Goal: Task Accomplishment & Management: Manage account settings

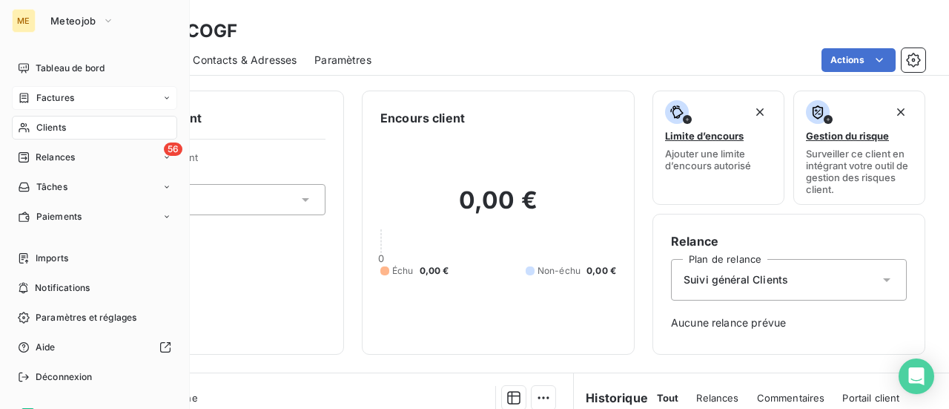
click at [56, 94] on span "Factures" at bounding box center [55, 97] width 38 height 13
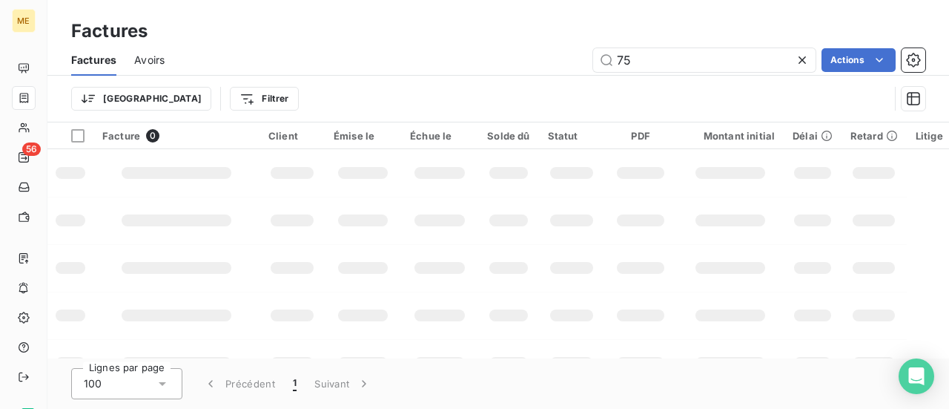
type input "7"
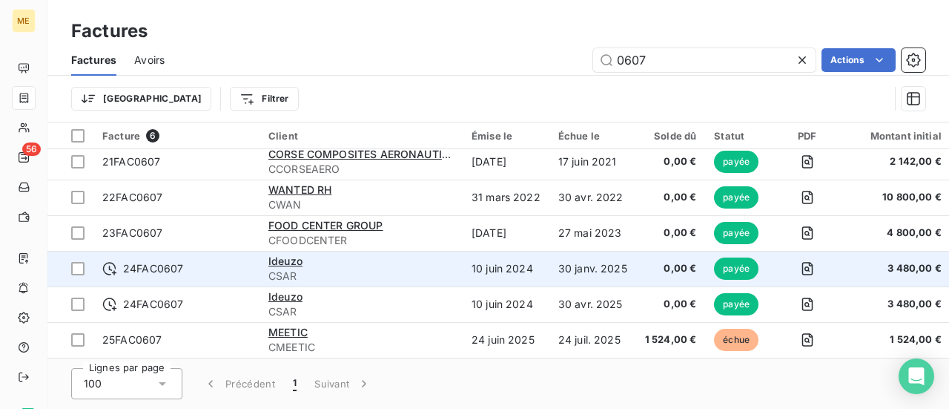
scroll to position [10, 0]
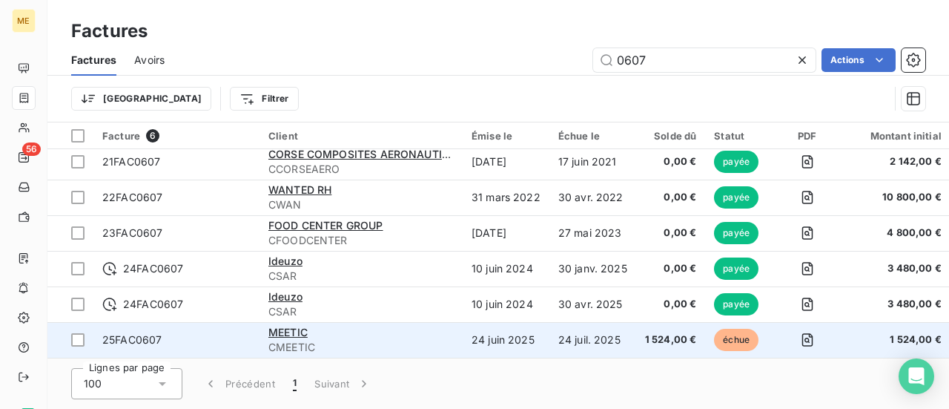
type input "0607"
click at [300, 340] on span "CMEETIC" at bounding box center [360, 347] width 185 height 15
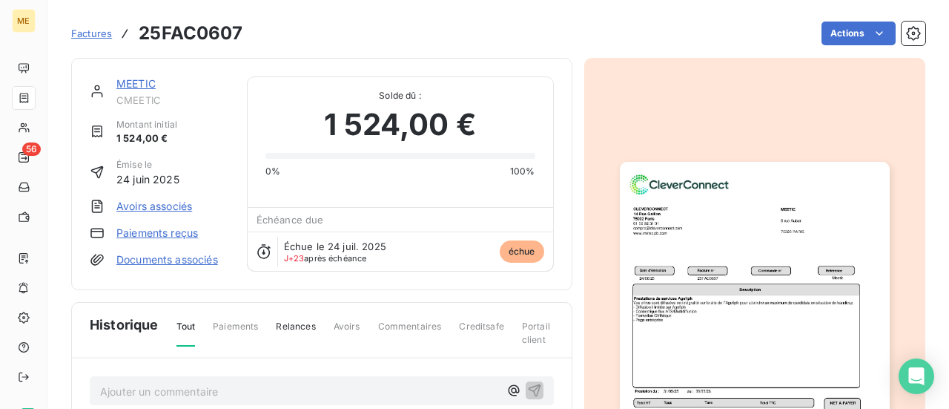
scroll to position [1, 0]
click at [281, 389] on p "Ajouter un commentaire ﻿" at bounding box center [299, 390] width 399 height 19
click at [531, 388] on icon "button" at bounding box center [534, 388] width 15 height 15
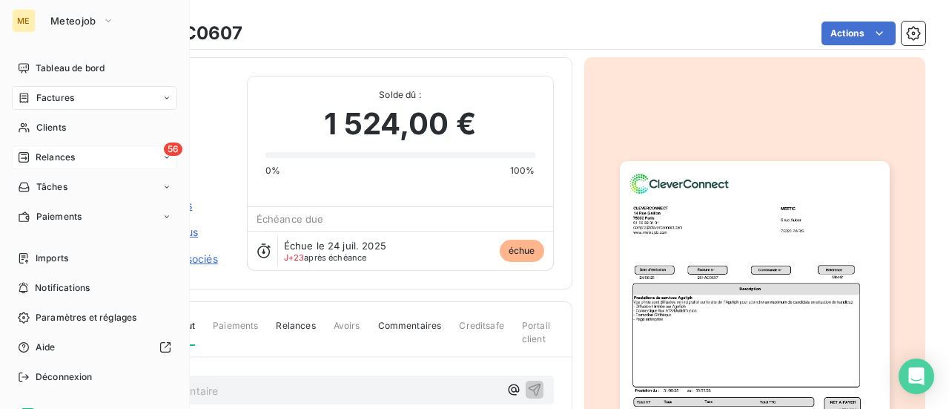
click at [50, 154] on span "Relances" at bounding box center [55, 157] width 39 height 13
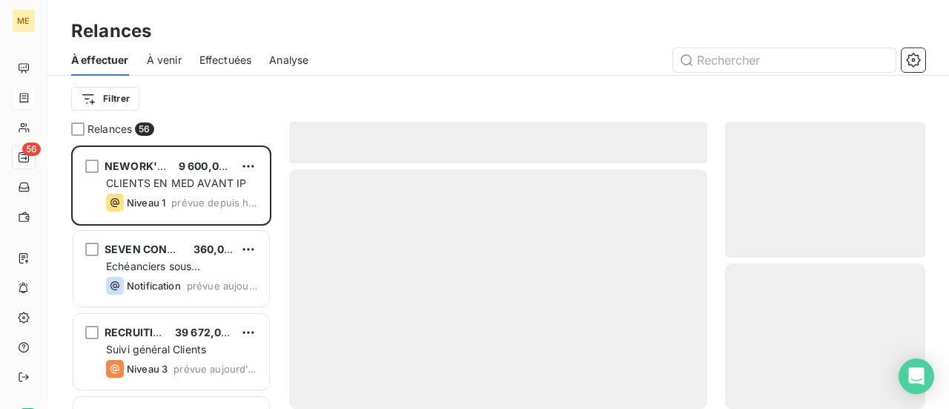
scroll to position [252, 188]
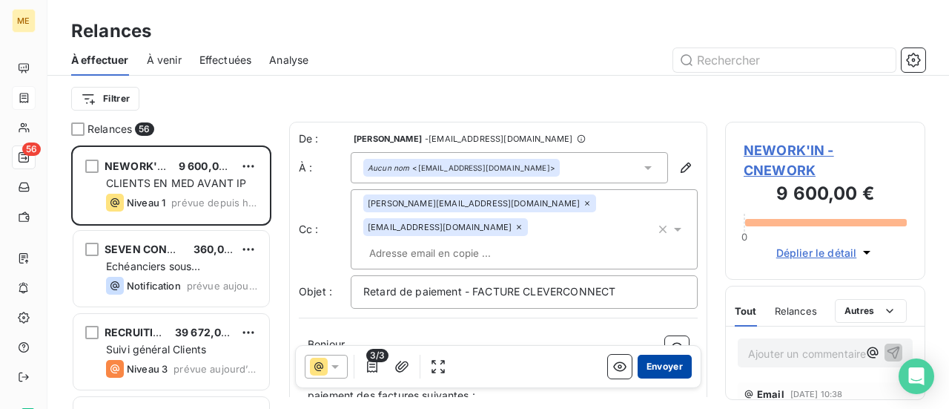
click at [653, 366] on button "Envoyer" at bounding box center [665, 366] width 54 height 24
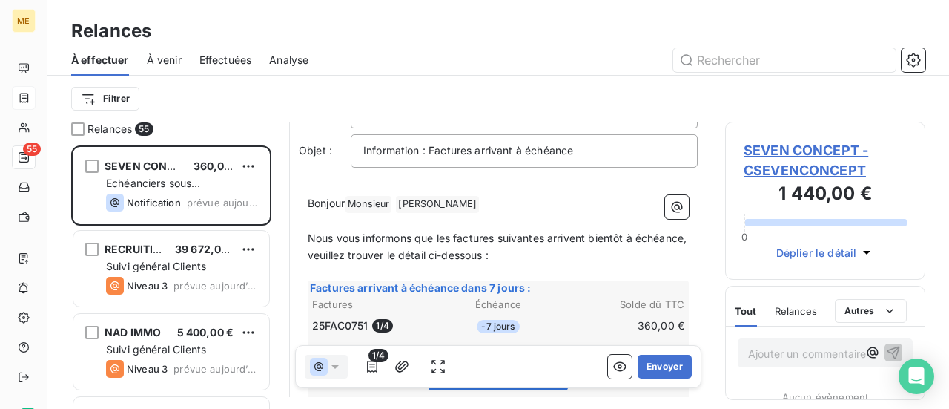
scroll to position [148, 0]
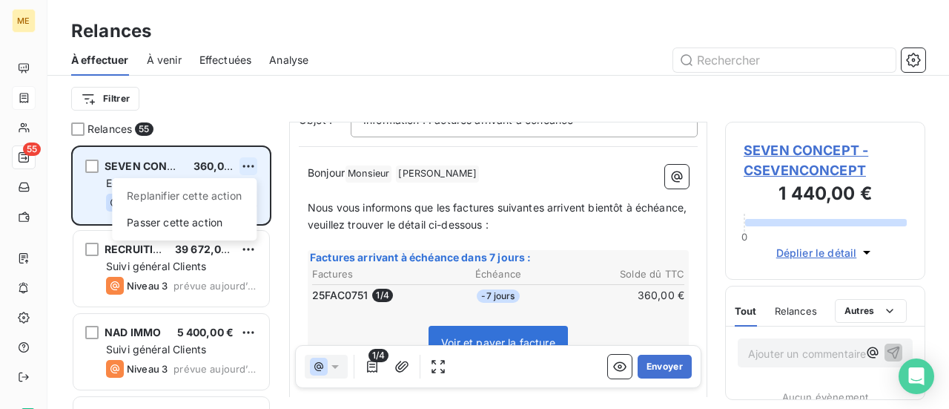
click at [254, 167] on html "ME 55 Relances À effectuer À venir Effectuées Analyse Filtrer Relances 55 SEVEN…" at bounding box center [474, 204] width 949 height 409
click at [238, 219] on div "Passer cette action" at bounding box center [184, 223] width 133 height 24
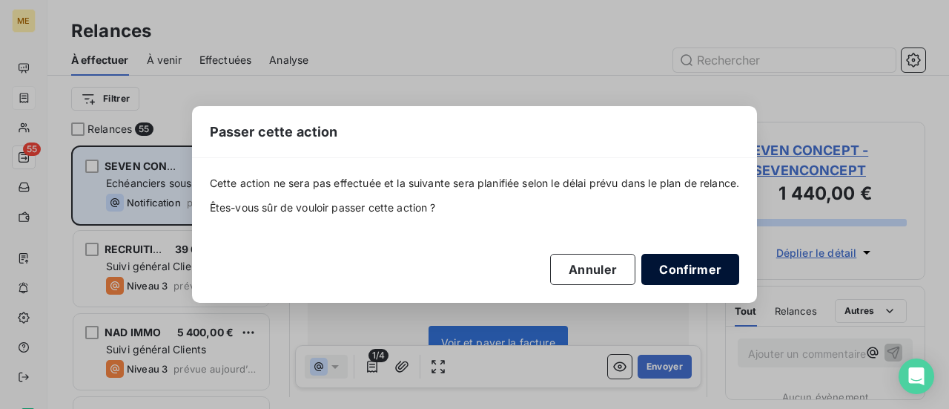
click at [681, 267] on button "Confirmer" at bounding box center [690, 269] width 98 height 31
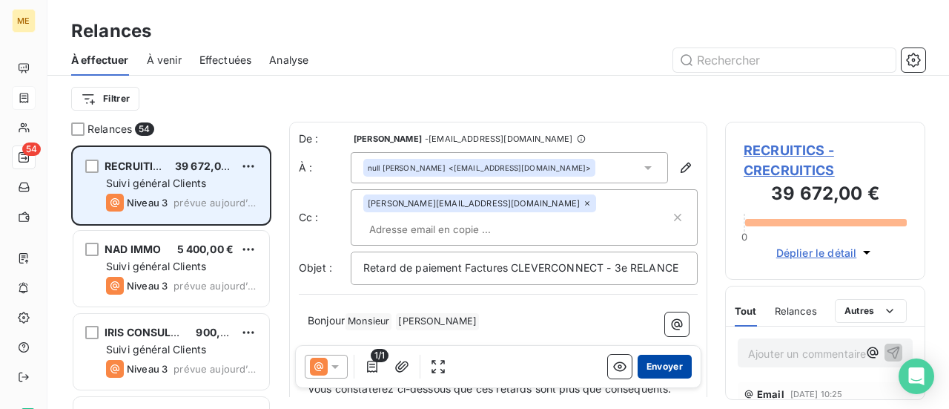
click at [661, 370] on button "Envoyer" at bounding box center [665, 366] width 54 height 24
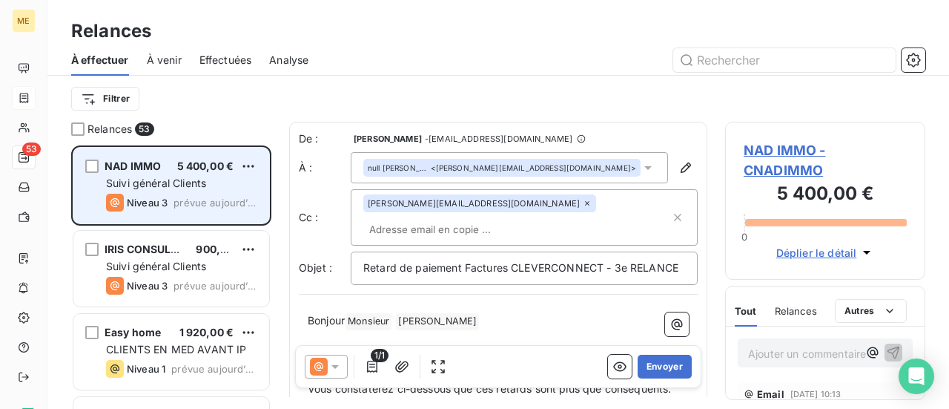
click at [661, 370] on button "Envoyer" at bounding box center [665, 366] width 54 height 24
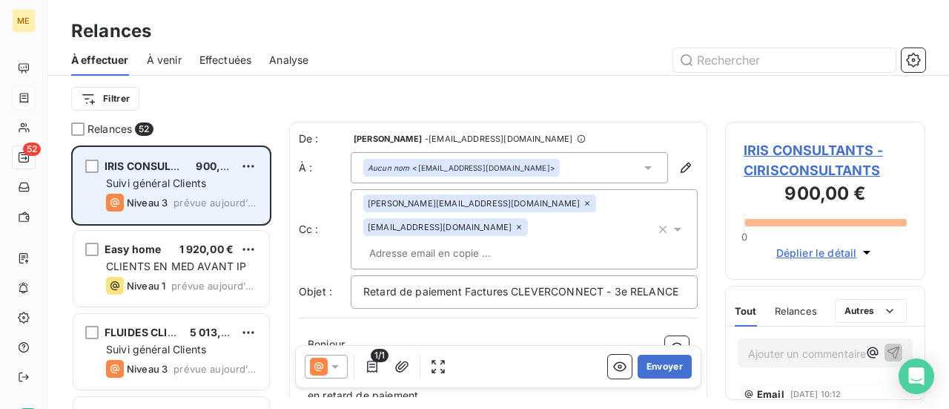
click at [515, 230] on icon at bounding box center [519, 226] width 9 height 9
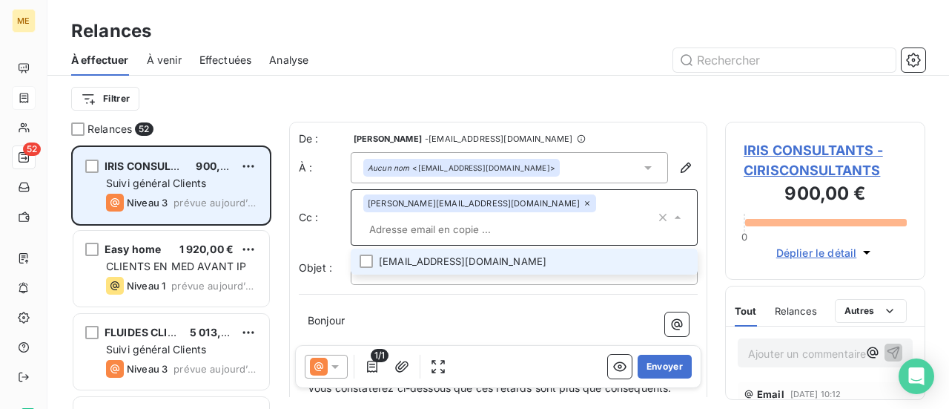
click at [455, 328] on p "Bonjour ﻿ ﻿ ﻿" at bounding box center [498, 320] width 381 height 17
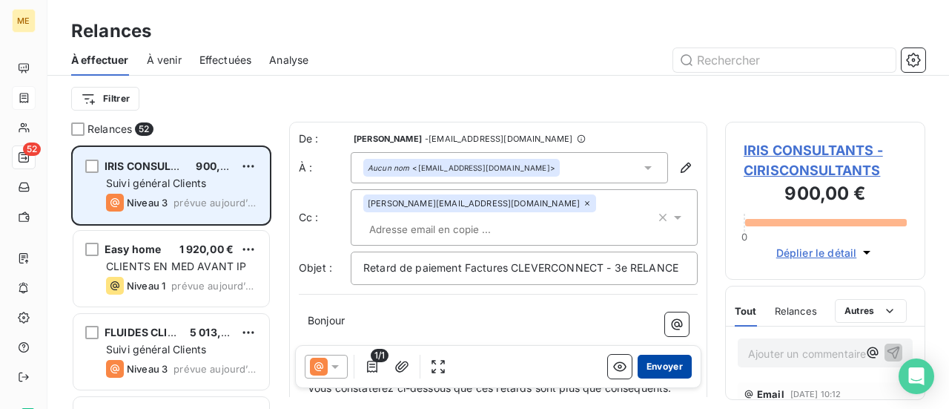
click at [651, 364] on button "Envoyer" at bounding box center [665, 366] width 54 height 24
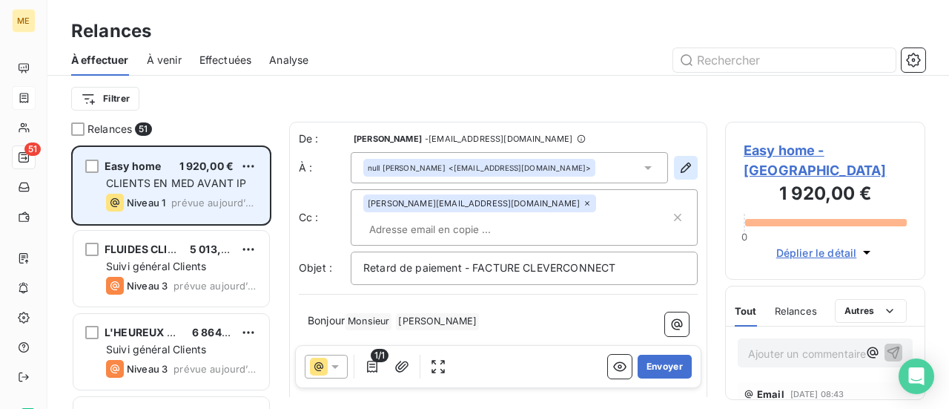
click at [681, 171] on icon "button" at bounding box center [686, 167] width 10 height 10
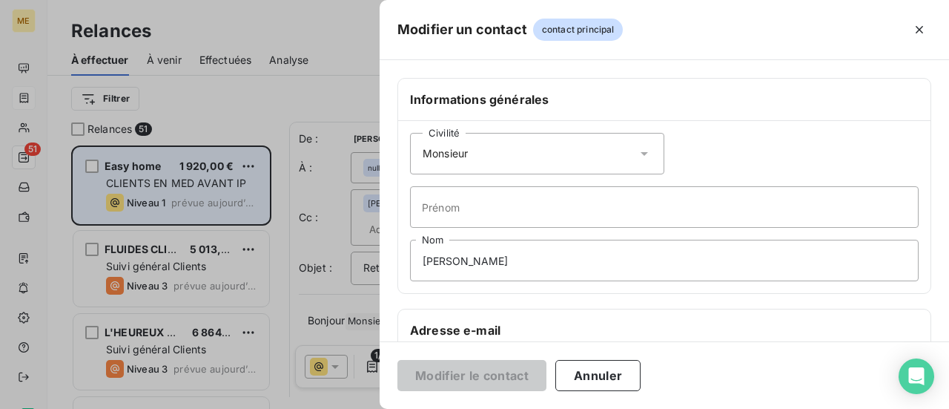
click at [641, 154] on icon at bounding box center [644, 154] width 7 height 4
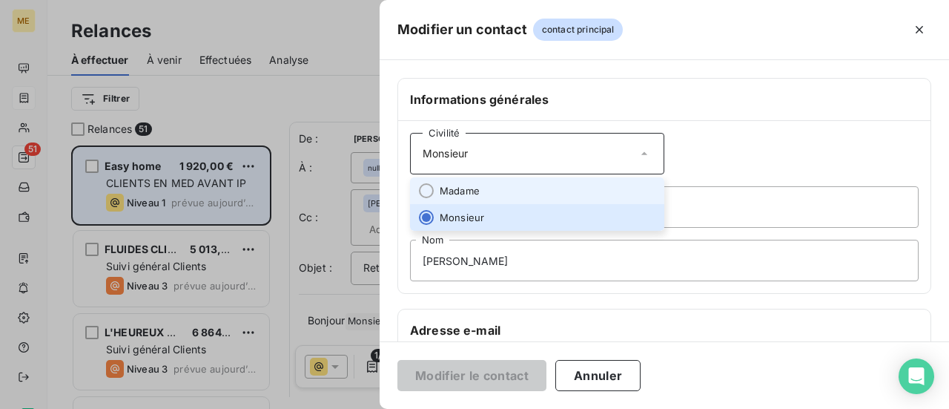
click at [597, 185] on li "Madame" at bounding box center [537, 190] width 254 height 27
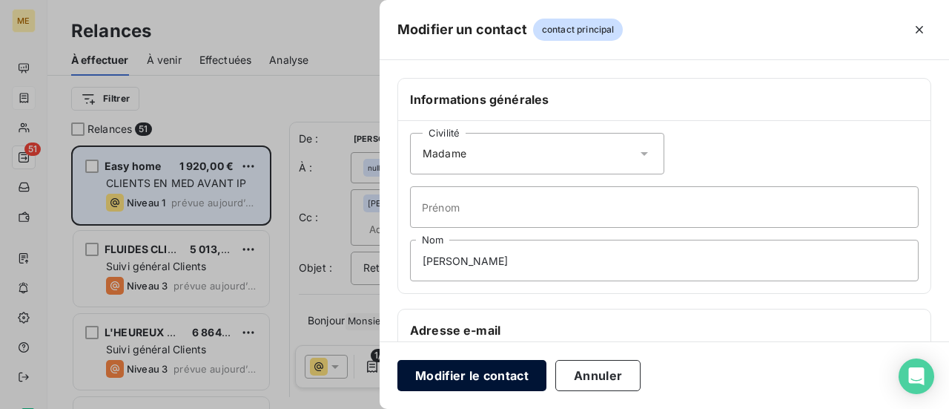
click at [498, 375] on button "Modifier le contact" at bounding box center [471, 375] width 149 height 31
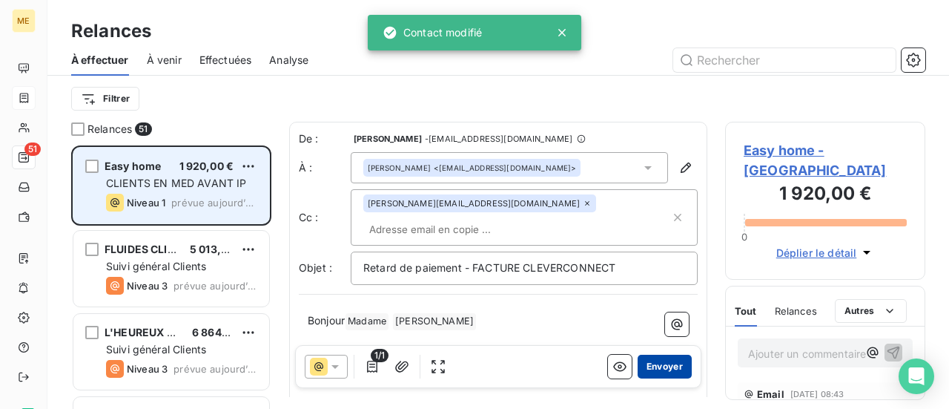
click at [652, 367] on button "Envoyer" at bounding box center [665, 366] width 54 height 24
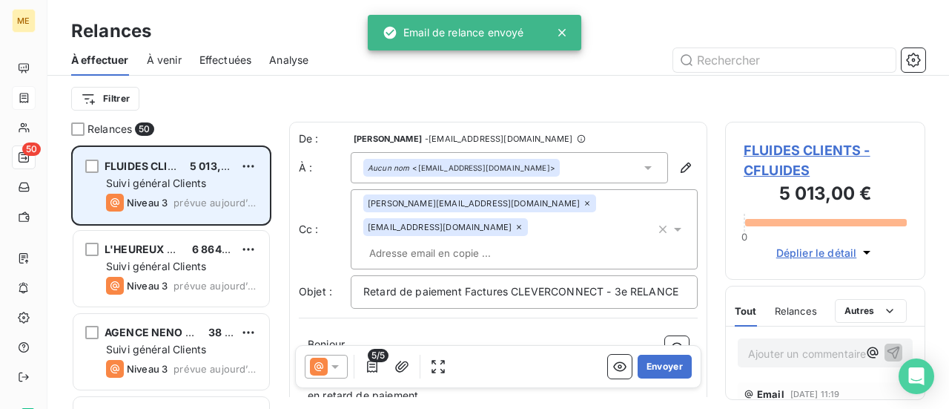
click at [523, 222] on icon at bounding box center [519, 226] width 9 height 9
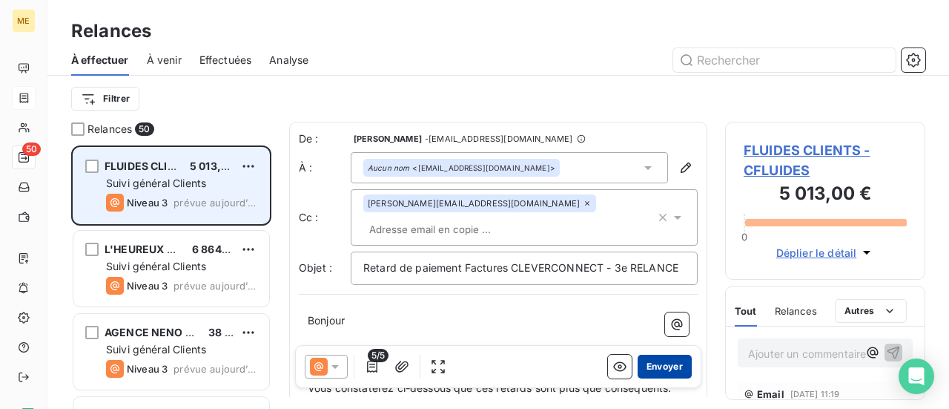
click at [648, 366] on button "Envoyer" at bounding box center [665, 366] width 54 height 24
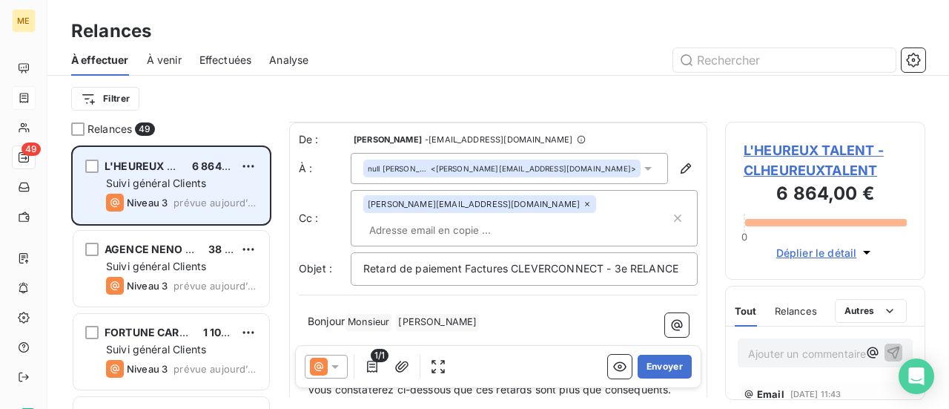
scroll to position [74, 0]
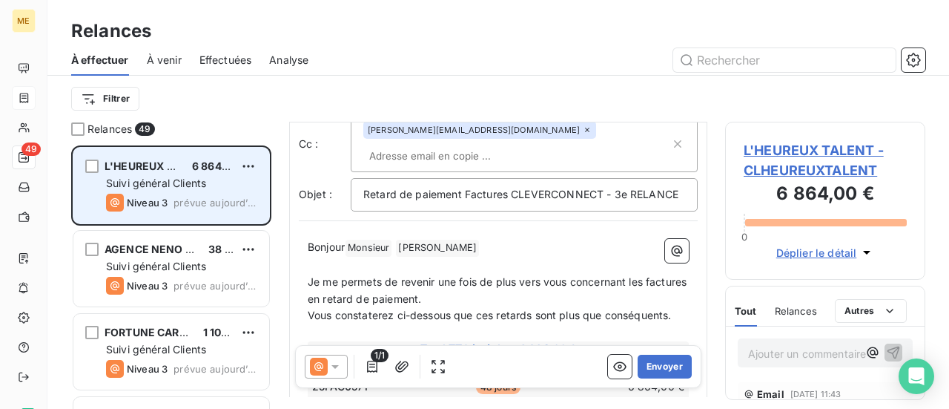
click at [781, 159] on span "L'HEUREUX TALENT - CLHEUREUXTALENT" at bounding box center [825, 160] width 163 height 40
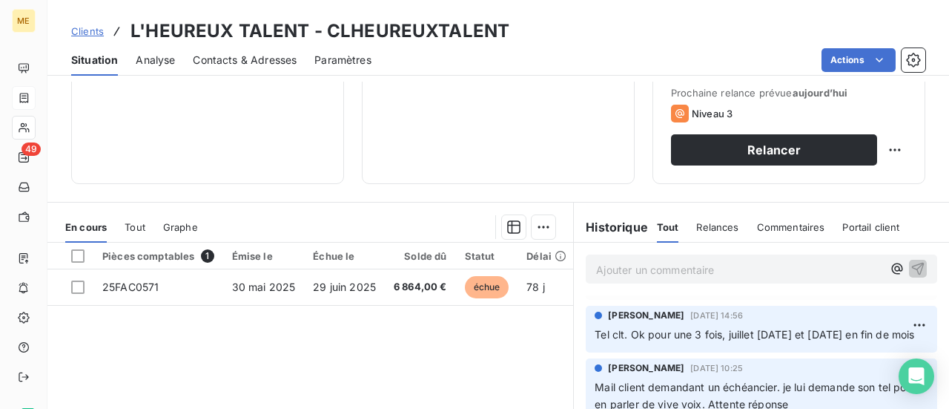
scroll to position [148, 0]
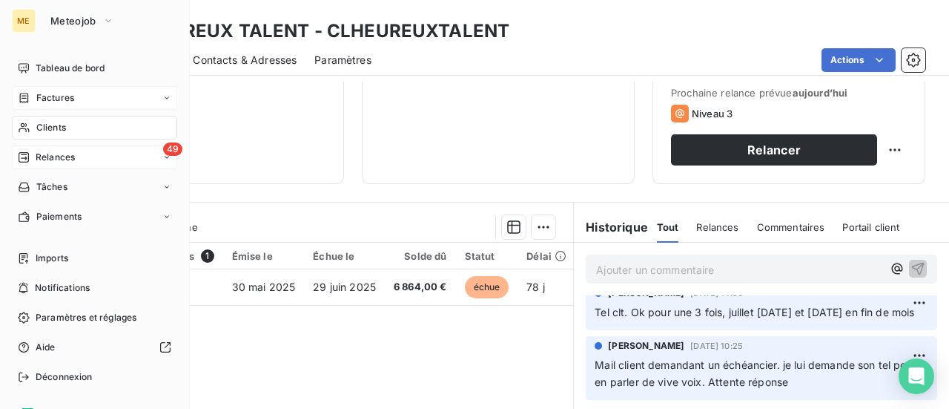
click at [59, 158] on span "Relances" at bounding box center [55, 157] width 39 height 13
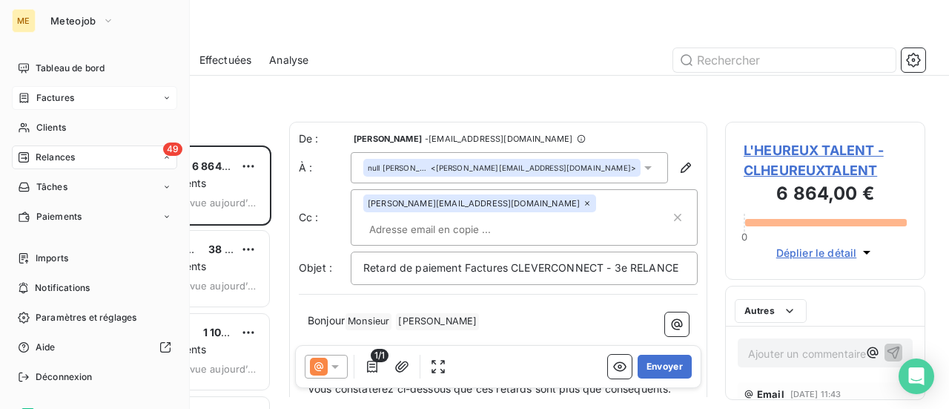
scroll to position [252, 188]
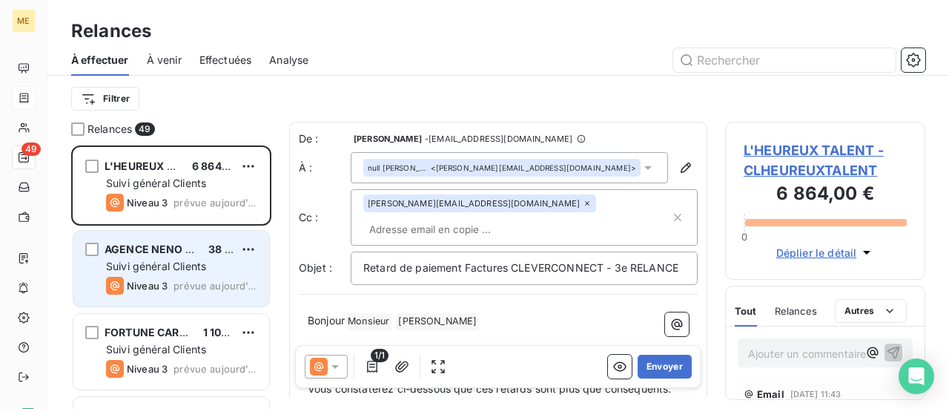
click at [214, 259] on div "Suivi général Clients" at bounding box center [181, 266] width 151 height 15
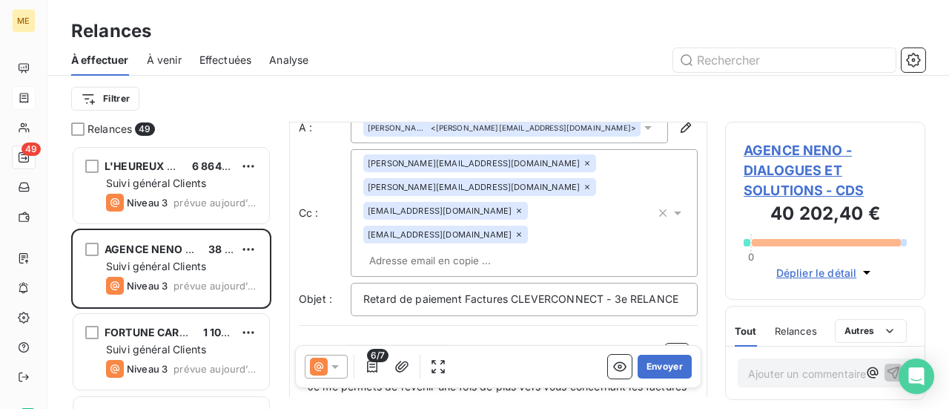
scroll to position [74, 0]
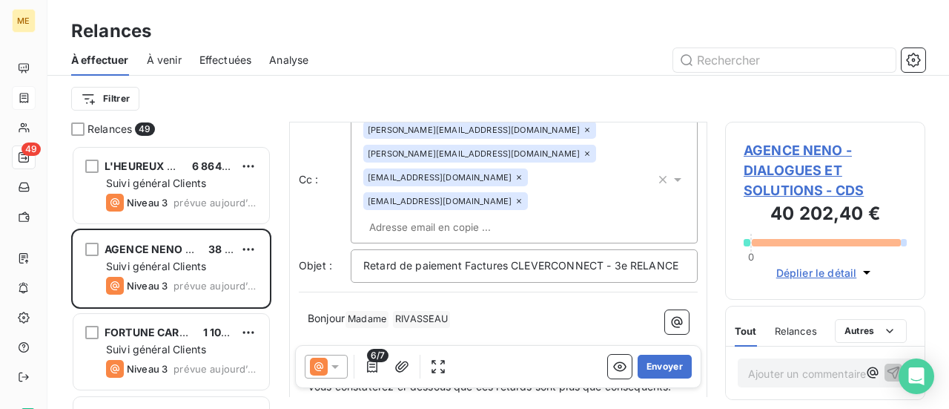
click at [791, 176] on span "AGENCE NENO - DIALOGUES ET SOLUTIONS - CDS" at bounding box center [825, 170] width 163 height 60
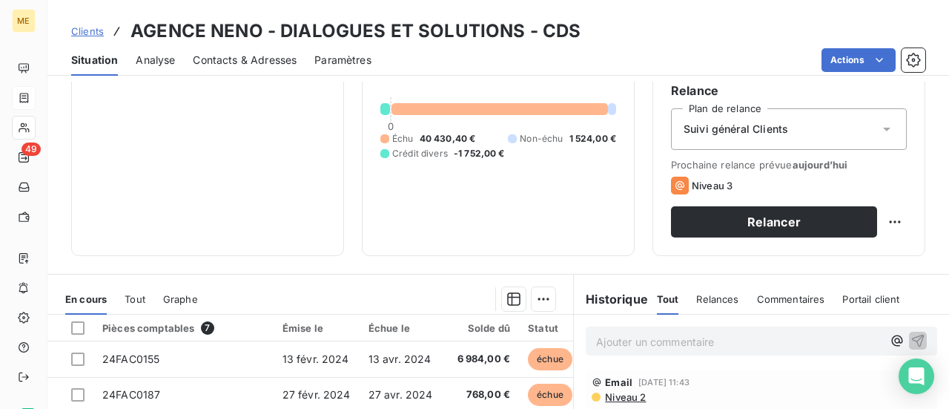
scroll to position [148, 0]
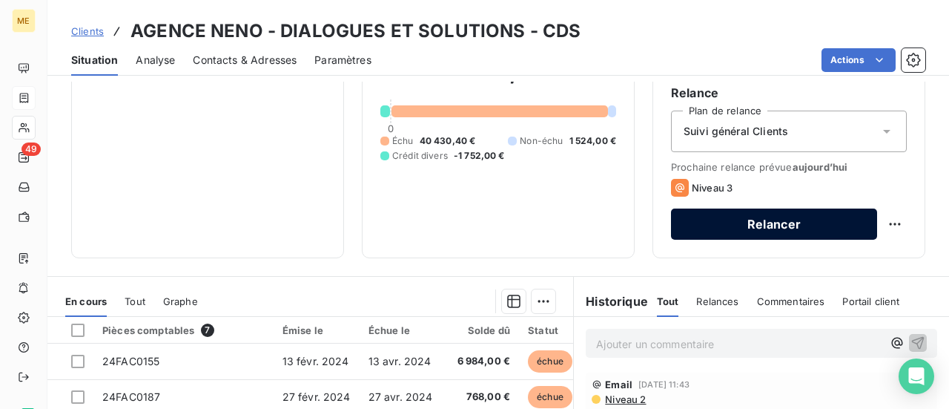
click at [790, 232] on button "Relancer" at bounding box center [774, 223] width 206 height 31
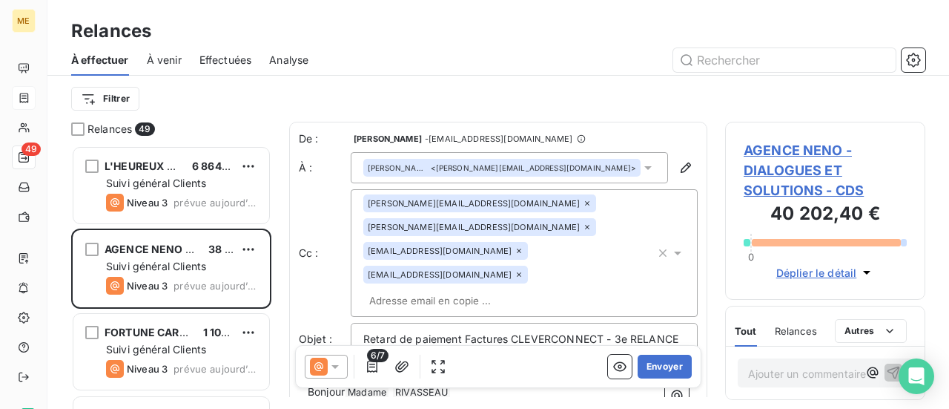
scroll to position [252, 188]
click at [337, 369] on icon at bounding box center [335, 366] width 15 height 15
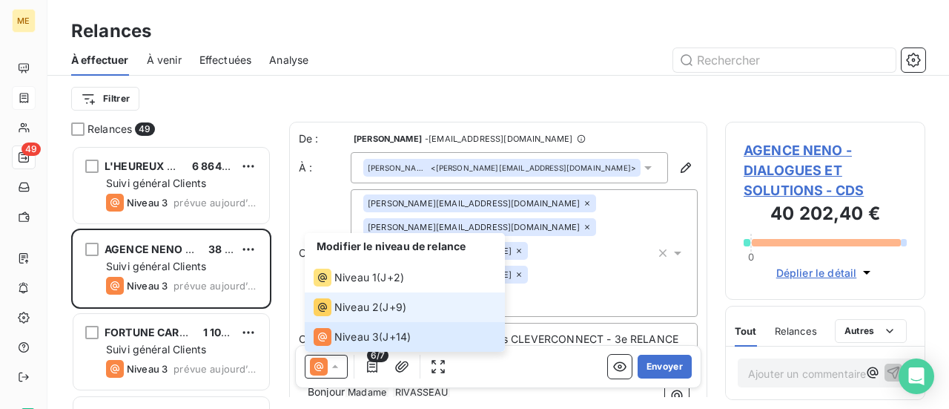
click at [377, 311] on span "Niveau 2" at bounding box center [356, 307] width 44 height 15
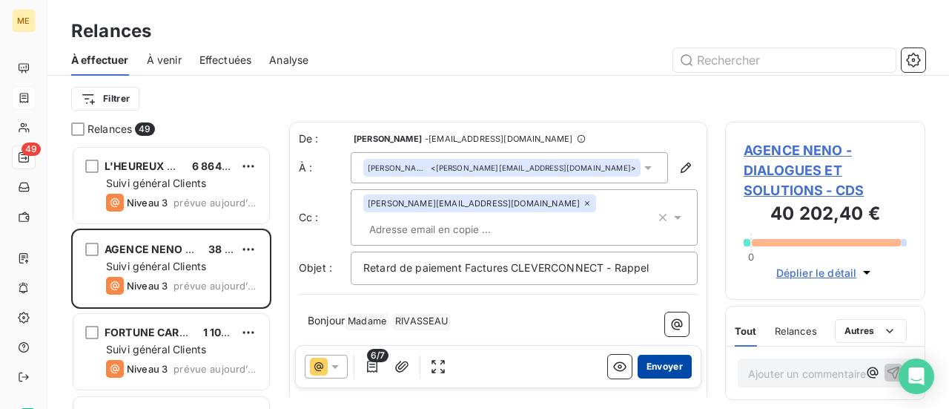
click at [647, 367] on button "Envoyer" at bounding box center [665, 366] width 54 height 24
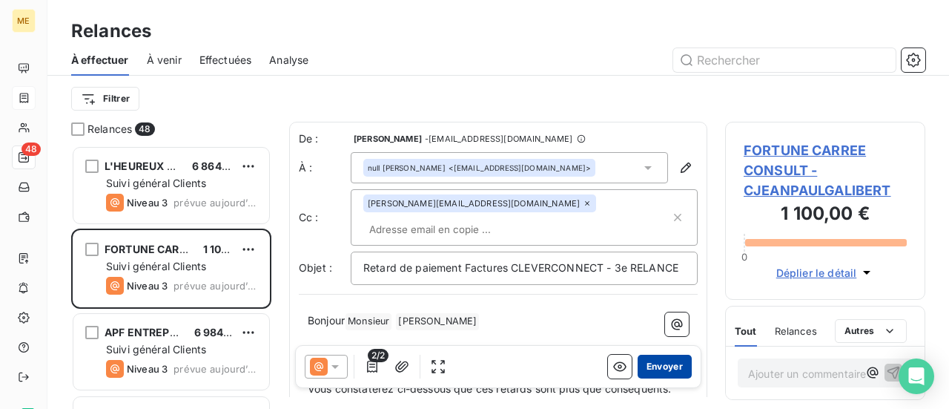
click at [653, 369] on button "Envoyer" at bounding box center [665, 366] width 54 height 24
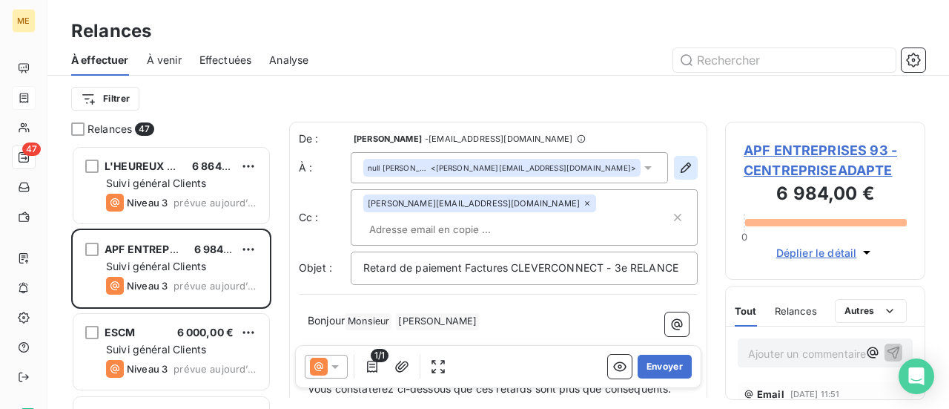
click at [678, 171] on icon "button" at bounding box center [685, 167] width 15 height 15
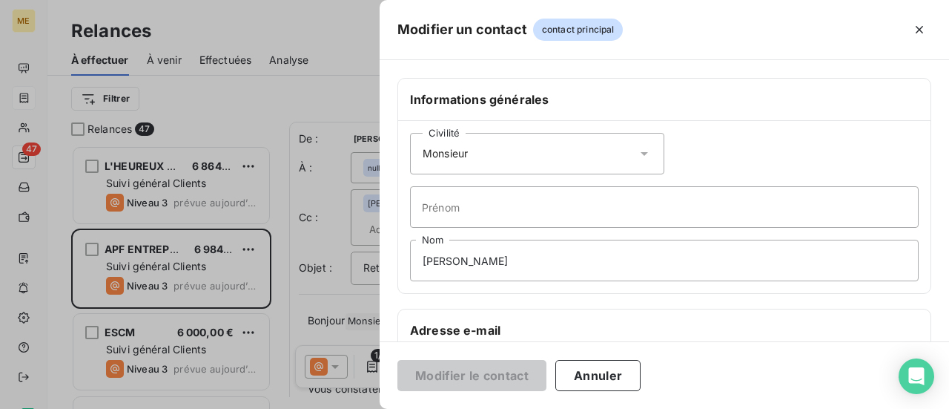
click at [637, 153] on icon at bounding box center [644, 153] width 15 height 15
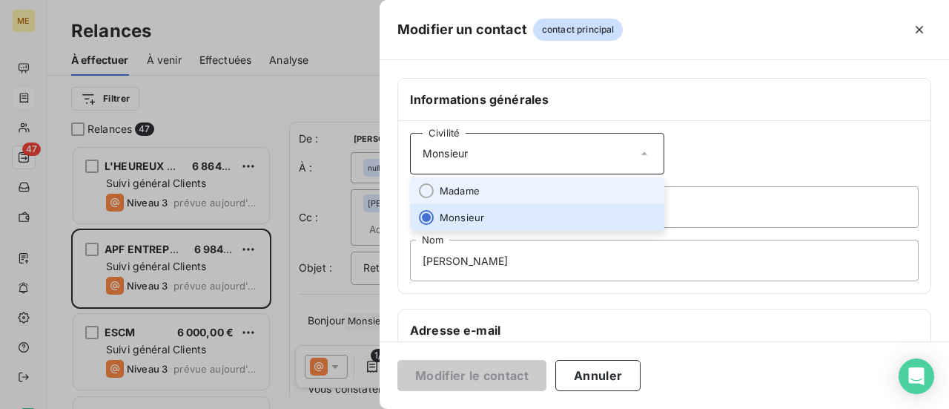
click at [609, 179] on li "Madame" at bounding box center [537, 190] width 254 height 27
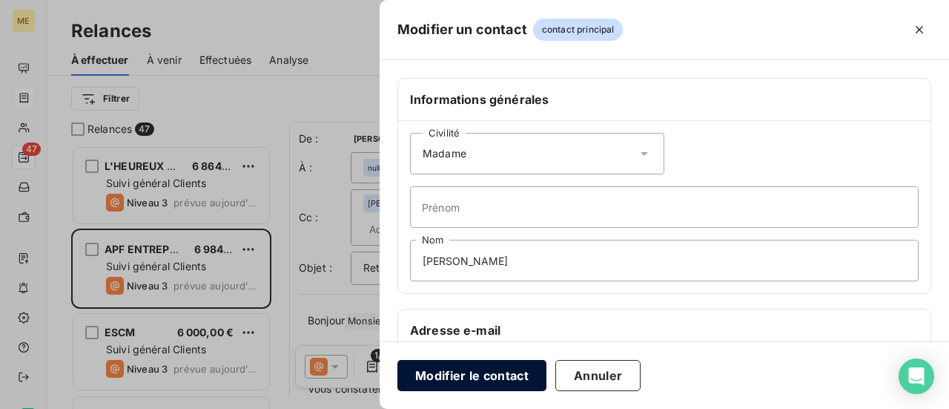
click at [483, 377] on button "Modifier le contact" at bounding box center [471, 375] width 149 height 31
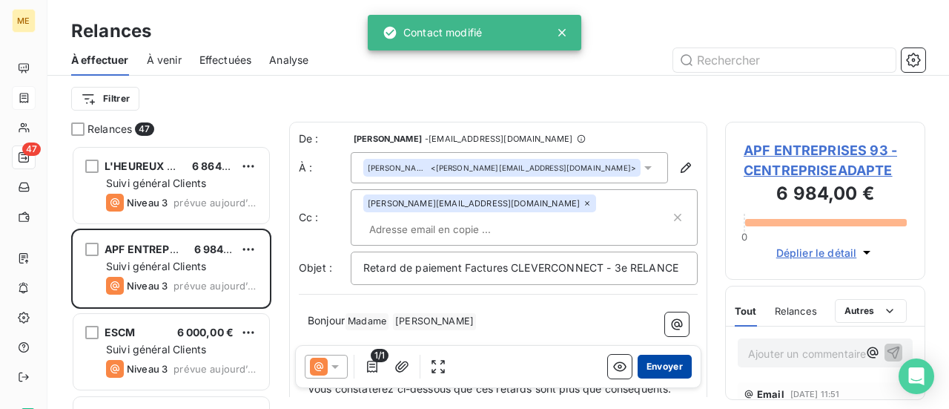
click at [652, 369] on button "Envoyer" at bounding box center [665, 366] width 54 height 24
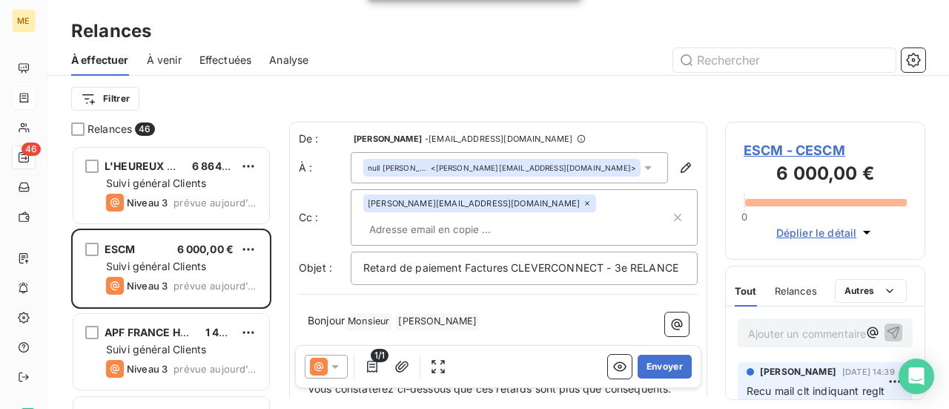
click at [815, 158] on span "ESCM - CESCM" at bounding box center [825, 150] width 163 height 20
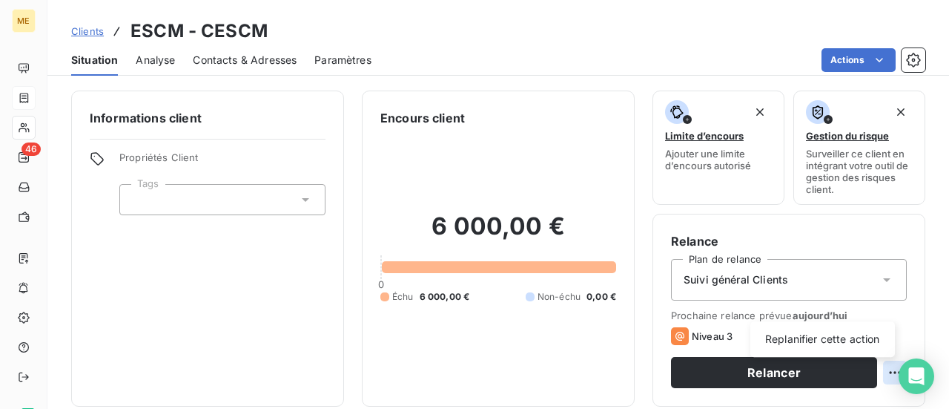
click at [882, 377] on html "ME 46 Clients ESCM - CESCM Situation Analyse Contacts & Adresses Paramètres Act…" at bounding box center [474, 204] width 949 height 409
click at [882, 371] on html "ME 46 Clients ESCM - CESCM Situation Analyse Contacts & Adresses Paramètres Act…" at bounding box center [474, 204] width 949 height 409
click at [836, 345] on div "Replanifier cette action" at bounding box center [822, 339] width 133 height 24
select select "7"
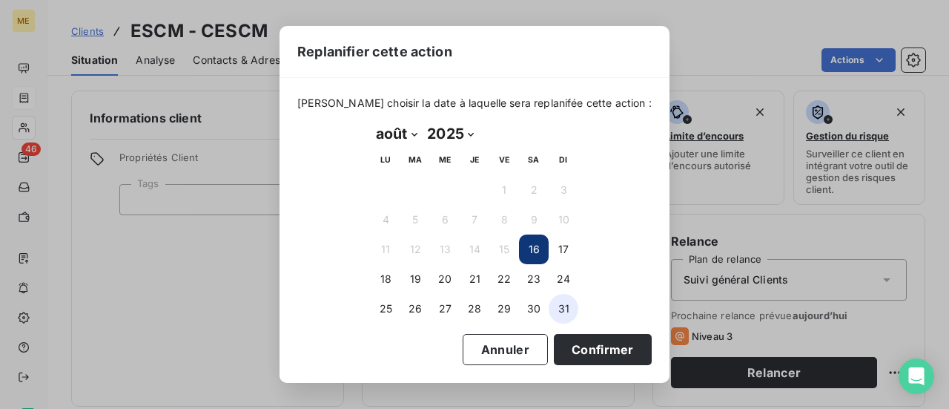
click at [558, 308] on button "31" at bounding box center [564, 309] width 30 height 30
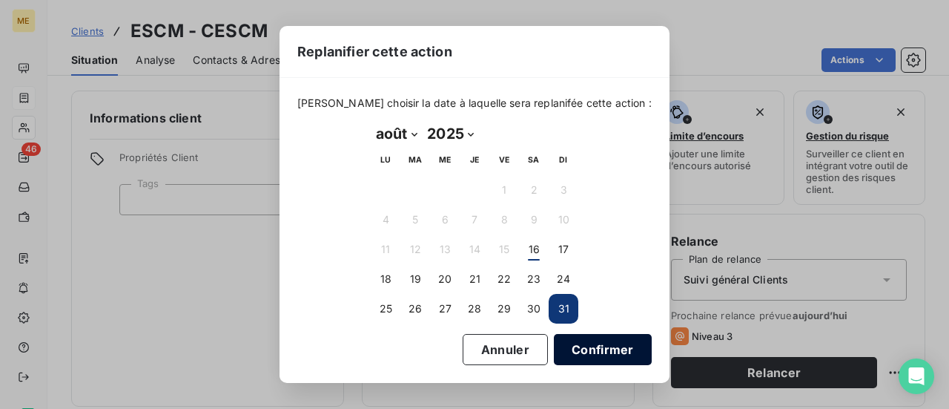
click at [584, 351] on button "Confirmer" at bounding box center [603, 349] width 98 height 31
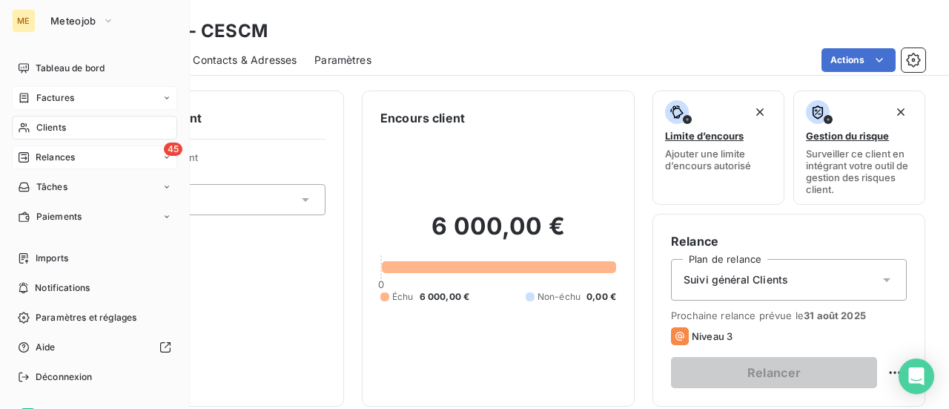
click at [59, 166] on div "45 Relances" at bounding box center [94, 157] width 165 height 24
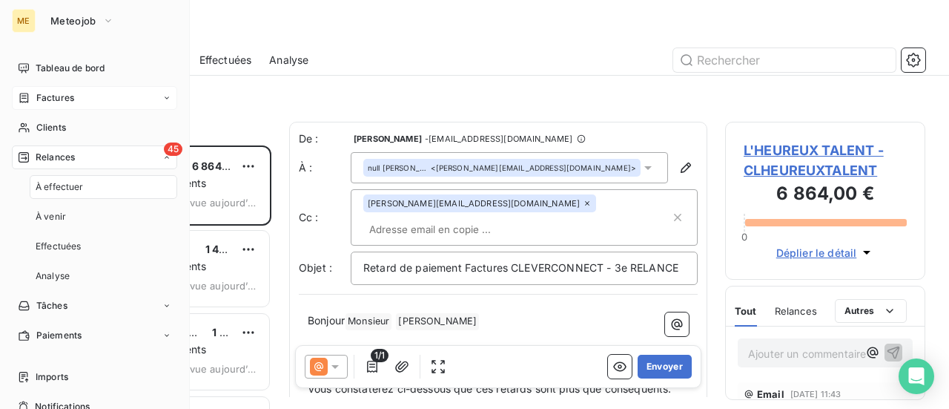
scroll to position [252, 188]
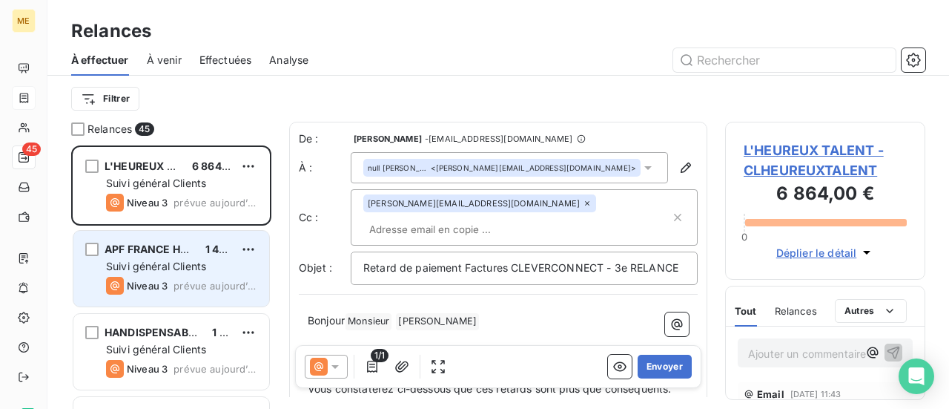
click at [187, 262] on span "Suivi général Clients" at bounding box center [156, 266] width 100 height 13
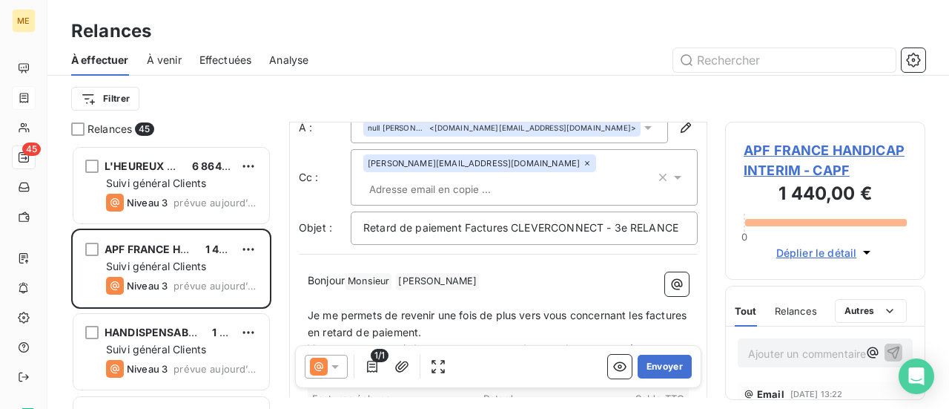
scroll to position [74, 0]
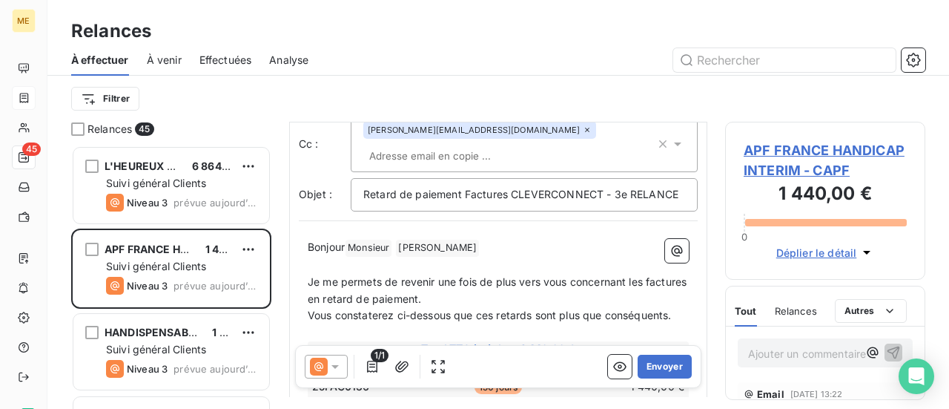
click at [333, 364] on icon at bounding box center [335, 366] width 15 height 15
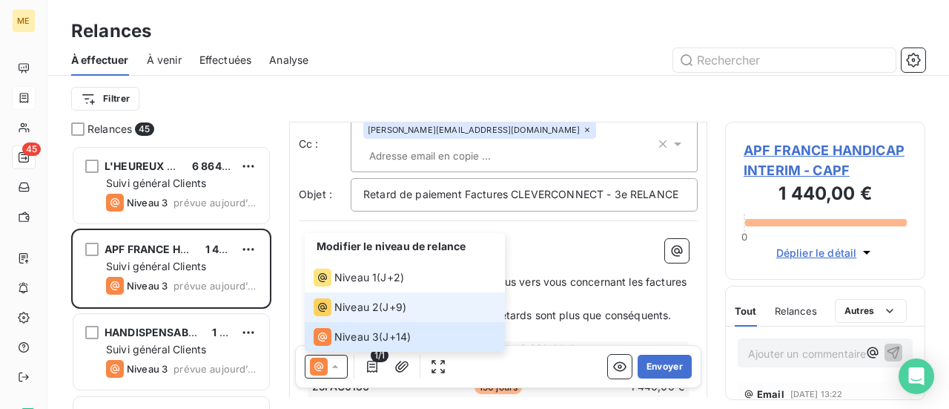
click at [363, 317] on li "Niveau 2 ( J+9 )" at bounding box center [405, 307] width 200 height 30
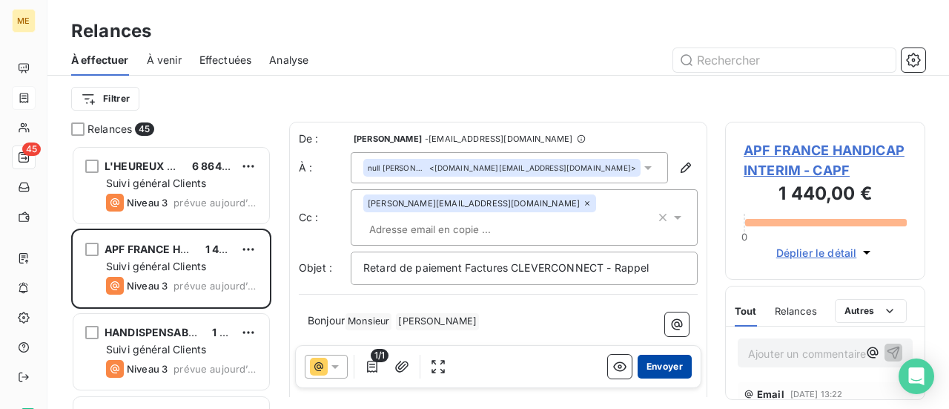
click at [645, 370] on button "Envoyer" at bounding box center [665, 366] width 54 height 24
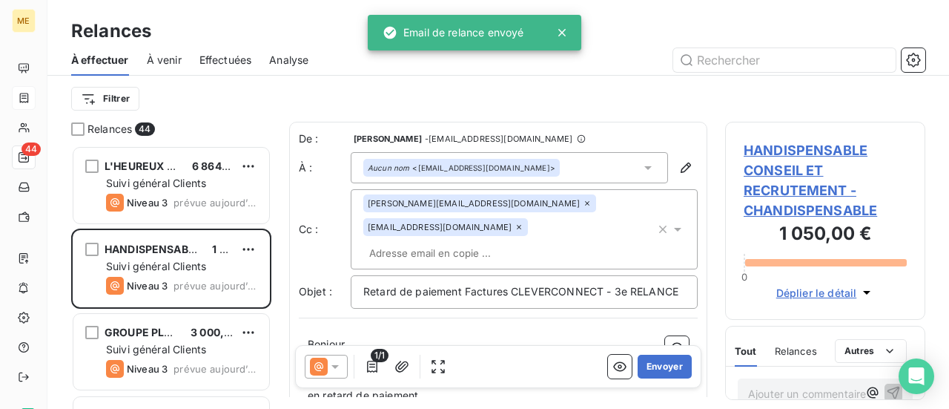
click at [523, 231] on icon at bounding box center [519, 226] width 9 height 9
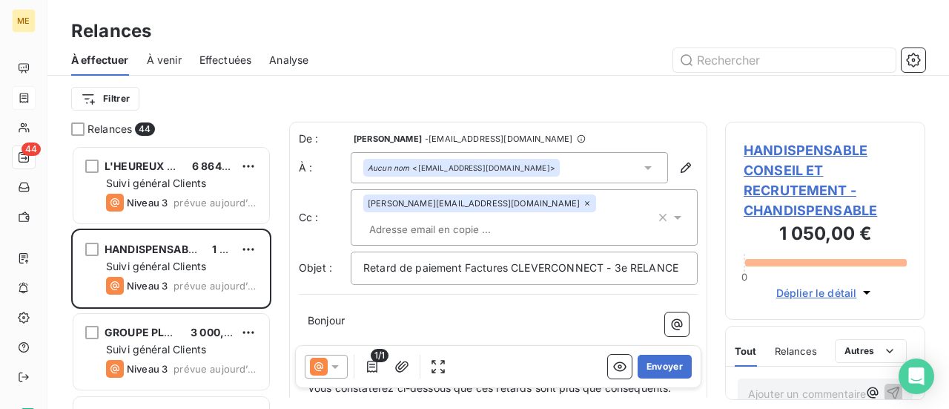
click at [418, 328] on p "Bonjour ﻿ ﻿ ﻿" at bounding box center [498, 320] width 381 height 17
click at [643, 363] on button "Envoyer" at bounding box center [665, 366] width 54 height 24
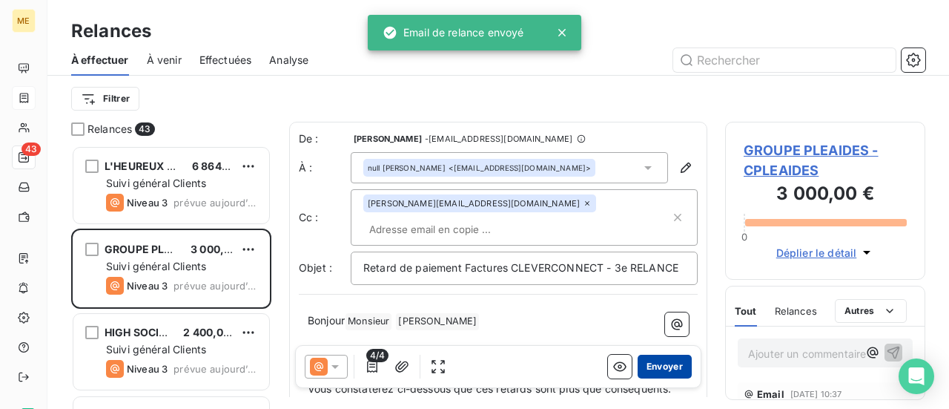
click at [653, 367] on button "Envoyer" at bounding box center [665, 366] width 54 height 24
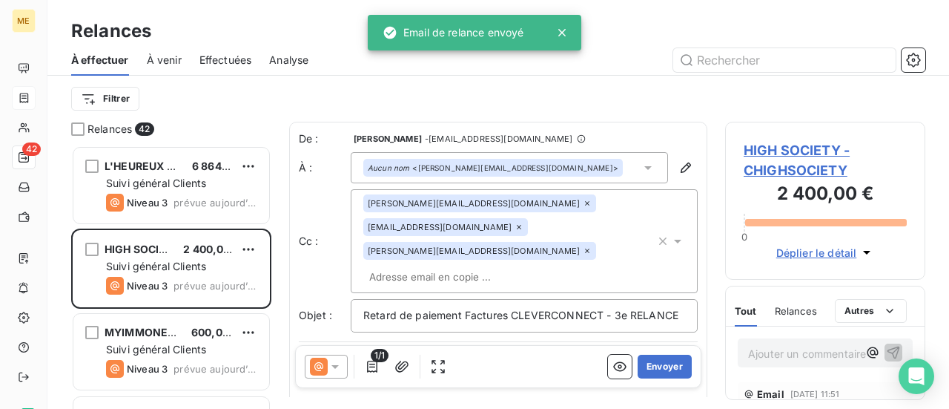
click at [653, 367] on button "Envoyer" at bounding box center [665, 366] width 54 height 24
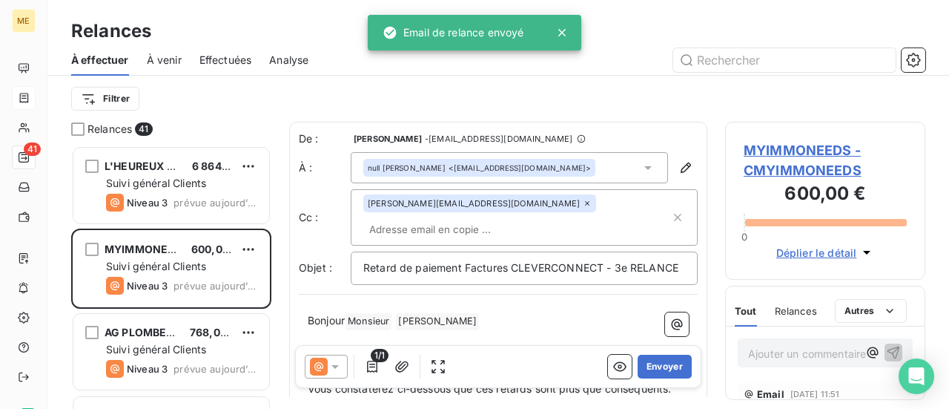
click at [653, 367] on button "Envoyer" at bounding box center [665, 366] width 54 height 24
click at [681, 169] on icon "button" at bounding box center [686, 167] width 10 height 10
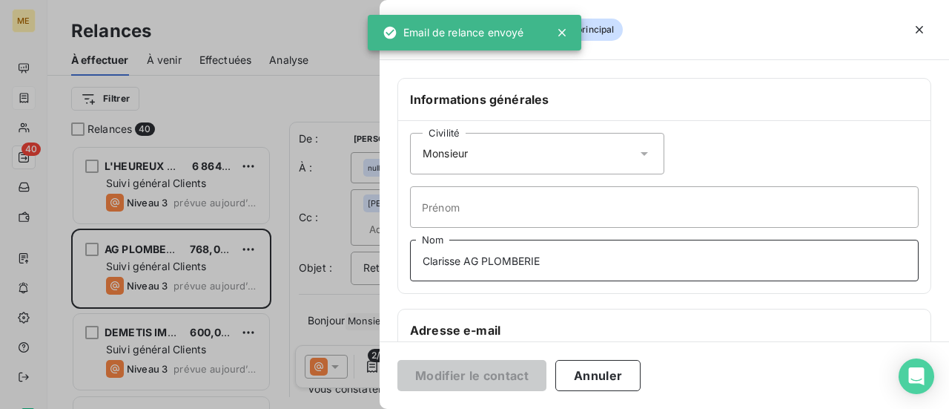
drag, startPoint x: 571, startPoint y: 253, endPoint x: 247, endPoint y: 254, distance: 324.0
click at [247, 408] on div "Modifier un contact contact principal Informations générales Civilité Monsieur …" at bounding box center [474, 409] width 949 height 0
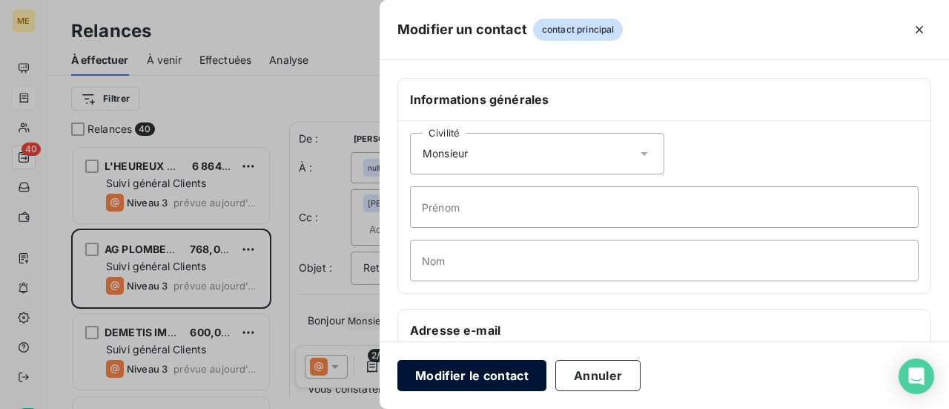
click at [447, 375] on button "Modifier le contact" at bounding box center [471, 375] width 149 height 31
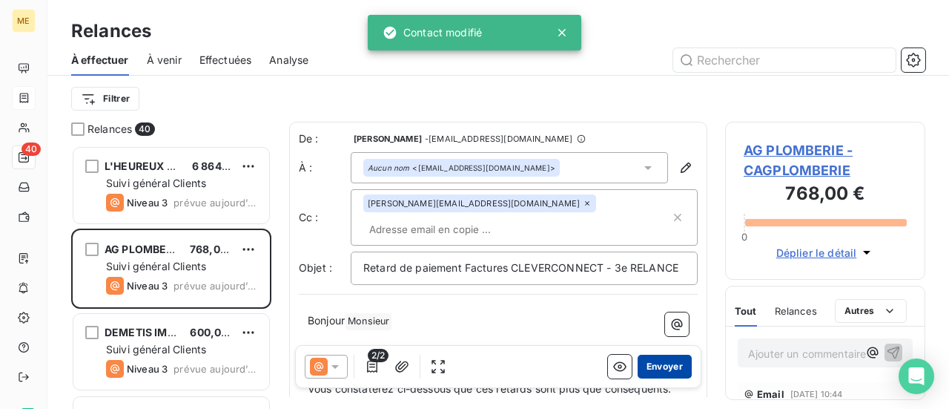
click at [650, 369] on button "Envoyer" at bounding box center [665, 366] width 54 height 24
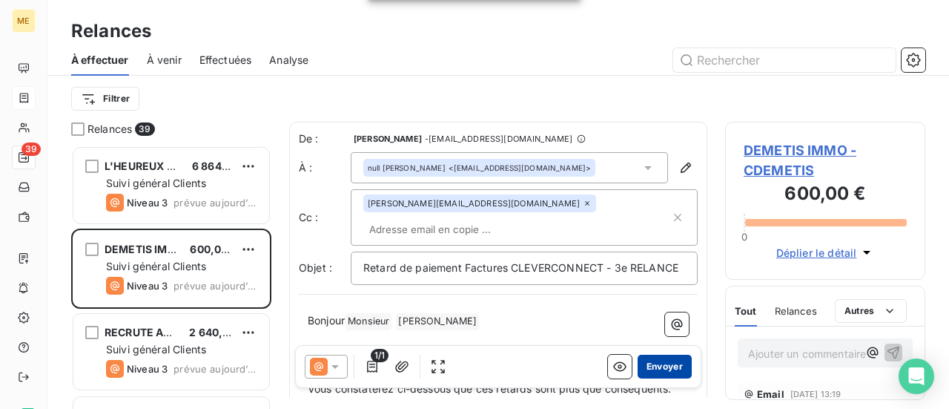
click at [660, 364] on button "Envoyer" at bounding box center [665, 366] width 54 height 24
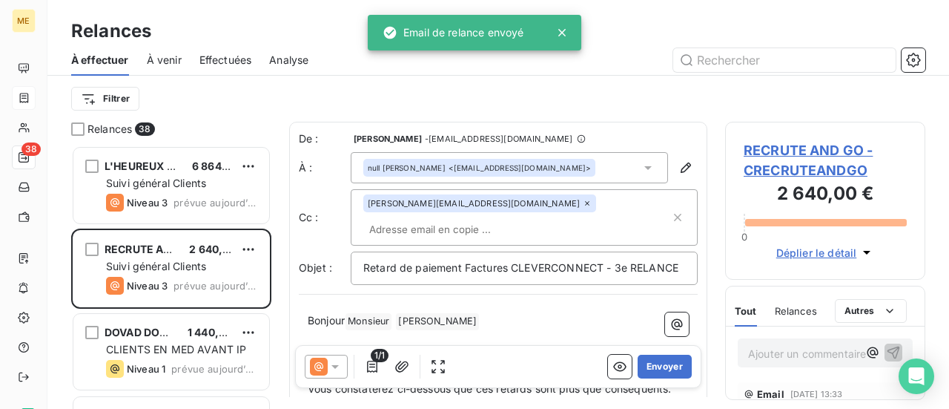
click at [660, 364] on button "Envoyer" at bounding box center [665, 366] width 54 height 24
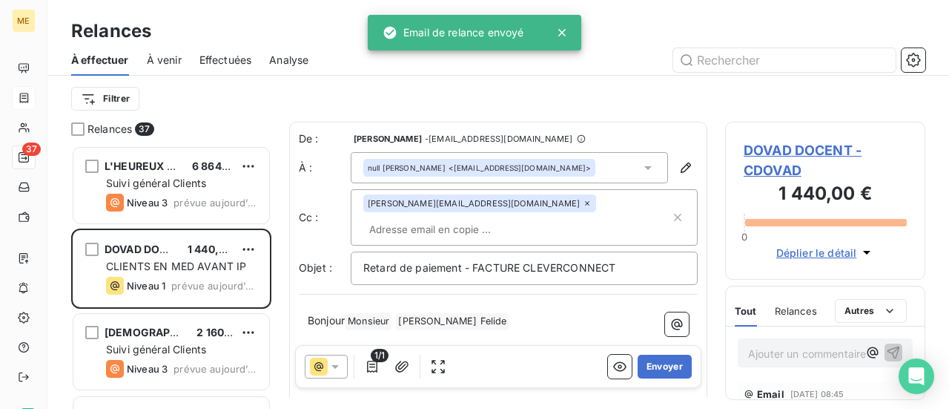
click at [660, 364] on button "Envoyer" at bounding box center [665, 366] width 54 height 24
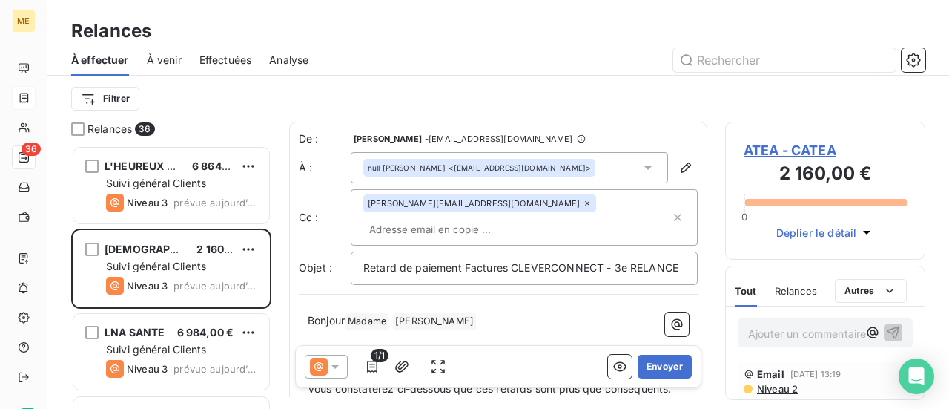
click at [660, 364] on button "Envoyer" at bounding box center [665, 366] width 54 height 24
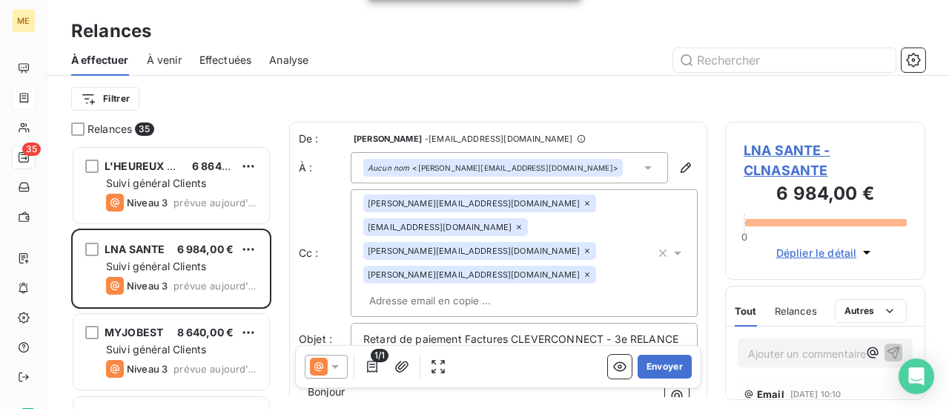
click at [773, 161] on span "LNA SANTE - CLNASANTE" at bounding box center [825, 160] width 163 height 40
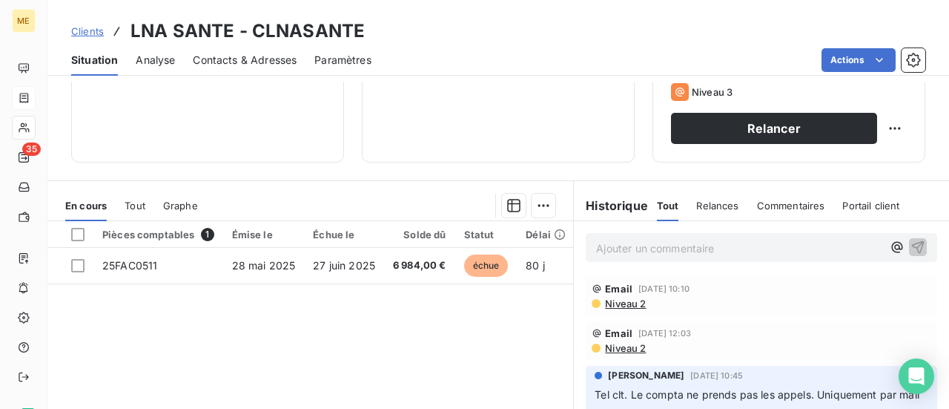
scroll to position [222, 0]
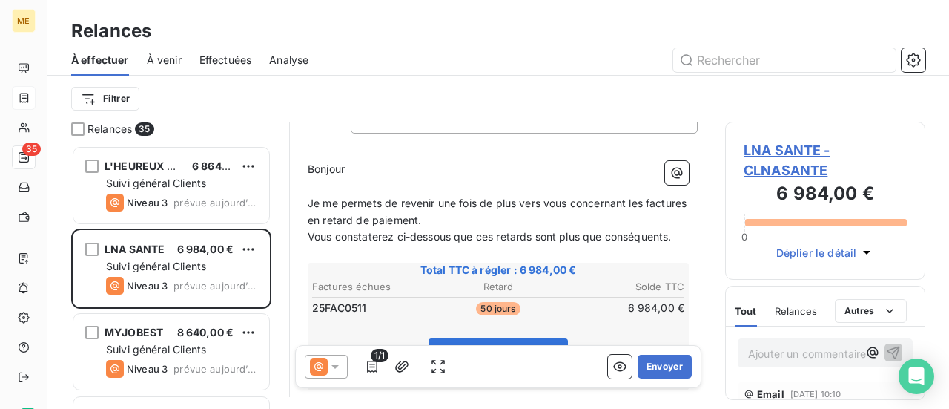
scroll to position [224, 0]
click at [650, 364] on button "Envoyer" at bounding box center [665, 366] width 54 height 24
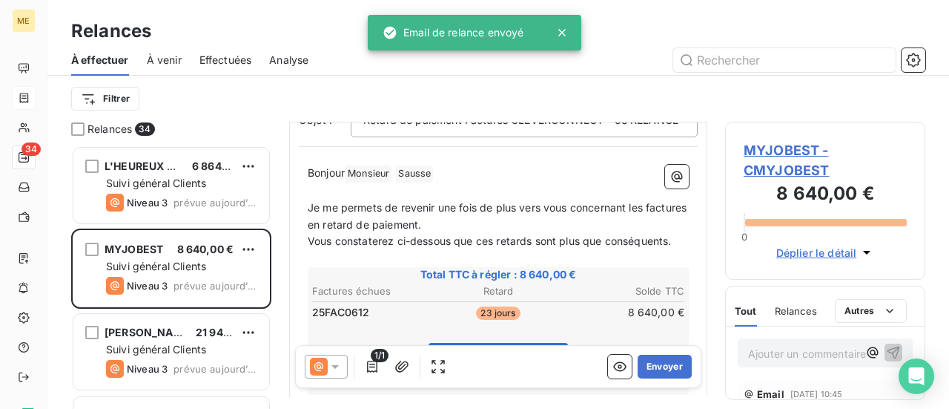
scroll to position [222, 0]
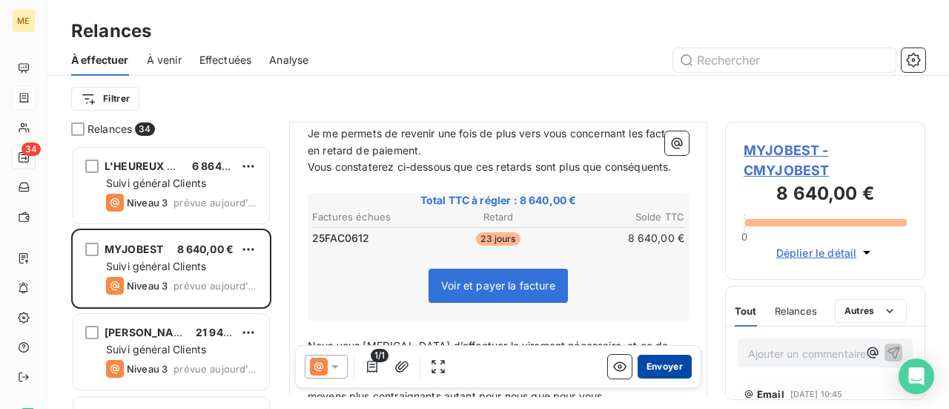
click at [644, 367] on button "Envoyer" at bounding box center [665, 366] width 54 height 24
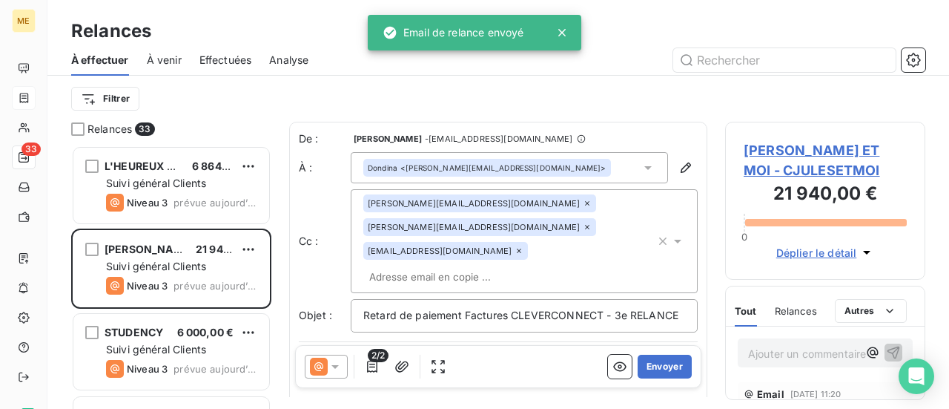
click at [644, 367] on button "Envoyer" at bounding box center [665, 366] width 54 height 24
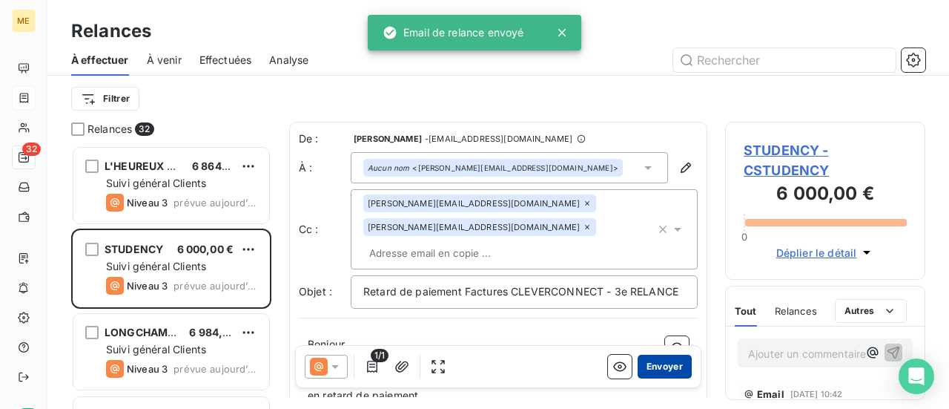
click at [650, 363] on button "Envoyer" at bounding box center [665, 366] width 54 height 24
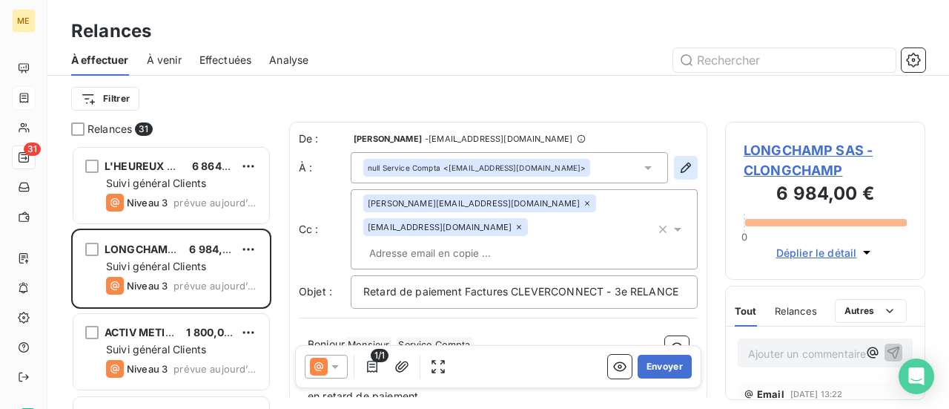
click at [681, 167] on icon "button" at bounding box center [686, 167] width 10 height 10
type input "Service Compta"
type input "[EMAIL_ADDRESS][DOMAIN_NAME]"
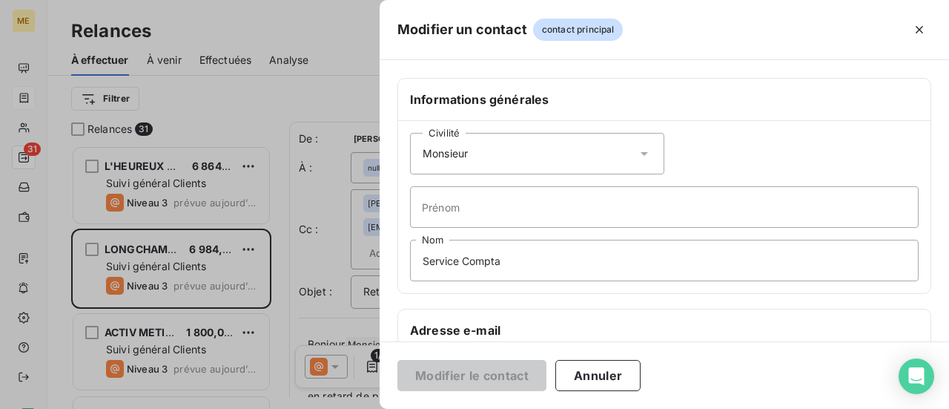
click at [637, 154] on icon at bounding box center [644, 153] width 15 height 15
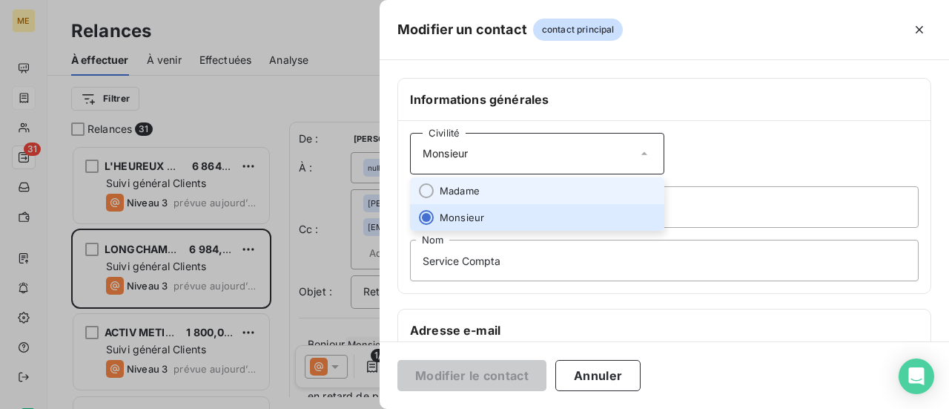
click at [581, 181] on li "Madame" at bounding box center [537, 190] width 254 height 27
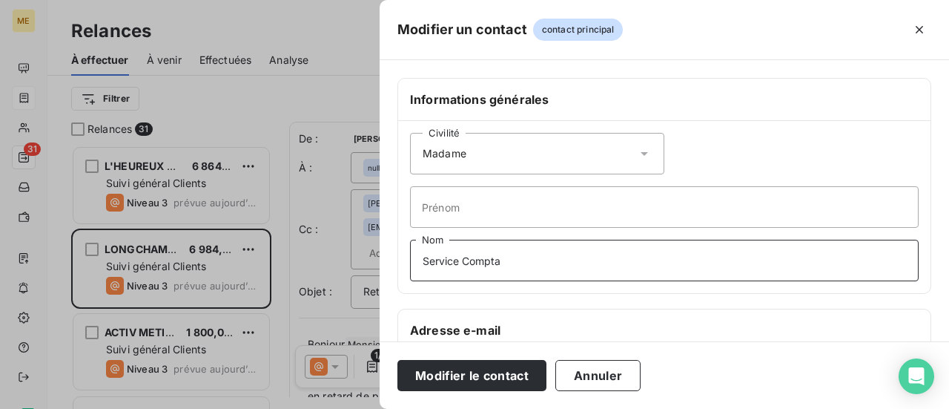
drag, startPoint x: 210, startPoint y: 280, endPoint x: 136, endPoint y: 296, distance: 75.9
click at [136, 408] on div "Modifier un contact contact principal Informations générales Civilité Madame Pr…" at bounding box center [474, 409] width 949 height 0
type input "Monsieur"
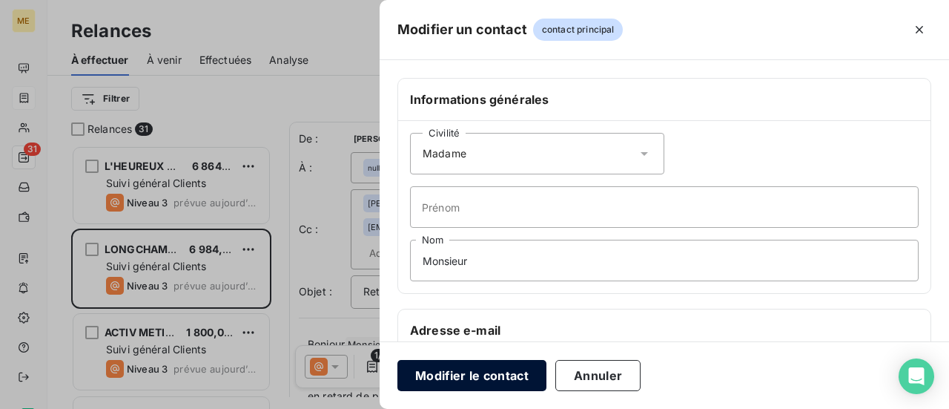
click at [449, 374] on button "Modifier le contact" at bounding box center [471, 375] width 149 height 31
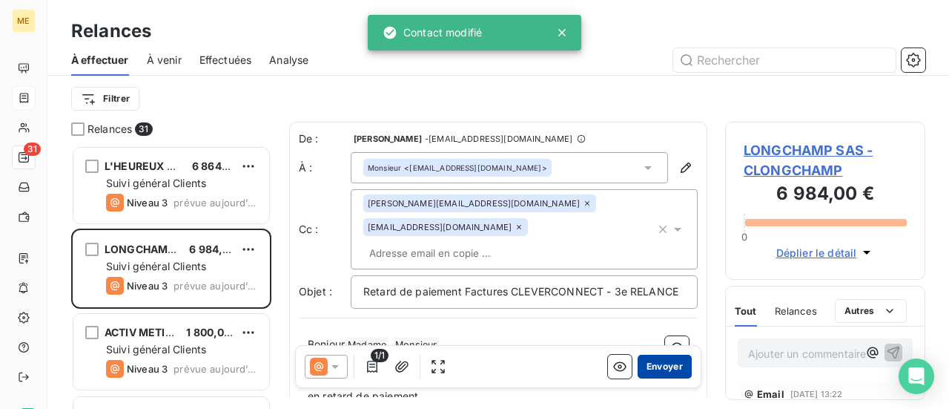
click at [653, 369] on button "Envoyer" at bounding box center [665, 366] width 54 height 24
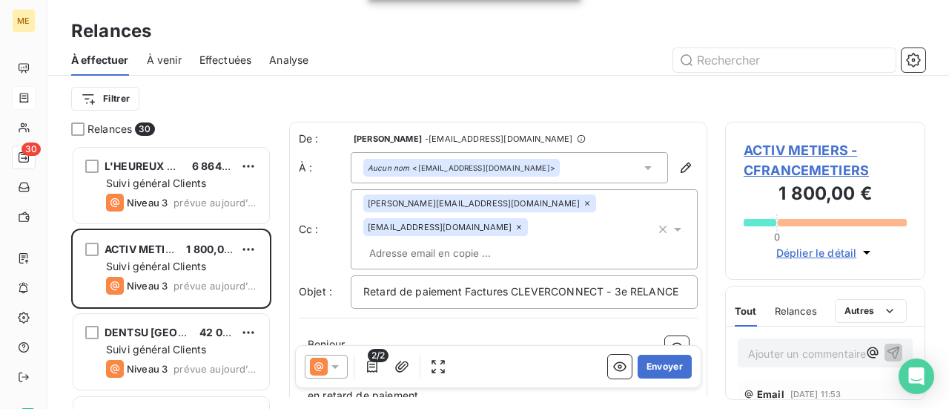
scroll to position [74, 0]
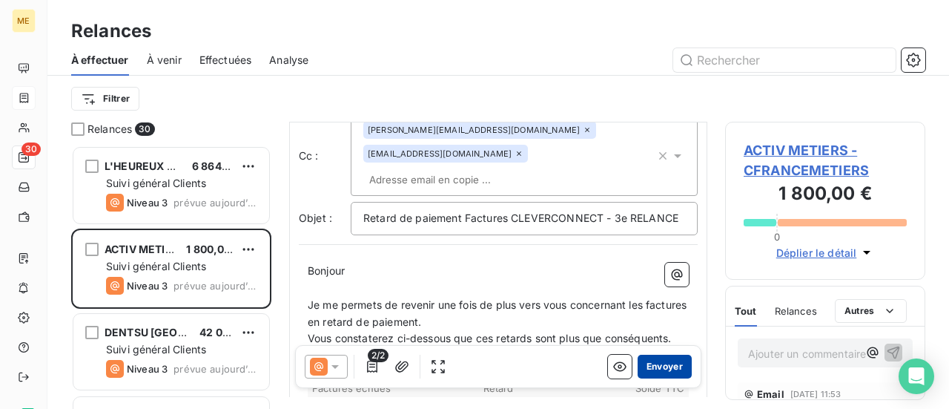
click at [639, 362] on button "Envoyer" at bounding box center [665, 366] width 54 height 24
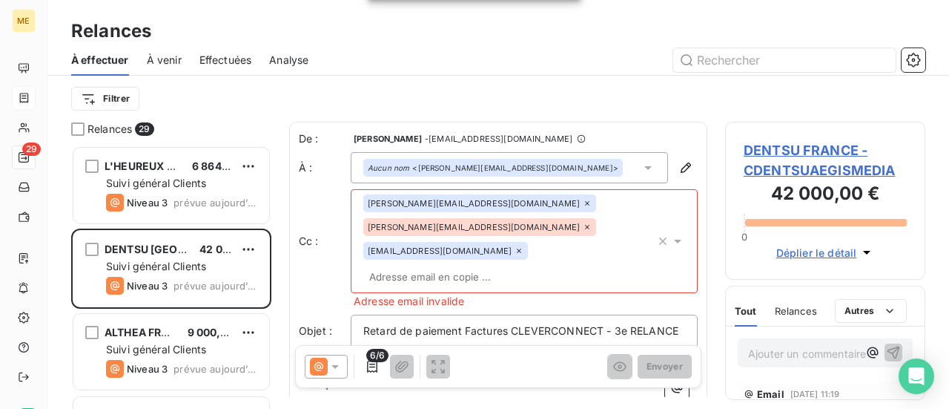
click at [583, 227] on icon at bounding box center [587, 226] width 9 height 9
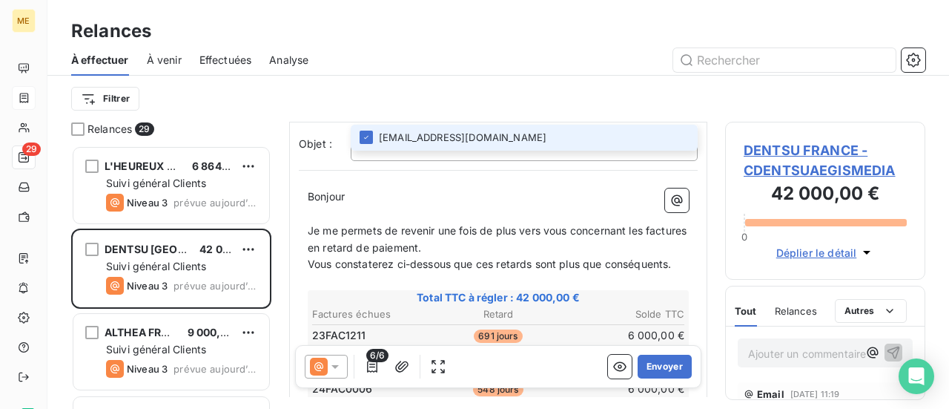
scroll to position [148, 0]
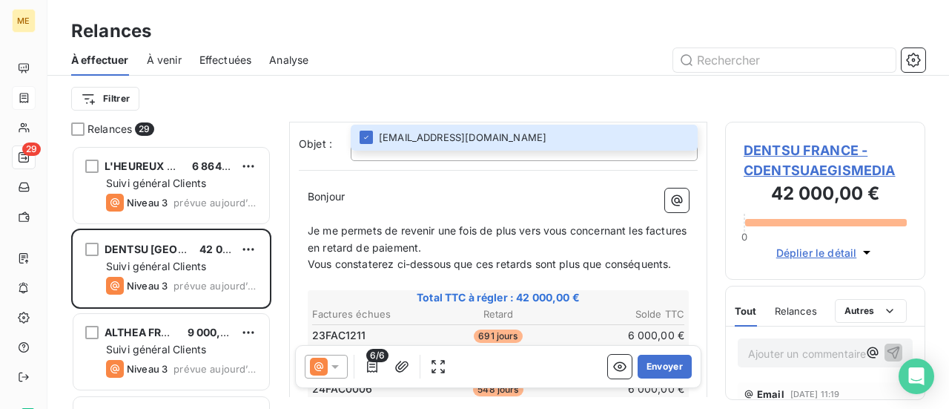
click at [406, 205] on p "Bonjour ﻿ ﻿ ﻿" at bounding box center [498, 196] width 381 height 17
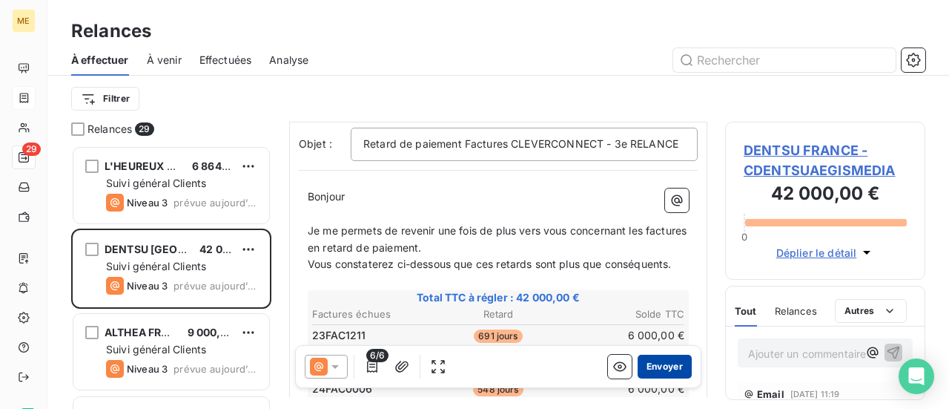
click at [656, 360] on button "Envoyer" at bounding box center [665, 366] width 54 height 24
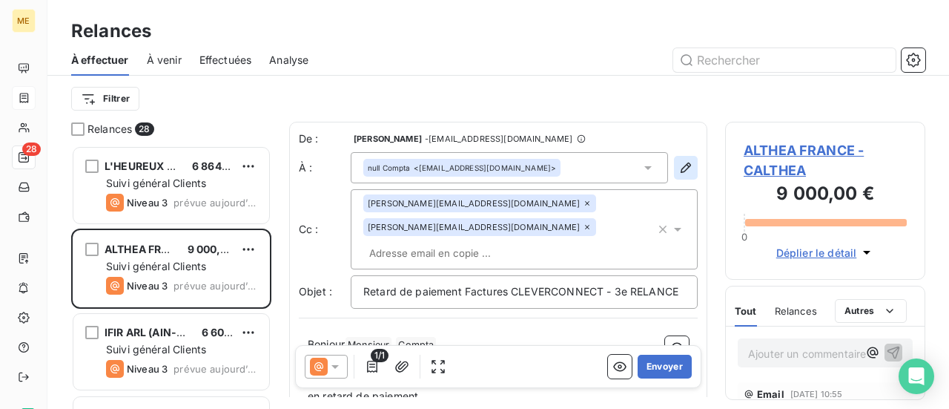
click at [678, 173] on icon "button" at bounding box center [685, 167] width 15 height 15
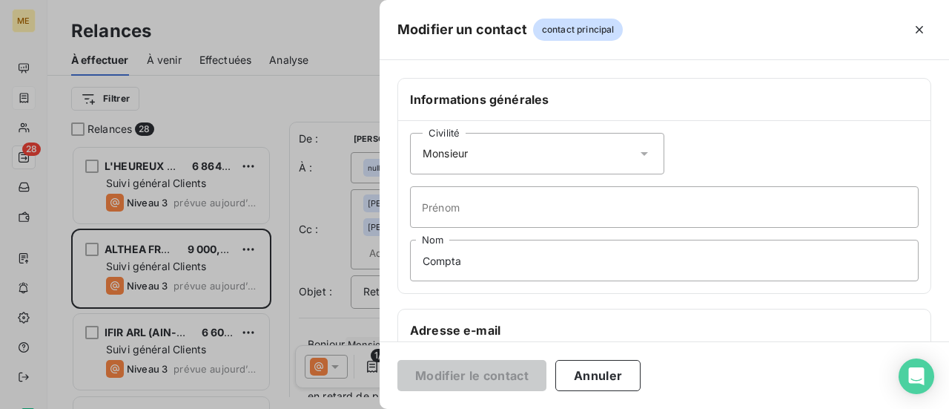
click at [637, 154] on icon at bounding box center [644, 153] width 15 height 15
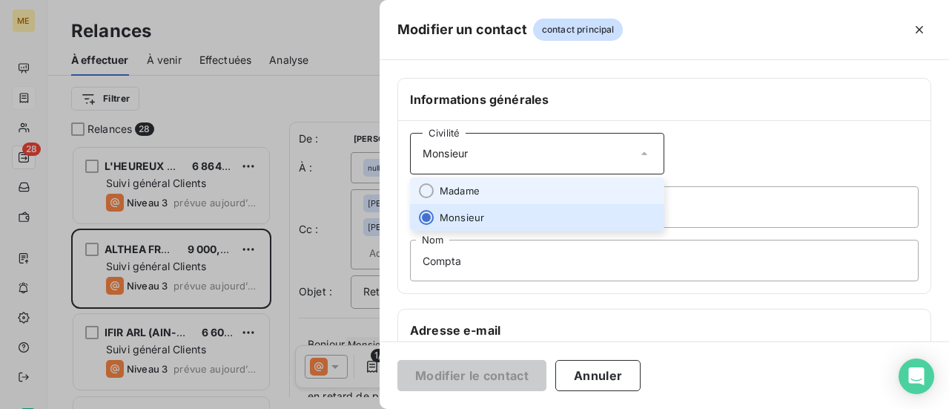
click at [587, 179] on li "Madame" at bounding box center [537, 190] width 254 height 27
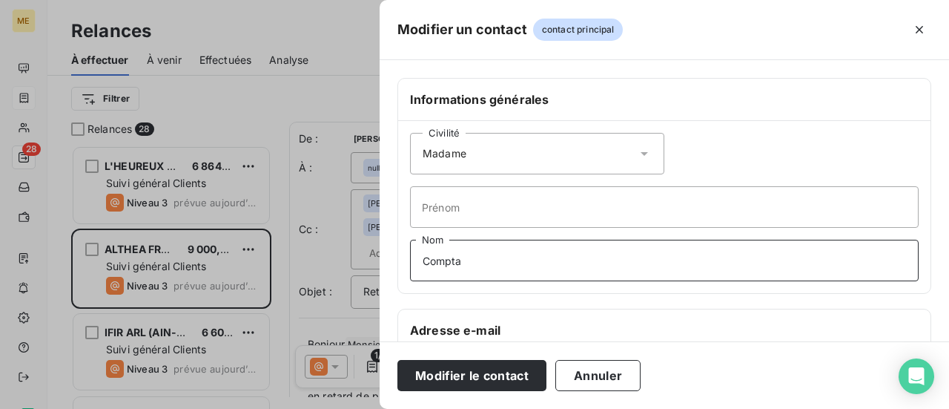
drag, startPoint x: 483, startPoint y: 262, endPoint x: 262, endPoint y: 251, distance: 221.2
click at [299, 408] on div "Modifier un contact contact principal Informations générales Civilité Madame Pr…" at bounding box center [474, 409] width 949 height 0
type input "Monsieur"
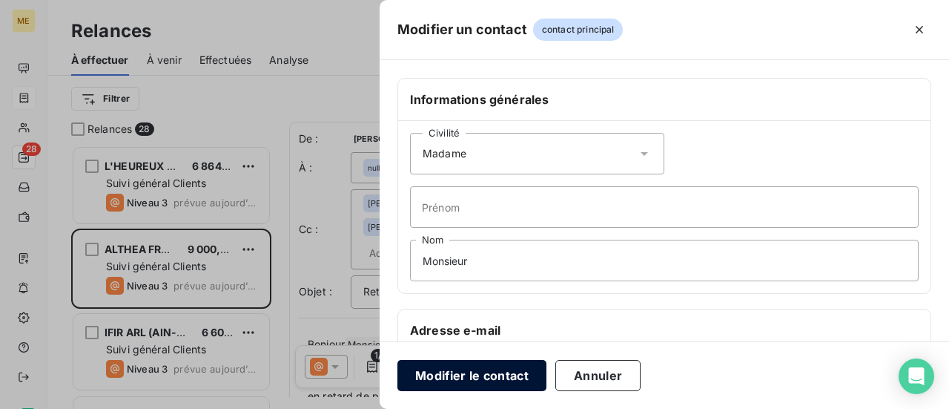
click at [486, 371] on button "Modifier le contact" at bounding box center [471, 375] width 149 height 31
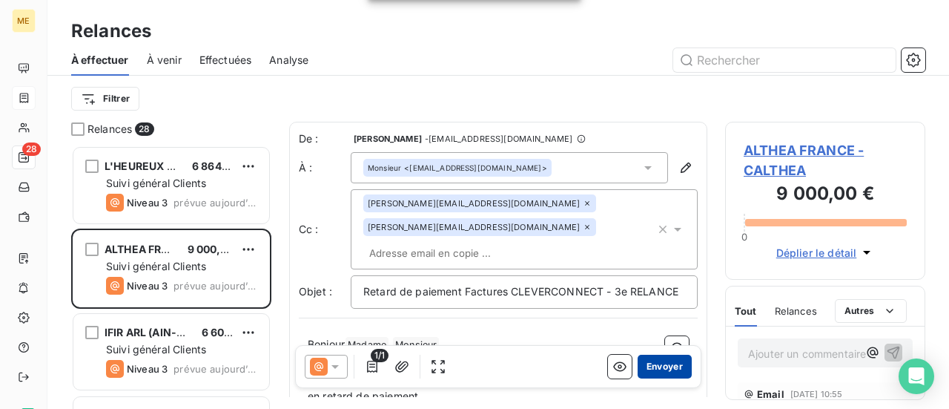
click at [648, 366] on button "Envoyer" at bounding box center [665, 366] width 54 height 24
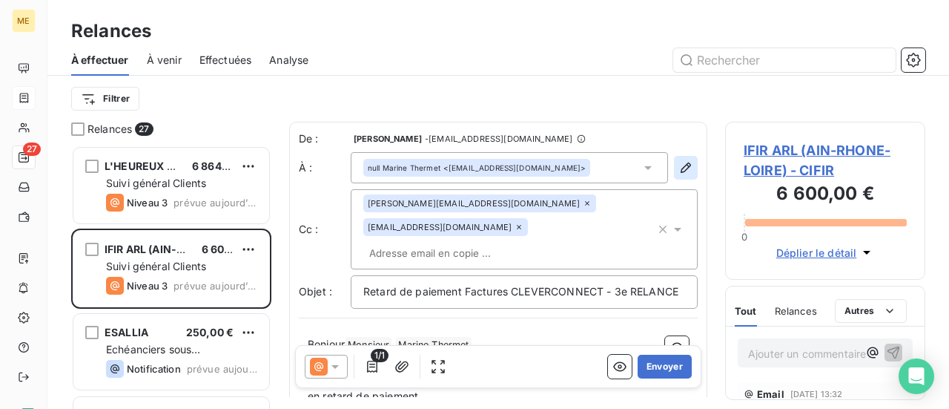
click at [681, 165] on icon "button" at bounding box center [686, 167] width 10 height 10
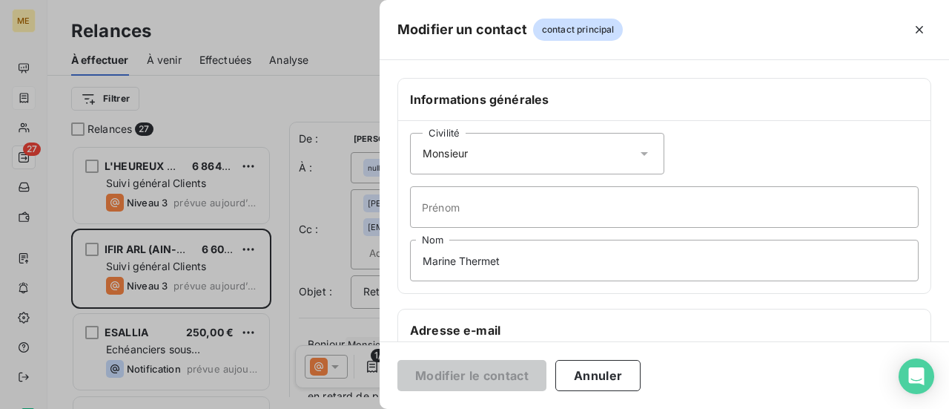
click at [638, 154] on icon at bounding box center [644, 153] width 15 height 15
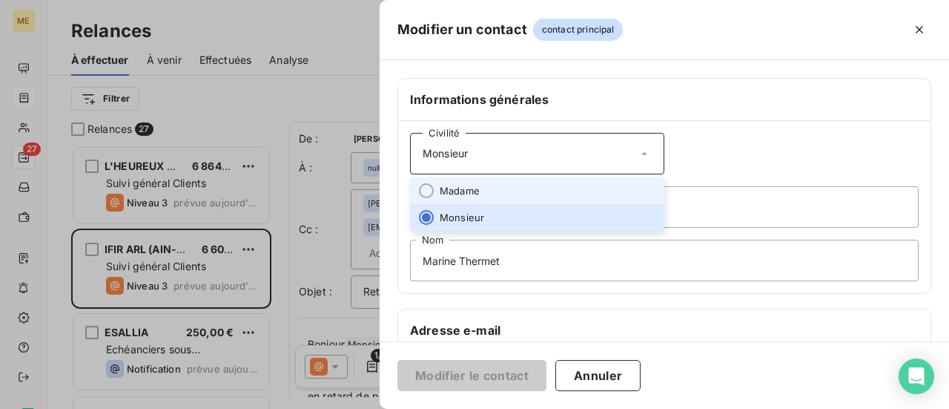
click at [586, 177] on li "Madame" at bounding box center [537, 190] width 254 height 27
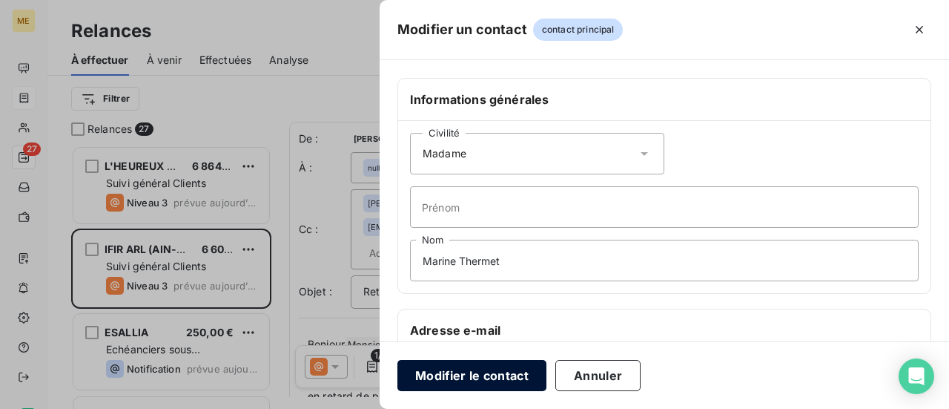
click at [465, 376] on button "Modifier le contact" at bounding box center [471, 375] width 149 height 31
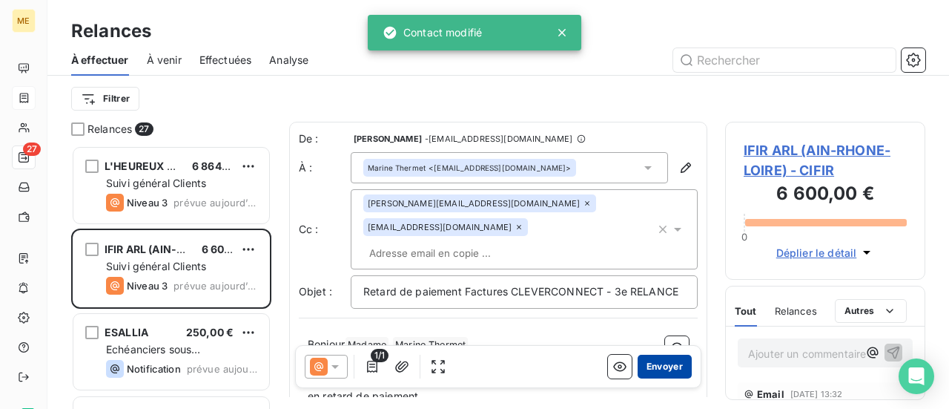
click at [658, 366] on button "Envoyer" at bounding box center [665, 366] width 54 height 24
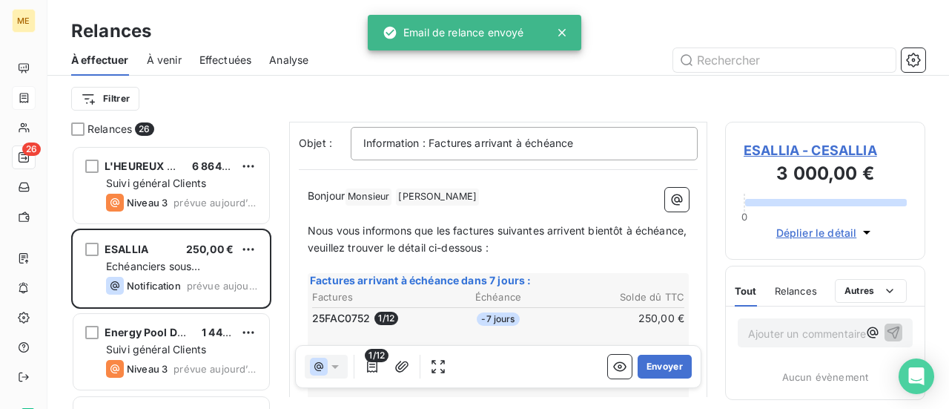
scroll to position [148, 0]
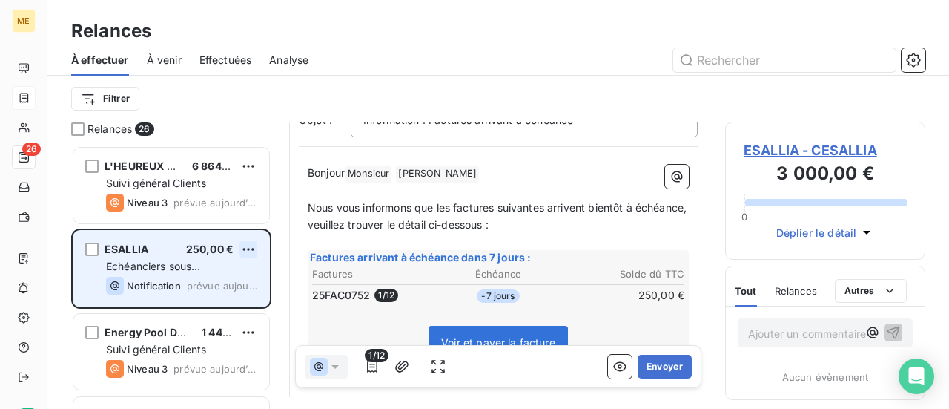
click at [248, 250] on html "ME 26 Relances À effectuer À venir Effectuées Analyse Filtrer Relances 26 L'HEU…" at bounding box center [474, 204] width 949 height 409
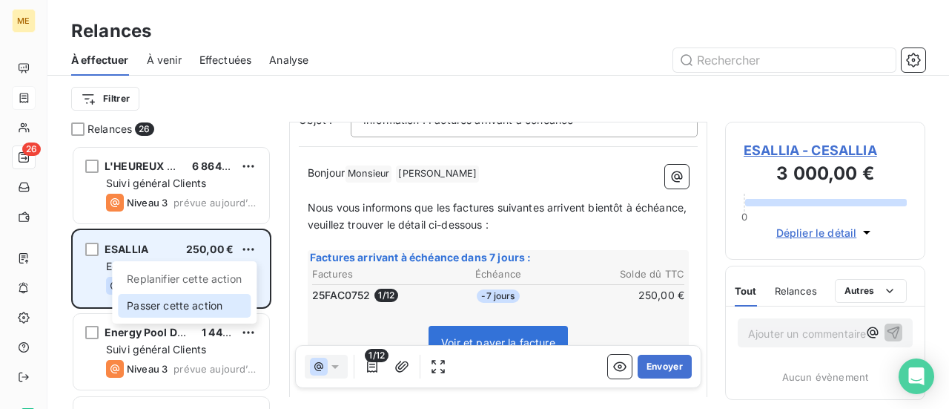
click at [222, 303] on div "Passer cette action" at bounding box center [184, 306] width 133 height 24
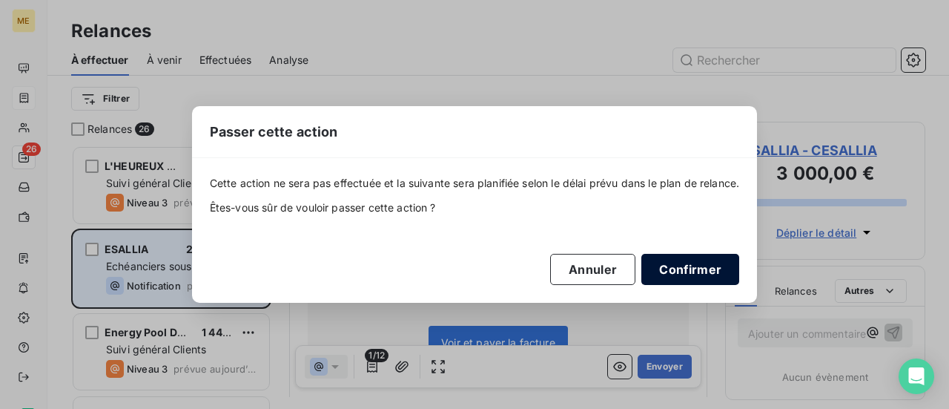
click at [667, 271] on button "Confirmer" at bounding box center [690, 269] width 98 height 31
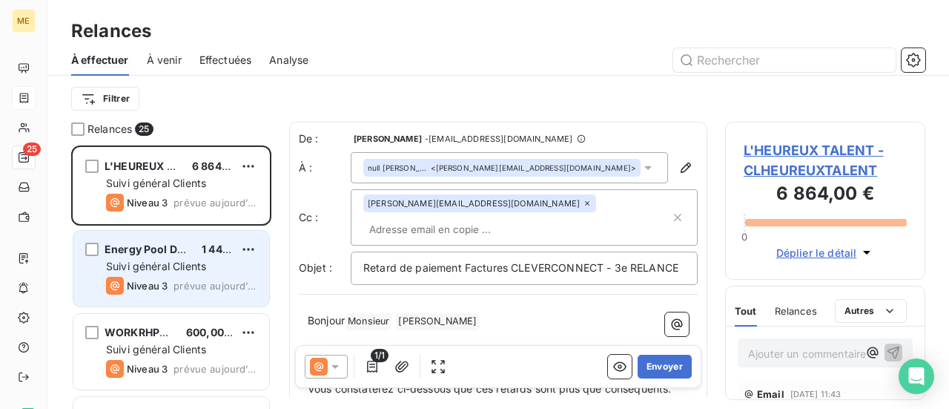
click at [175, 260] on span "Suivi général Clients" at bounding box center [156, 266] width 100 height 13
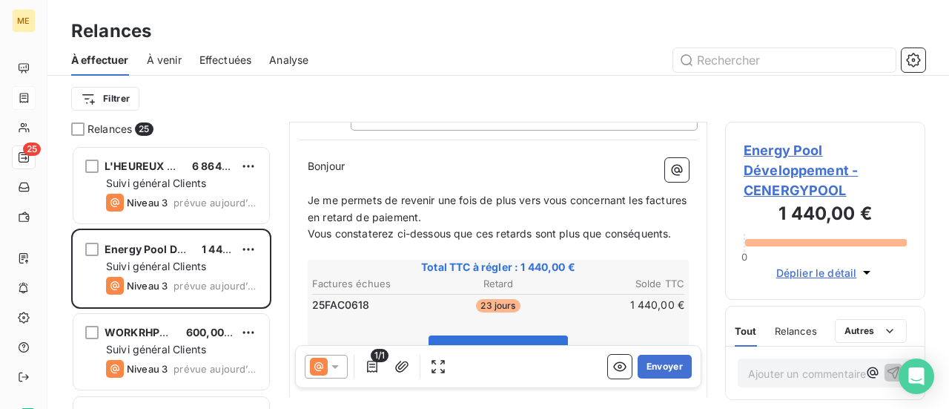
scroll to position [222, 0]
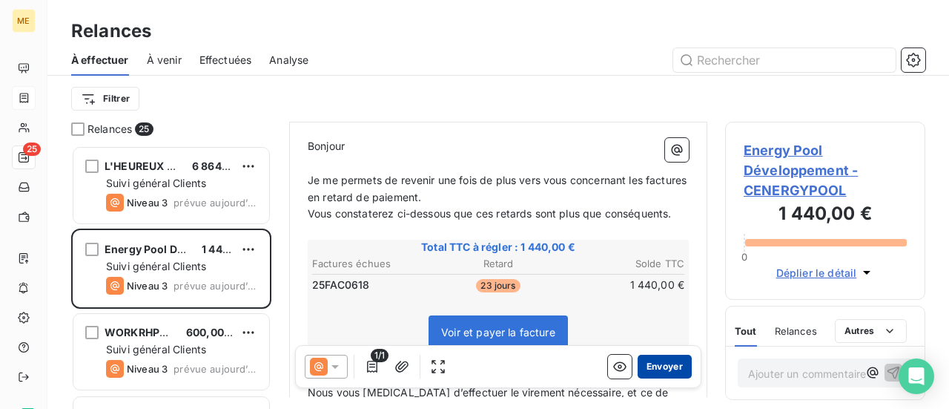
click at [651, 364] on button "Envoyer" at bounding box center [665, 366] width 54 height 24
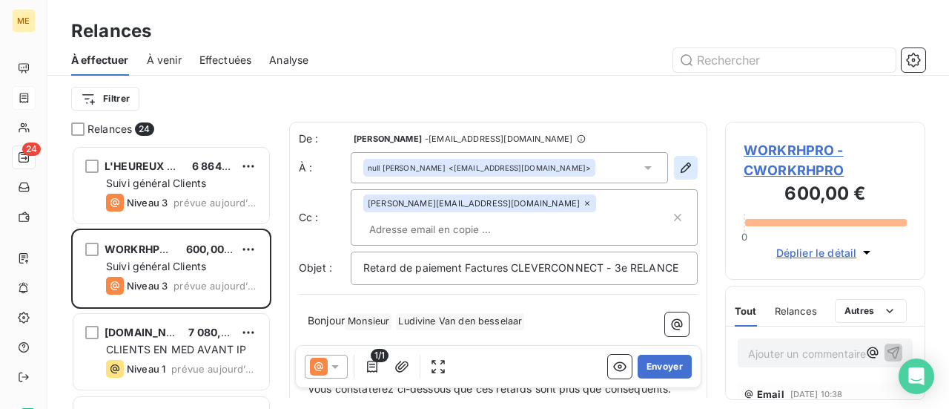
click at [678, 165] on icon "button" at bounding box center [685, 167] width 15 height 15
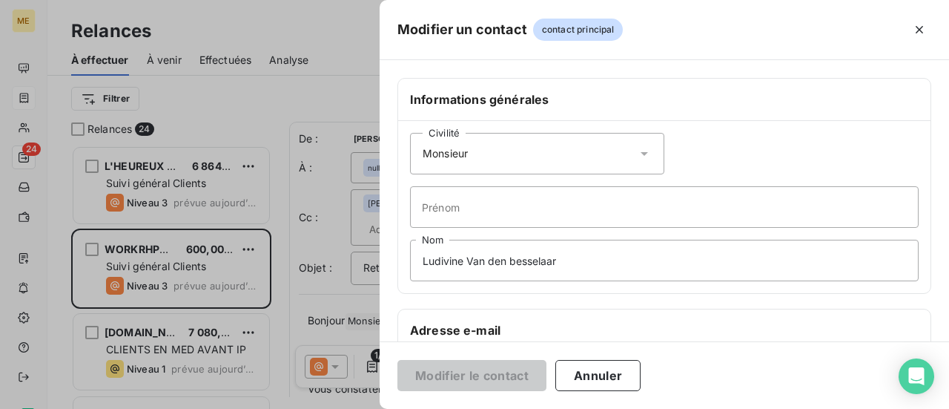
click at [637, 153] on icon at bounding box center [644, 153] width 15 height 15
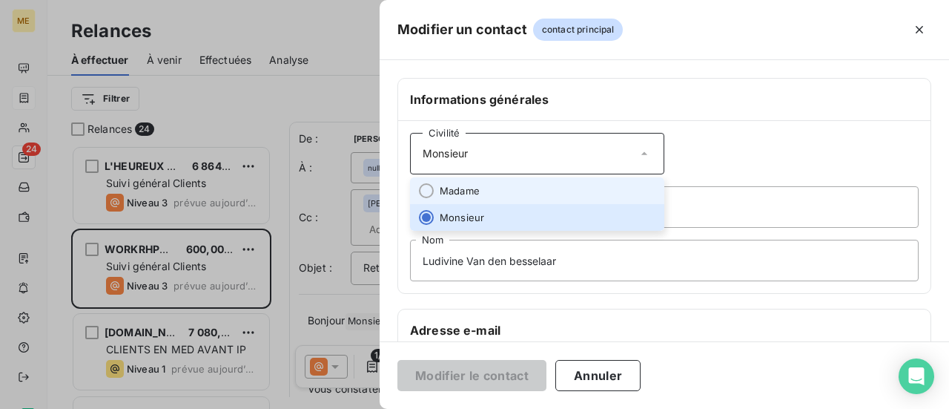
click at [586, 183] on li "Madame" at bounding box center [537, 190] width 254 height 27
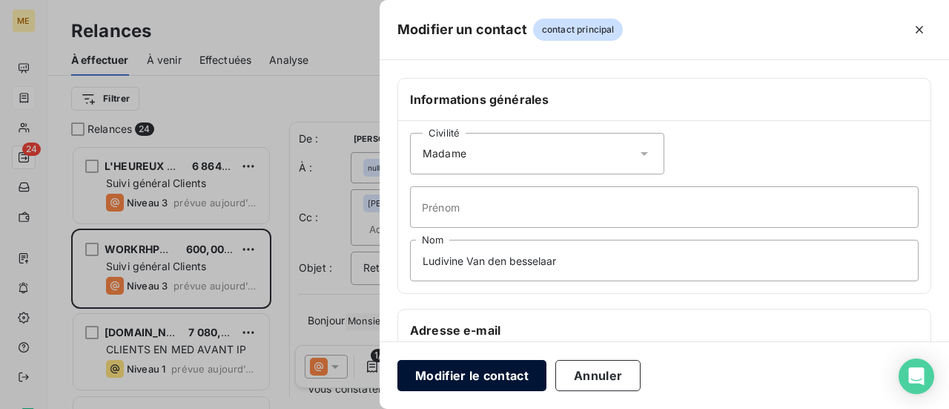
click at [457, 380] on button "Modifier le contact" at bounding box center [471, 375] width 149 height 31
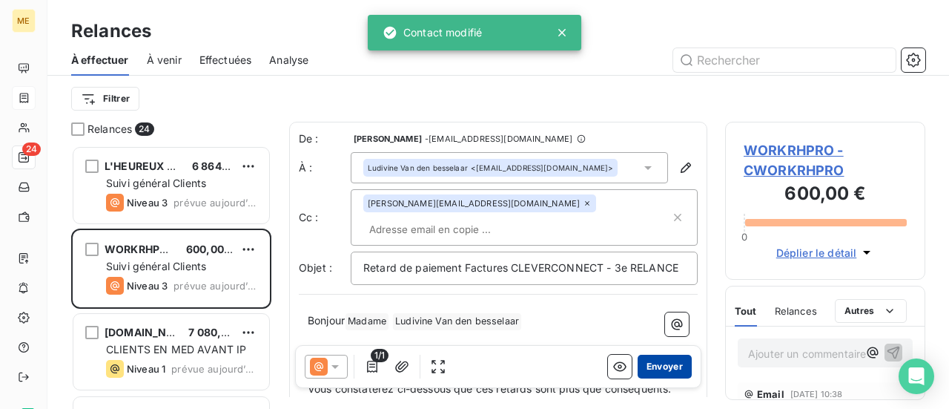
click at [658, 364] on button "Envoyer" at bounding box center [665, 366] width 54 height 24
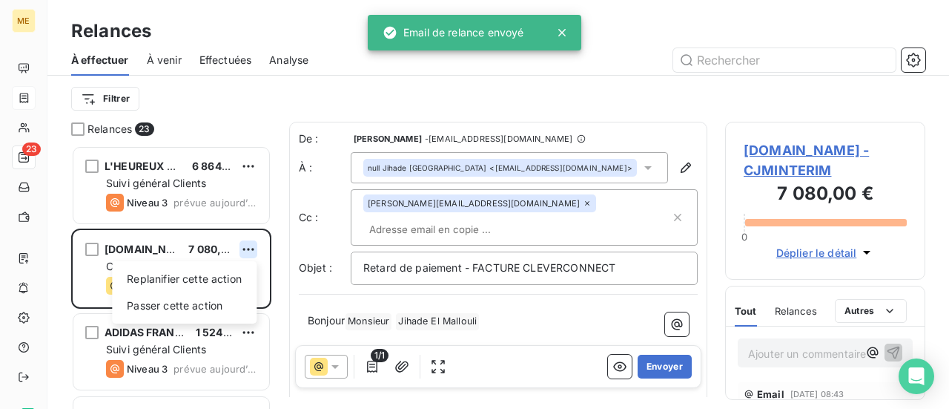
click at [248, 253] on html "ME 23 Relances À effectuer À venir Effectuées Analyse Filtrer Relances 23 L'HEU…" at bounding box center [474, 204] width 949 height 409
click at [237, 308] on div "Passer cette action" at bounding box center [184, 306] width 133 height 24
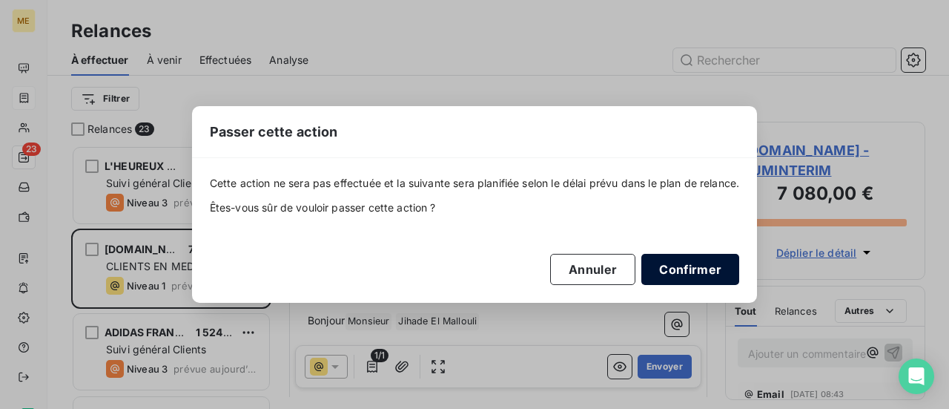
click at [695, 264] on button "Confirmer" at bounding box center [690, 269] width 98 height 31
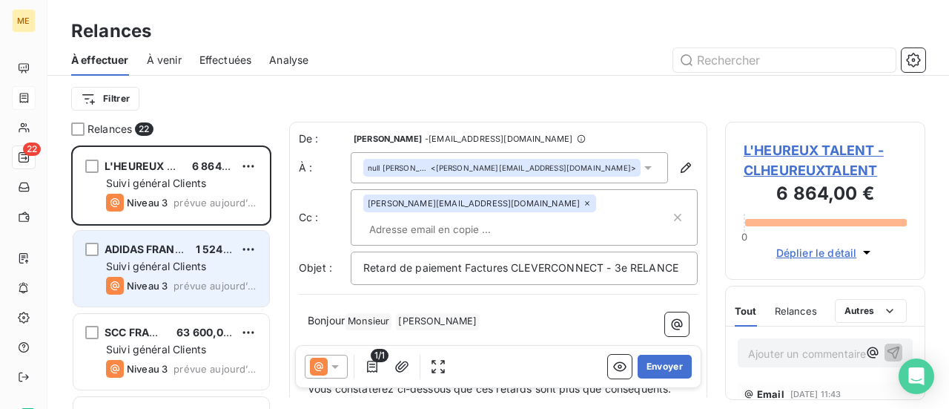
click at [217, 274] on div "ADIDAS FRANCE SARL 1 524,00 € Suivi général Clients Niveau 3 prévue [DATE]" at bounding box center [171, 269] width 196 height 76
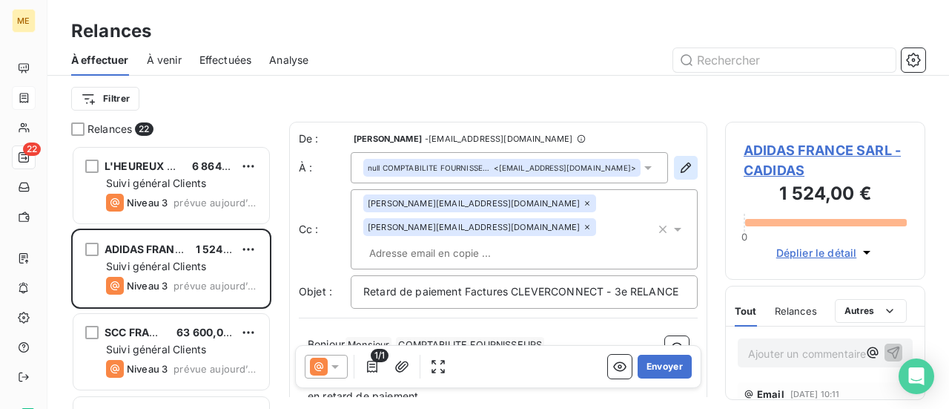
click at [674, 176] on button "button" at bounding box center [686, 168] width 24 height 24
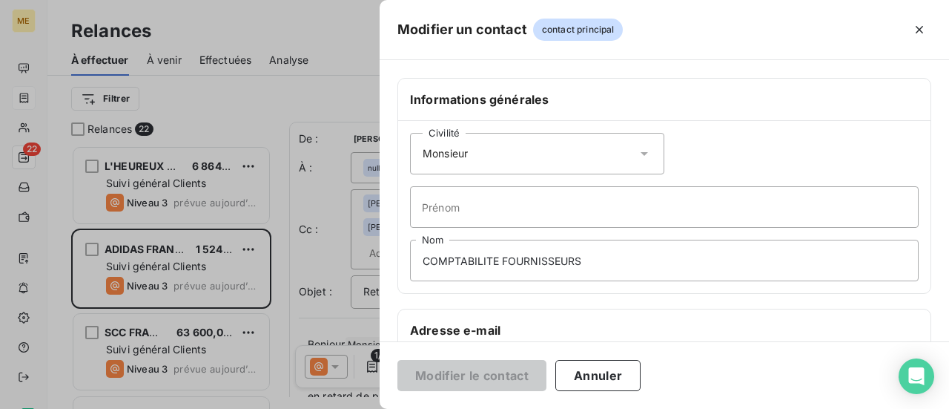
click at [637, 148] on icon at bounding box center [644, 153] width 15 height 15
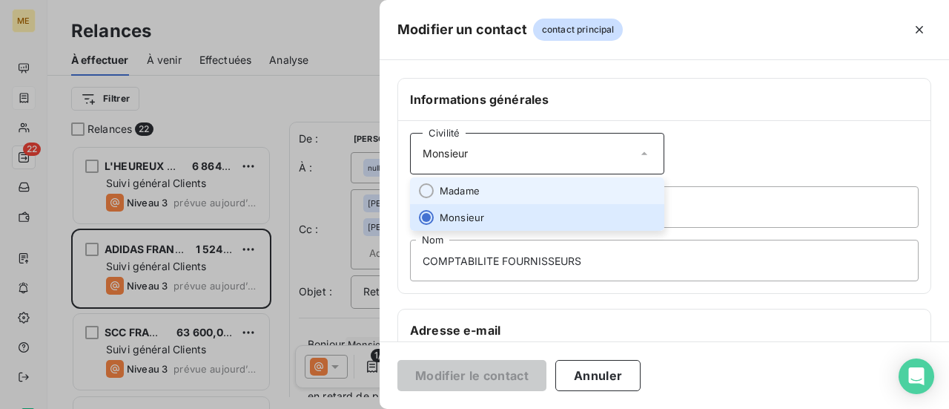
click at [586, 180] on li "Madame" at bounding box center [537, 190] width 254 height 27
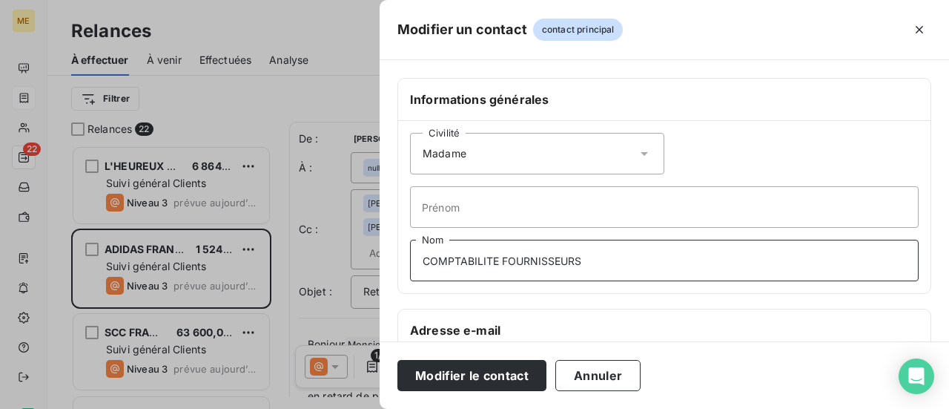
drag, startPoint x: 599, startPoint y: 254, endPoint x: 248, endPoint y: 287, distance: 353.0
click at [248, 408] on div "Modifier un contact contact principal Informations générales Civilité Madame [P…" at bounding box center [474, 409] width 949 height 0
type input "Monsieur"
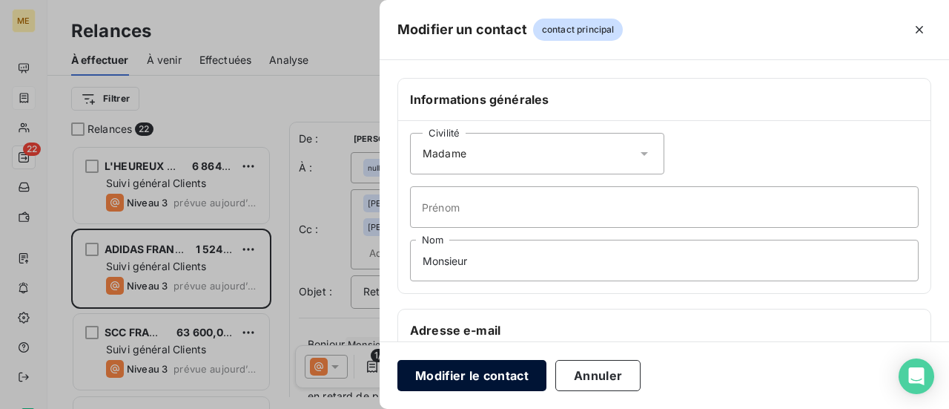
click at [489, 374] on button "Modifier le contact" at bounding box center [471, 375] width 149 height 31
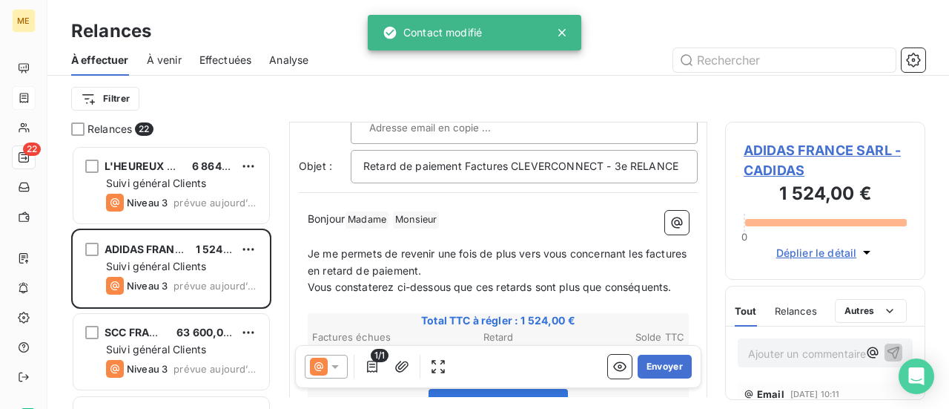
scroll to position [150, 0]
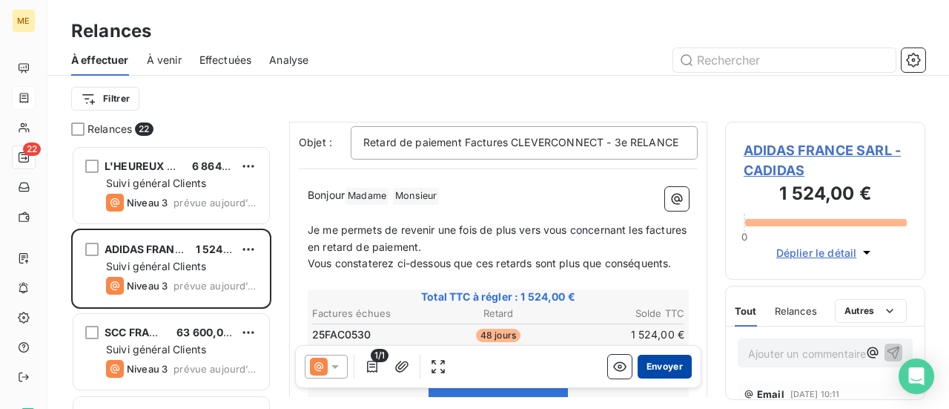
click at [659, 364] on button "Envoyer" at bounding box center [665, 366] width 54 height 24
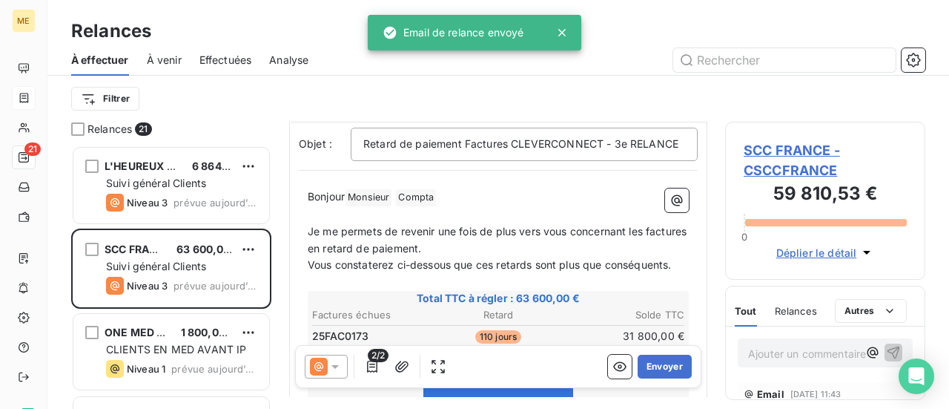
scroll to position [222, 0]
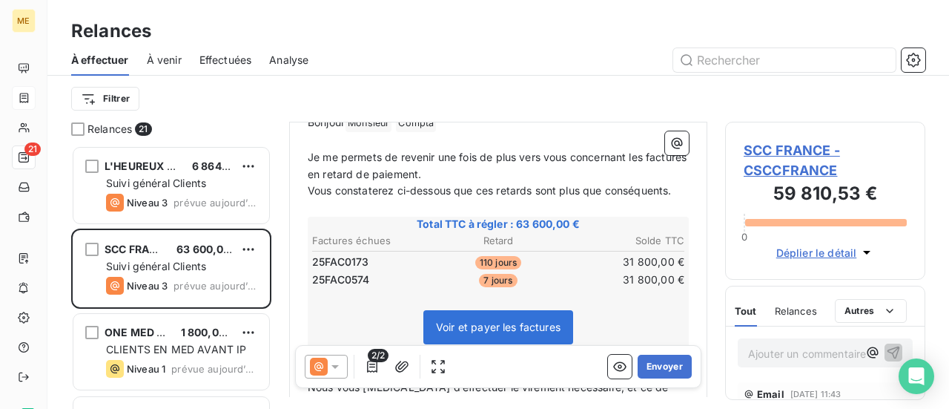
click at [337, 368] on icon at bounding box center [335, 366] width 15 height 15
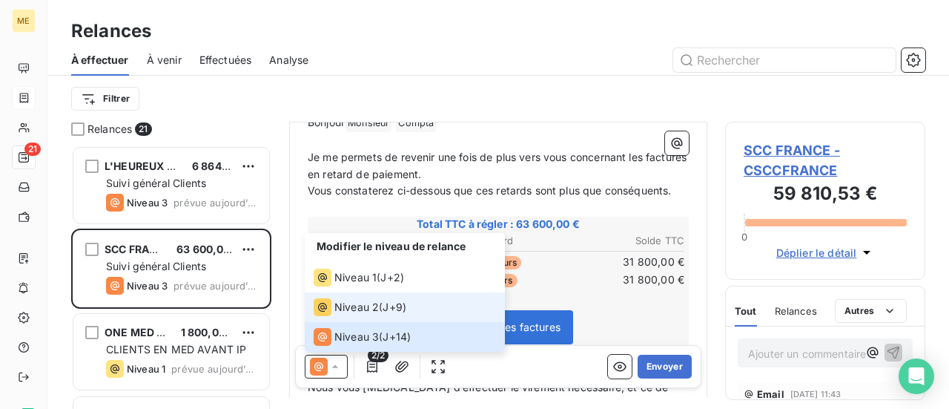
click at [368, 321] on li "Niveau 2 ( J+9 )" at bounding box center [405, 307] width 200 height 30
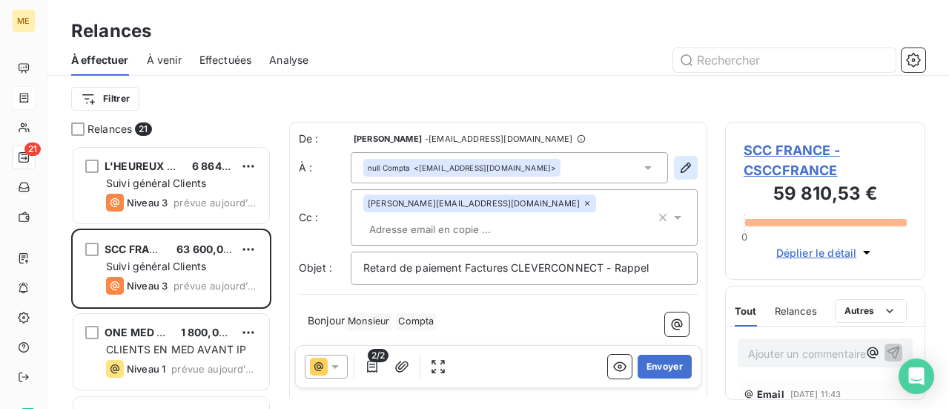
click at [681, 167] on icon "button" at bounding box center [686, 167] width 10 height 10
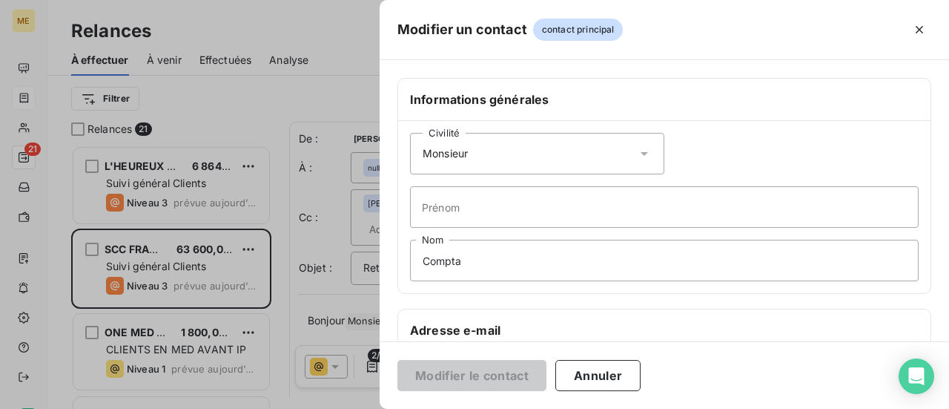
click at [640, 151] on icon at bounding box center [644, 153] width 15 height 15
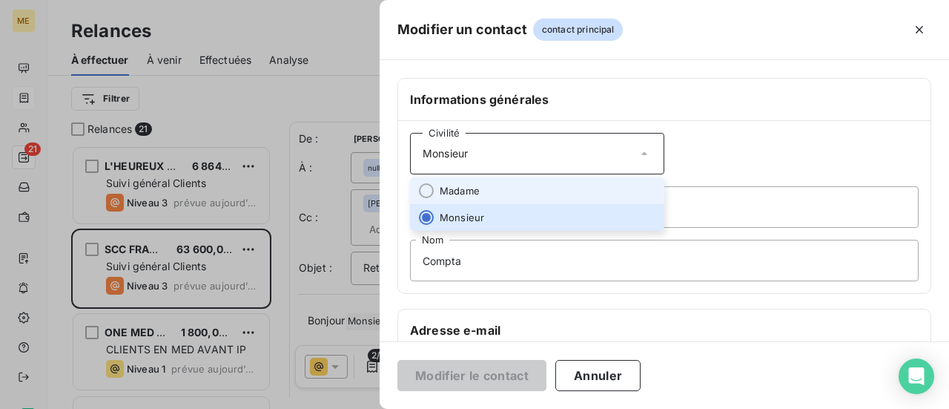
click at [583, 186] on li "Madame" at bounding box center [537, 190] width 254 height 27
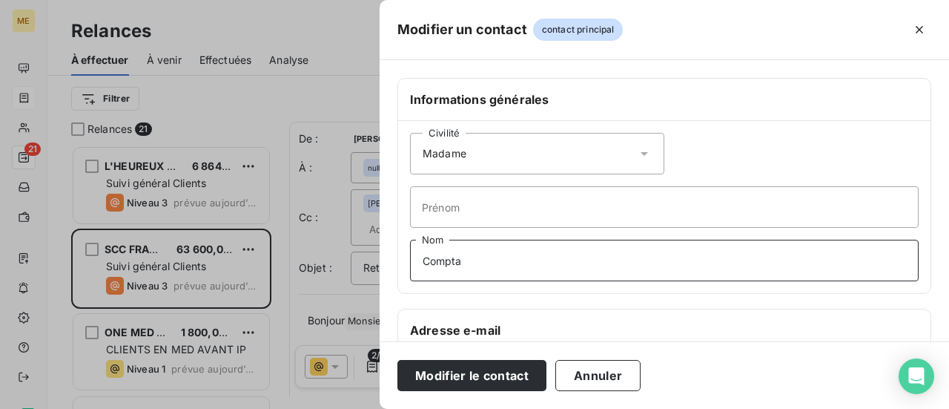
drag, startPoint x: 506, startPoint y: 260, endPoint x: 177, endPoint y: 242, distance: 329.0
click at [177, 408] on div "Modifier un contact contact principal Informations générales Civilité Madame Pr…" at bounding box center [474, 409] width 949 height 0
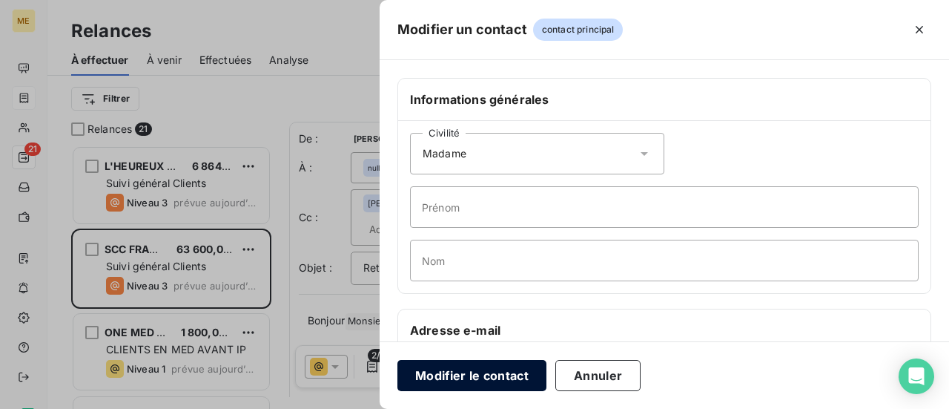
click at [470, 364] on button "Modifier le contact" at bounding box center [471, 375] width 149 height 31
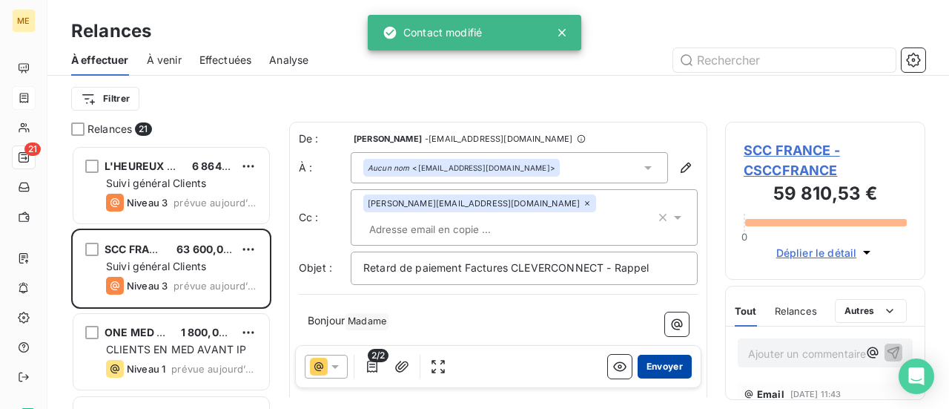
click at [660, 371] on button "Envoyer" at bounding box center [665, 366] width 54 height 24
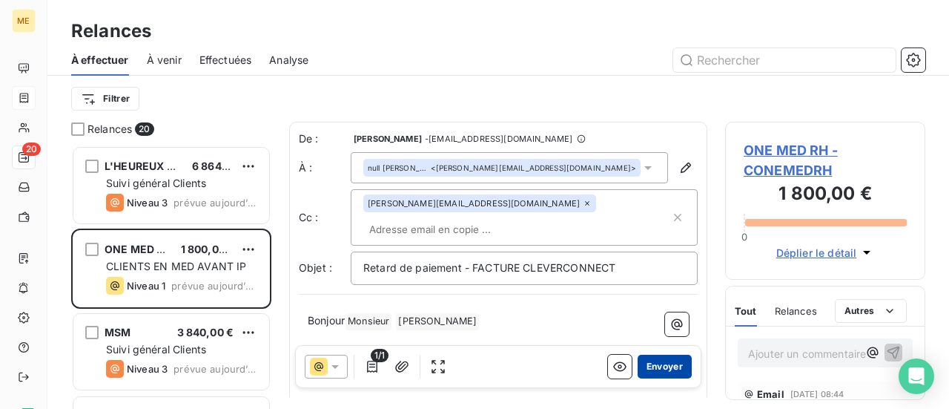
click at [645, 367] on button "Envoyer" at bounding box center [665, 366] width 54 height 24
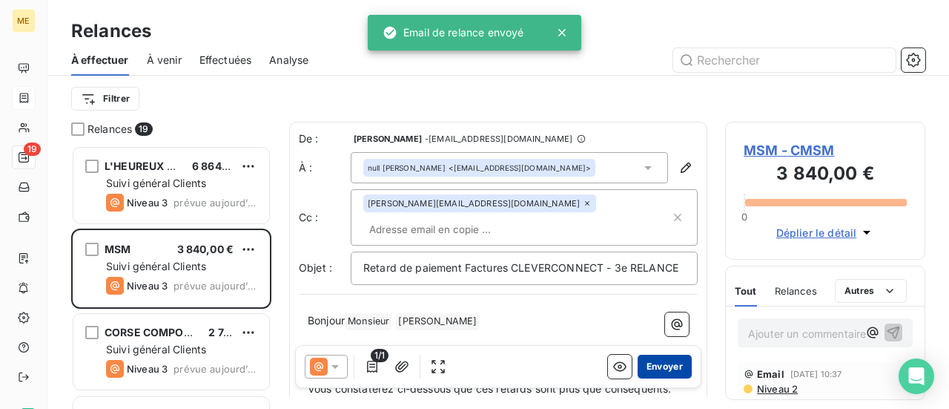
click at [647, 367] on button "Envoyer" at bounding box center [665, 366] width 54 height 24
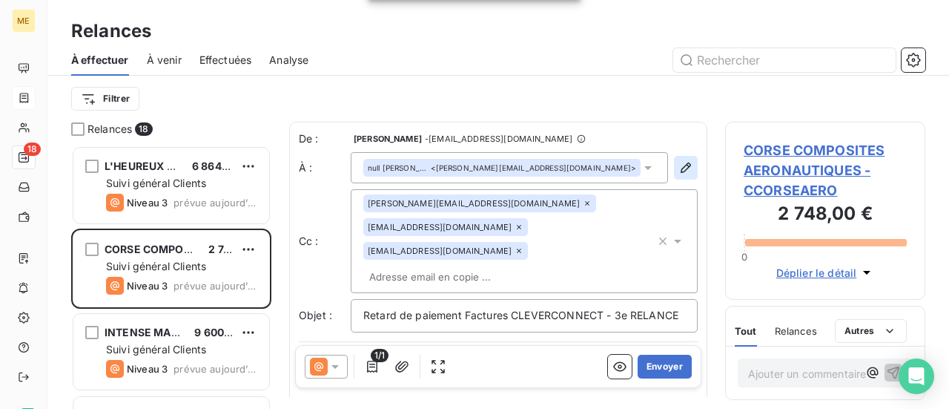
click at [678, 165] on icon "button" at bounding box center [685, 167] width 15 height 15
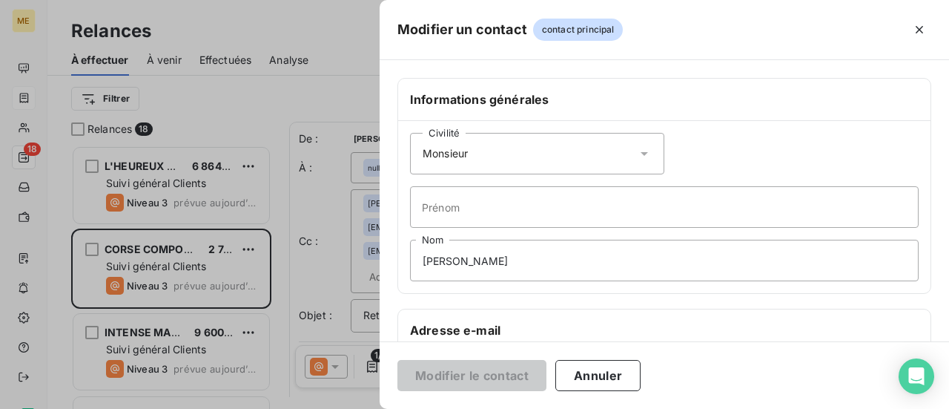
click at [643, 153] on icon at bounding box center [644, 153] width 15 height 15
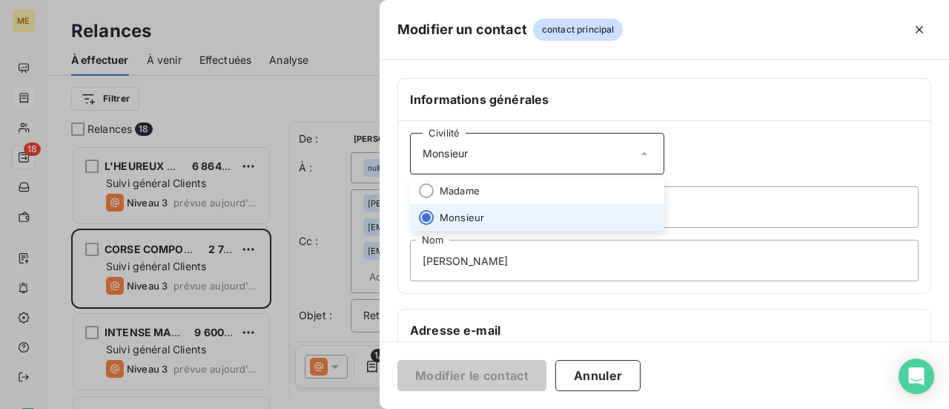
click at [623, 172] on div "Civilité Monsieur" at bounding box center [537, 154] width 254 height 42
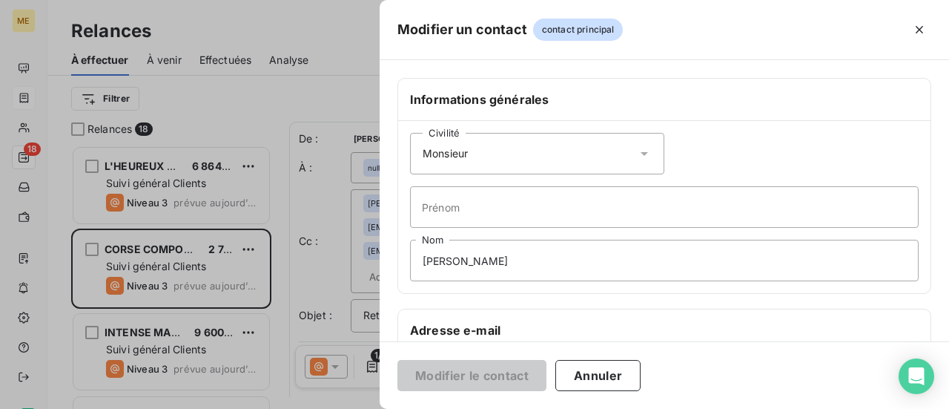
click at [642, 143] on div "Civilité Monsieur" at bounding box center [537, 154] width 254 height 42
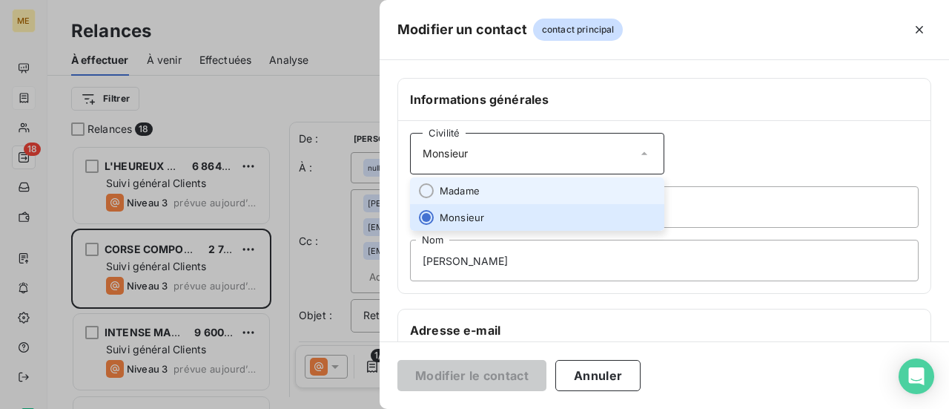
click at [577, 182] on li "Madame" at bounding box center [537, 190] width 254 height 27
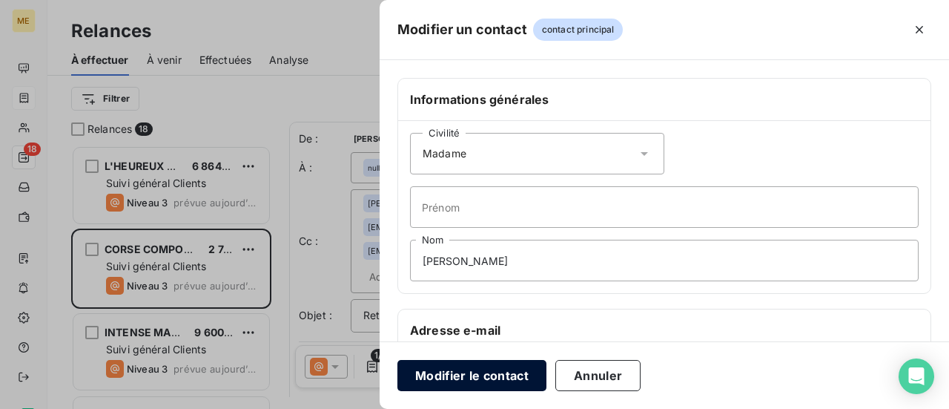
click at [469, 377] on button "Modifier le contact" at bounding box center [471, 375] width 149 height 31
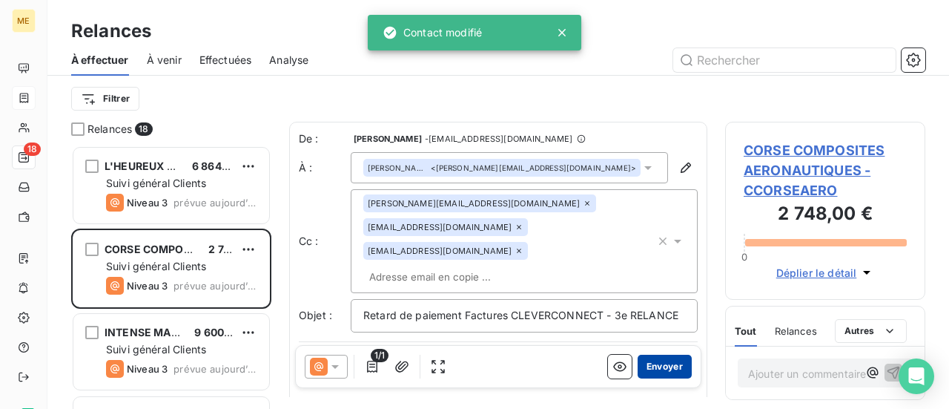
click at [662, 368] on button "Envoyer" at bounding box center [665, 366] width 54 height 24
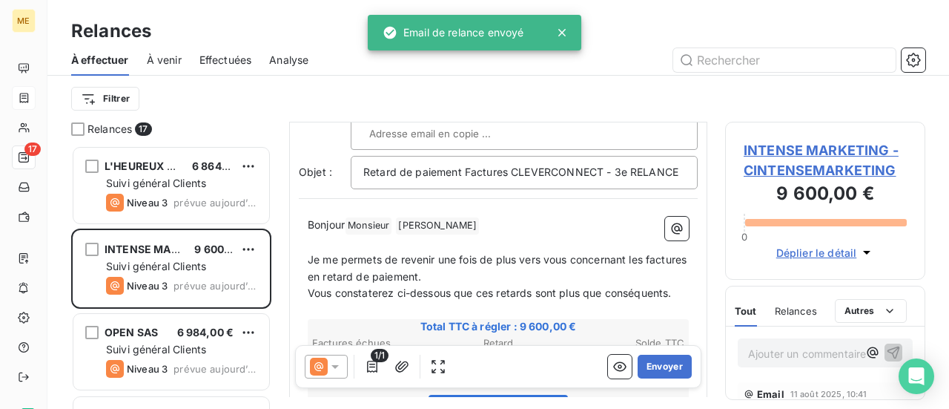
scroll to position [148, 0]
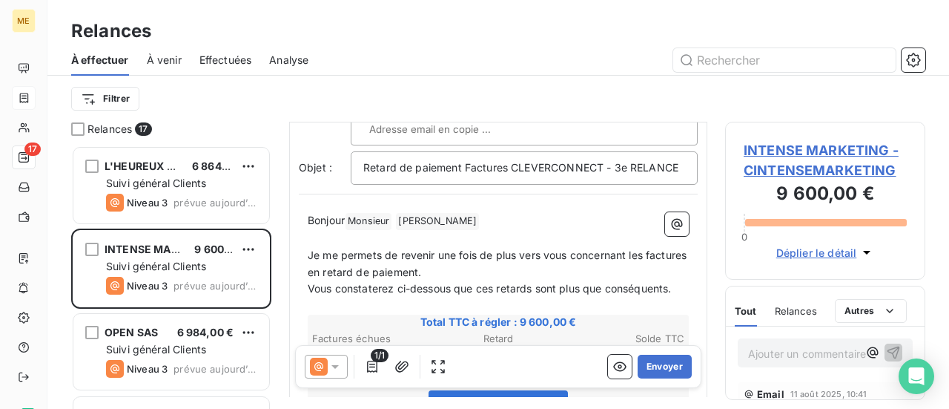
click at [789, 160] on span "INTENSE MARKETING - CINTENSEMARKETING" at bounding box center [825, 160] width 163 height 40
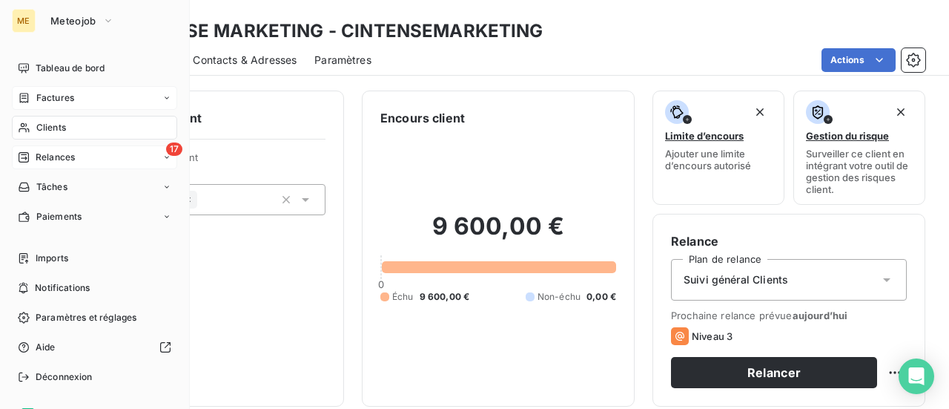
click at [47, 162] on span "Relances" at bounding box center [55, 157] width 39 height 13
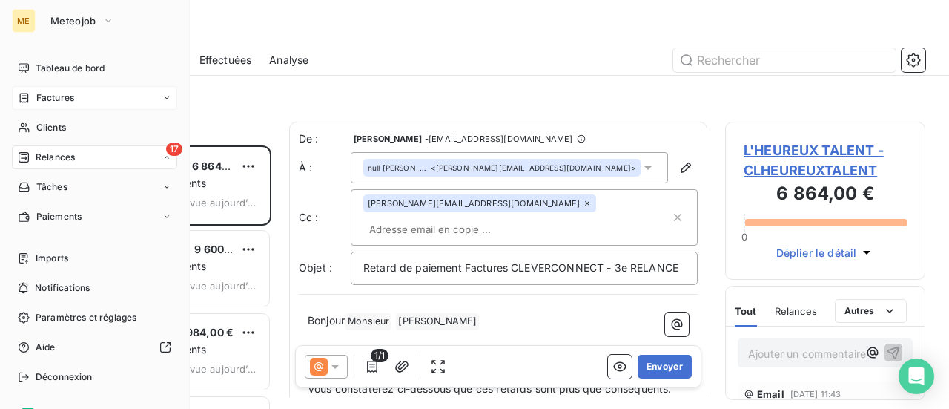
scroll to position [252, 188]
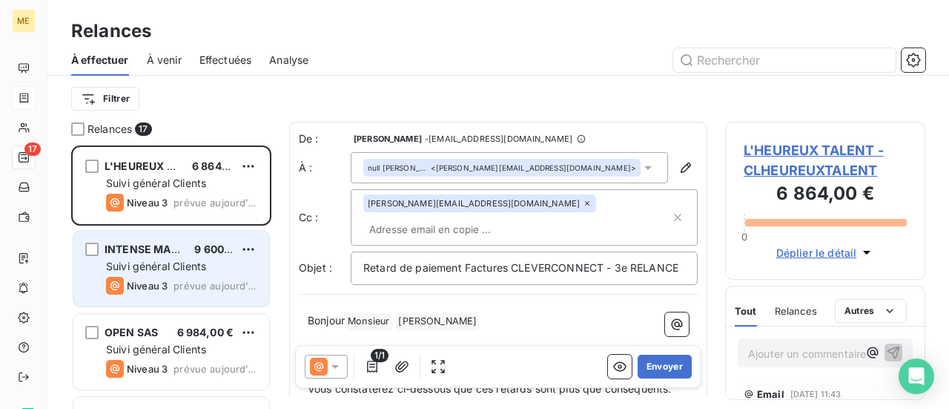
click at [197, 254] on span "9 600,00 €" at bounding box center [222, 248] width 57 height 13
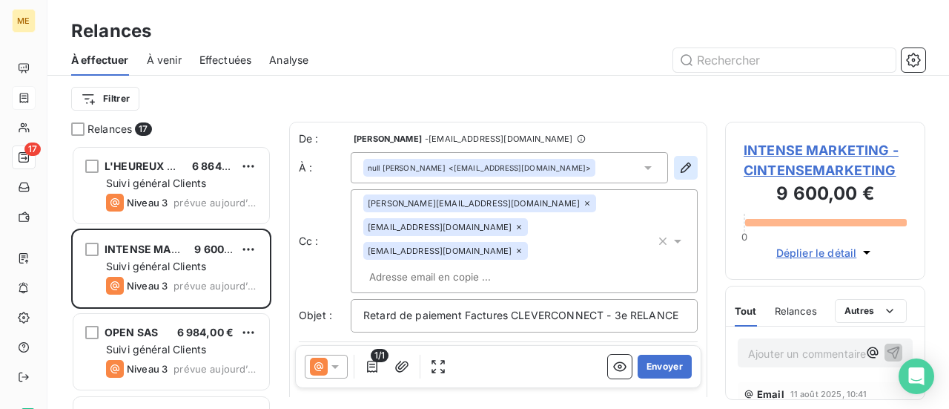
click at [674, 170] on button "button" at bounding box center [686, 168] width 24 height 24
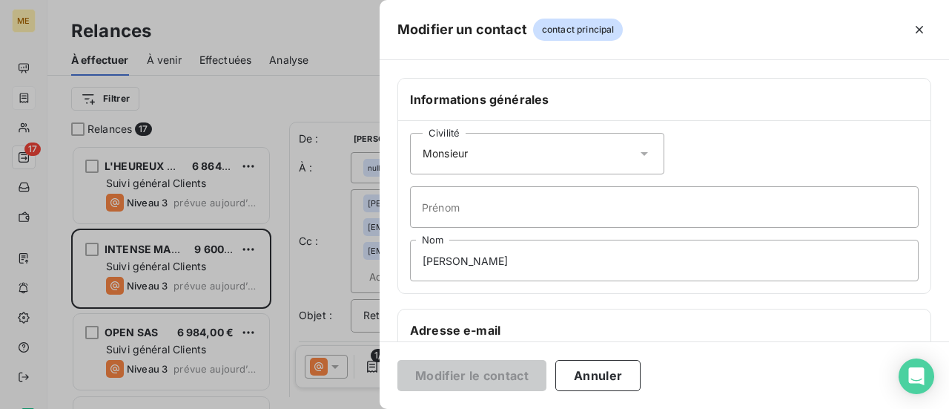
click at [630, 151] on div "Civilité Monsieur" at bounding box center [537, 154] width 254 height 42
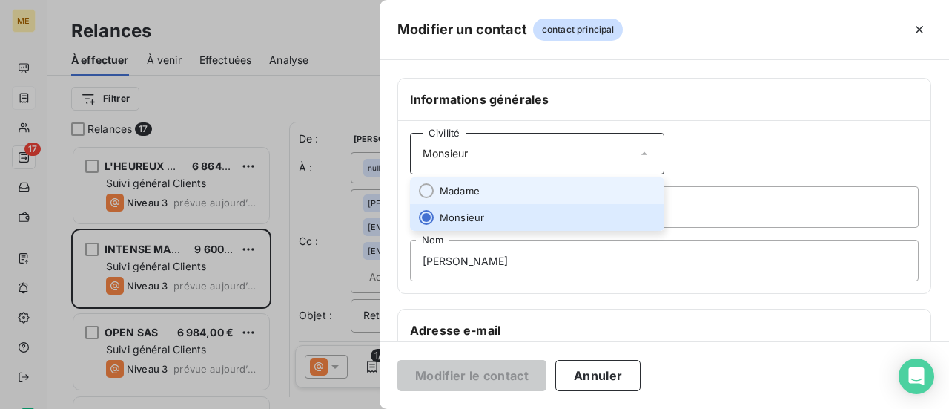
click at [583, 191] on li "Madame" at bounding box center [537, 190] width 254 height 27
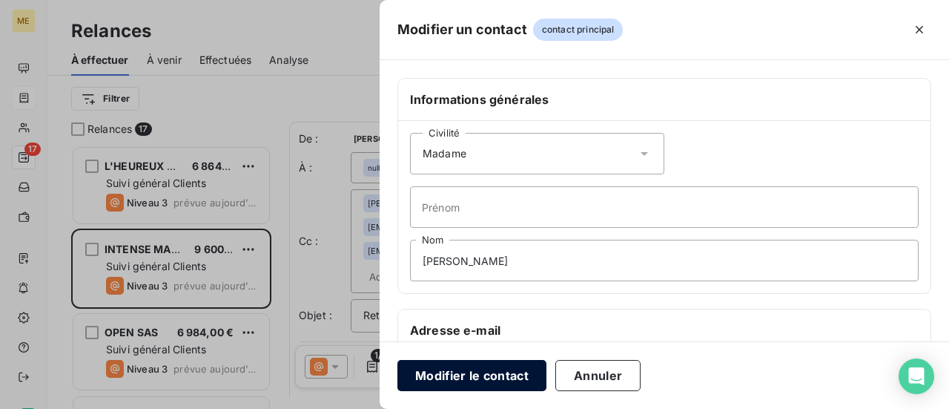
click at [466, 373] on button "Modifier le contact" at bounding box center [471, 375] width 149 height 31
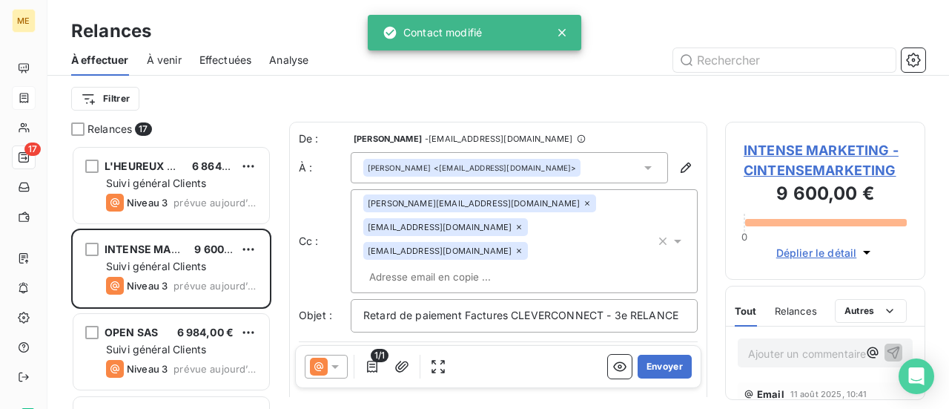
click at [515, 228] on icon at bounding box center [519, 226] width 9 height 9
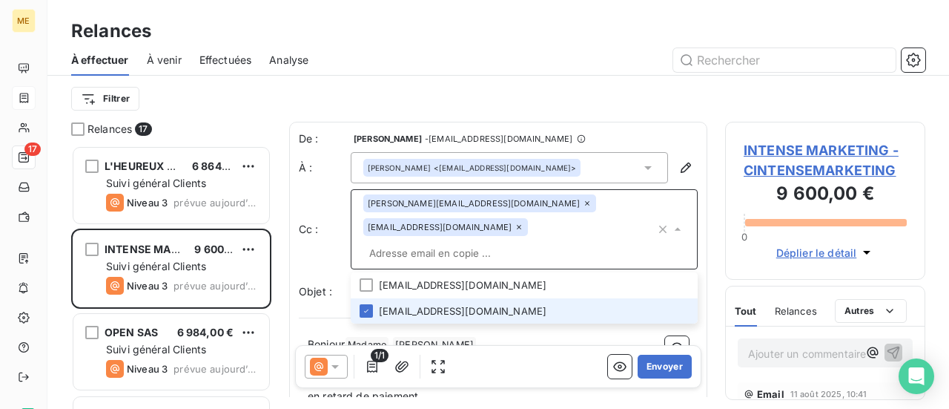
drag, startPoint x: 502, startPoint y: 290, endPoint x: 478, endPoint y: 335, distance: 51.1
click at [478, 336] on p "Bonjour Madame ﻿ [PERSON_NAME] ﻿ ﻿" at bounding box center [498, 345] width 381 height 18
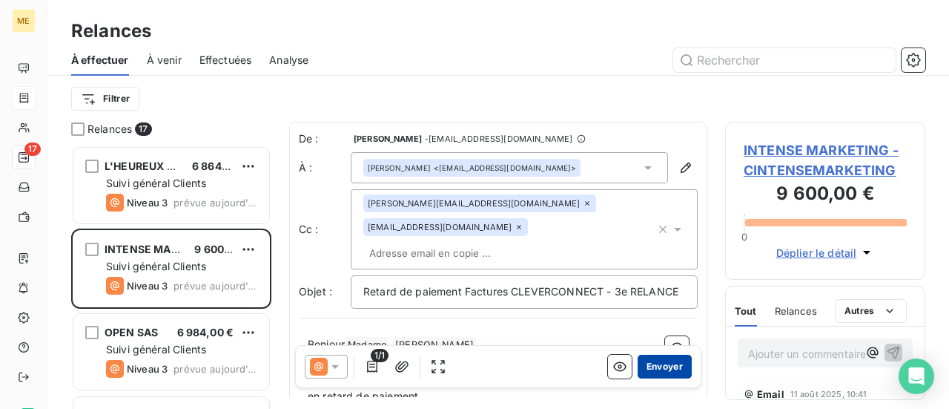
click at [651, 362] on button "Envoyer" at bounding box center [665, 366] width 54 height 24
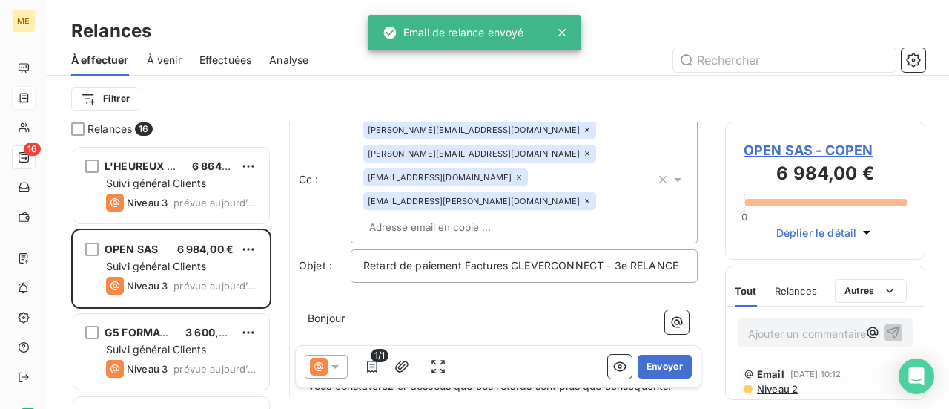
scroll to position [148, 0]
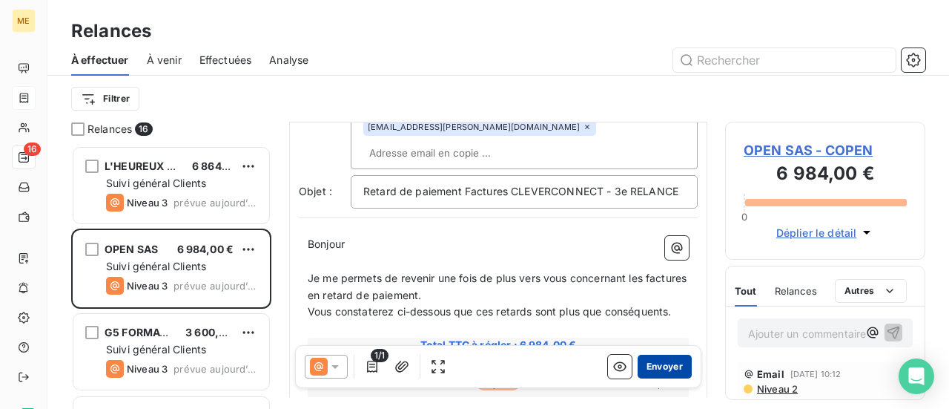
click at [658, 365] on button "Envoyer" at bounding box center [665, 366] width 54 height 24
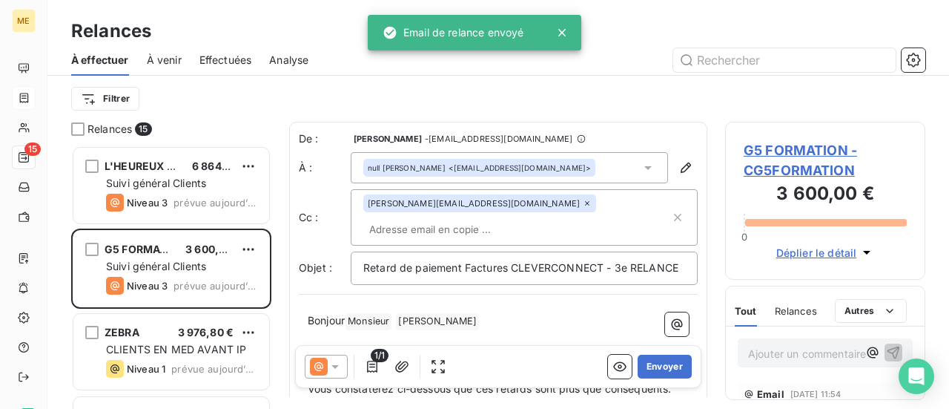
click at [658, 365] on button "Envoyer" at bounding box center [665, 366] width 54 height 24
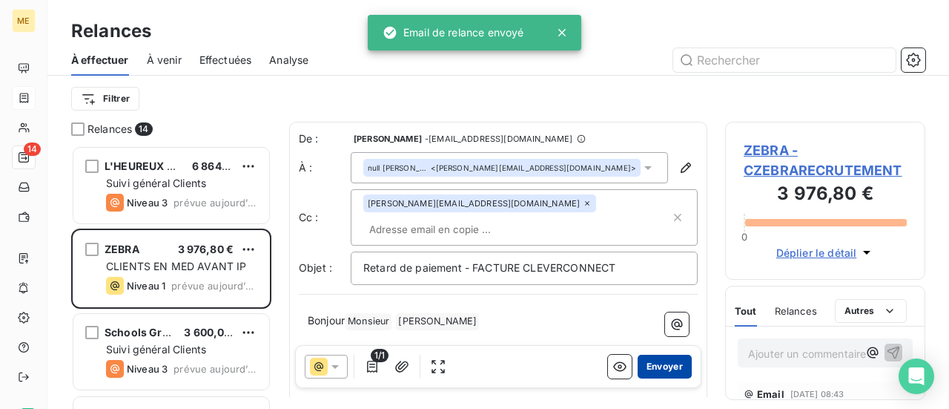
click at [648, 361] on button "Envoyer" at bounding box center [665, 366] width 54 height 24
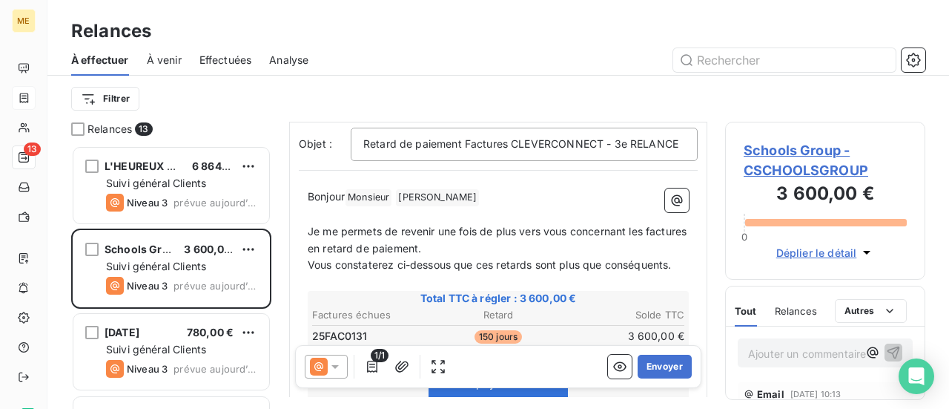
scroll to position [222, 0]
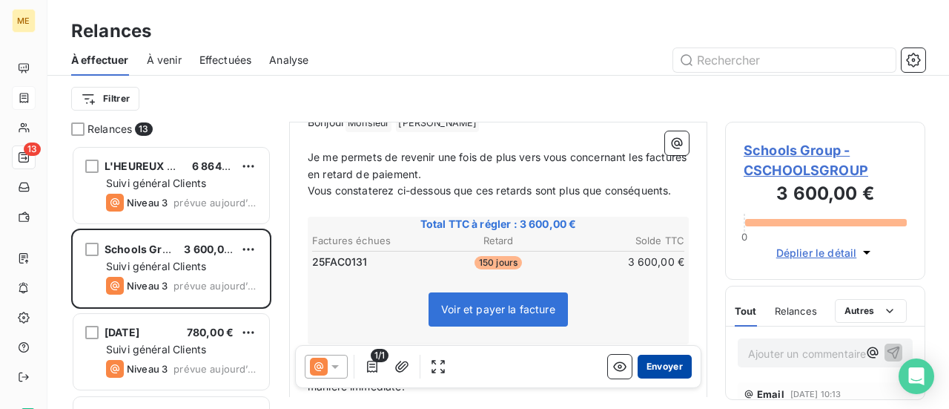
click at [652, 368] on button "Envoyer" at bounding box center [665, 366] width 54 height 24
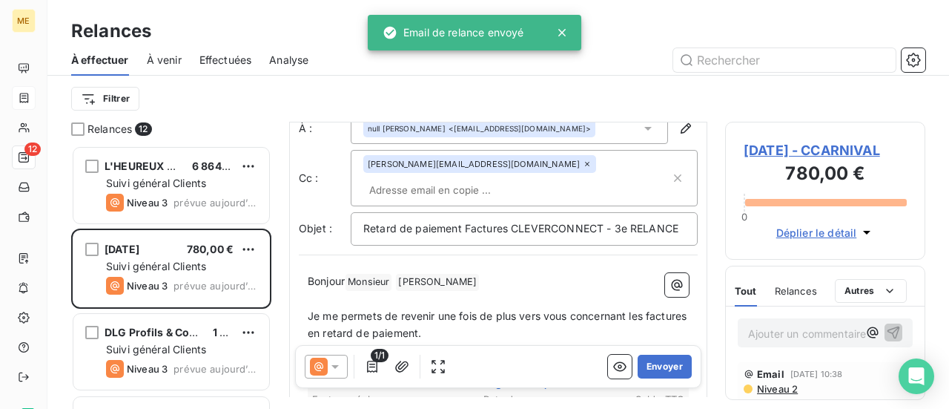
scroll to position [74, 0]
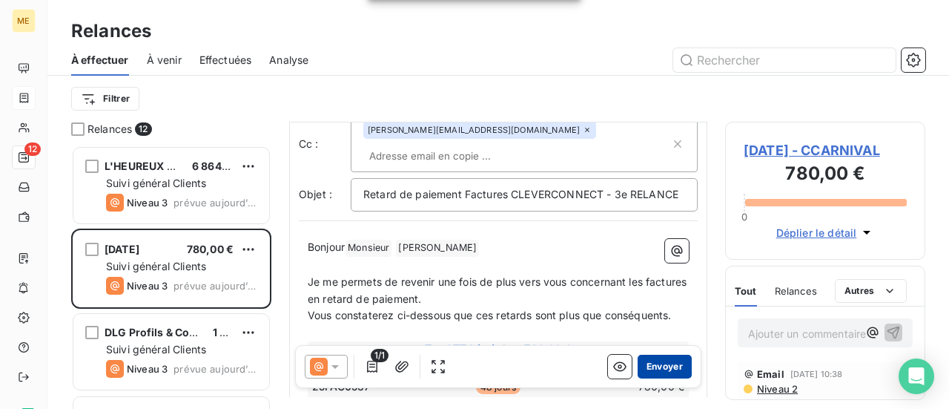
click at [662, 366] on button "Envoyer" at bounding box center [665, 366] width 54 height 24
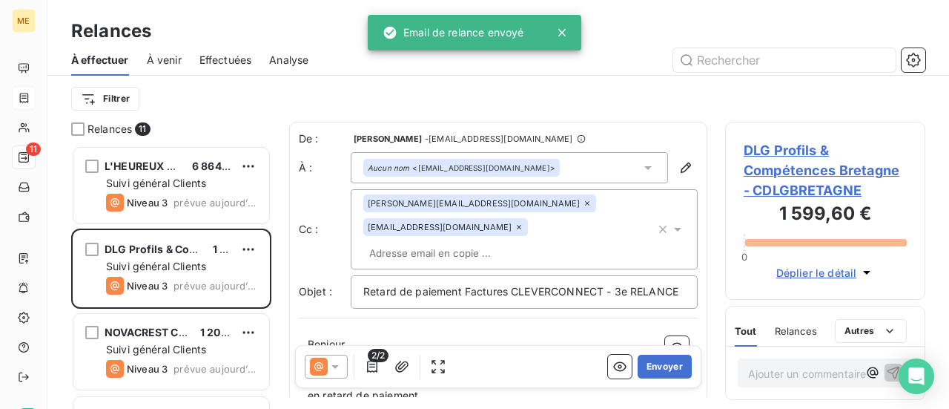
click at [661, 366] on button "Envoyer" at bounding box center [665, 366] width 54 height 24
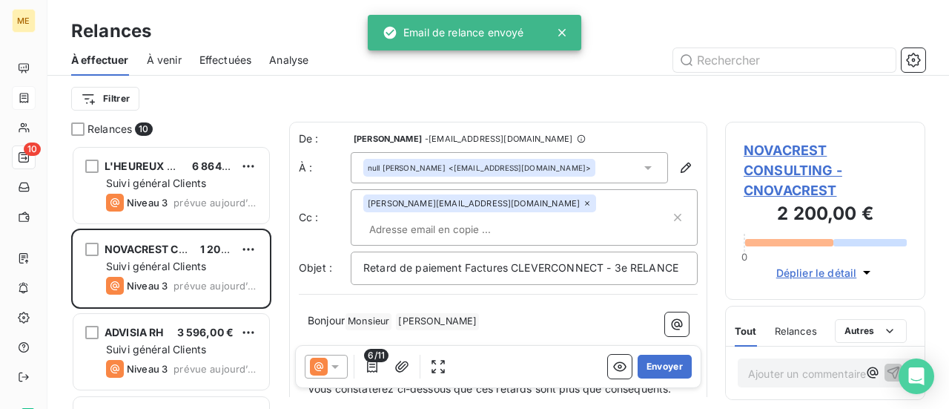
click at [661, 366] on button "Envoyer" at bounding box center [665, 366] width 54 height 24
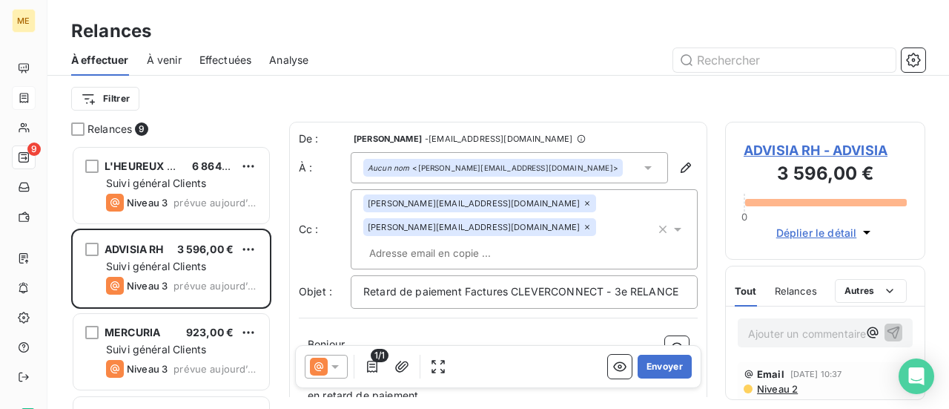
click at [583, 230] on icon at bounding box center [587, 226] width 9 height 9
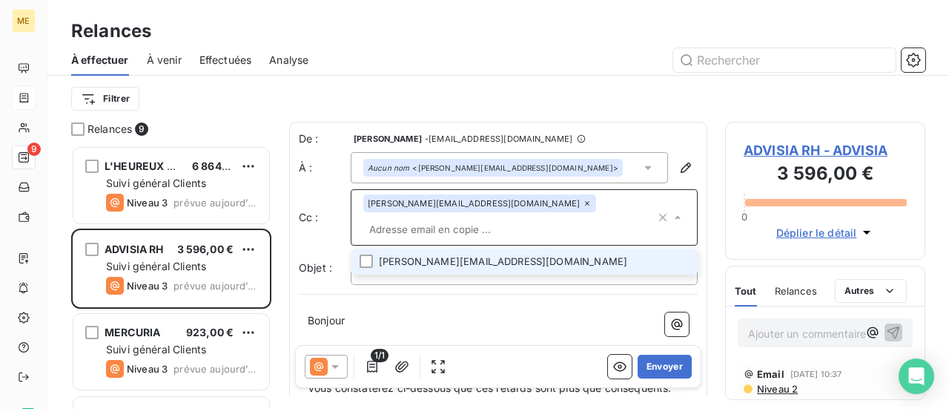
click at [451, 329] on p "Bonjour ﻿ ﻿ ﻿" at bounding box center [498, 320] width 381 height 17
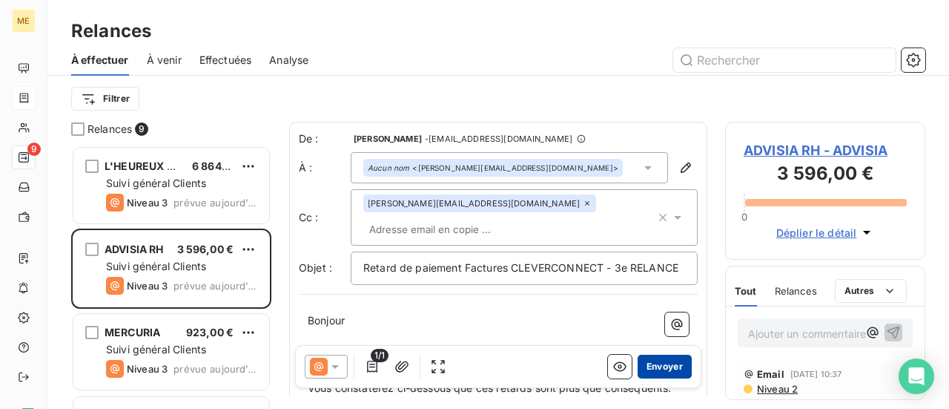
click at [651, 370] on button "Envoyer" at bounding box center [665, 366] width 54 height 24
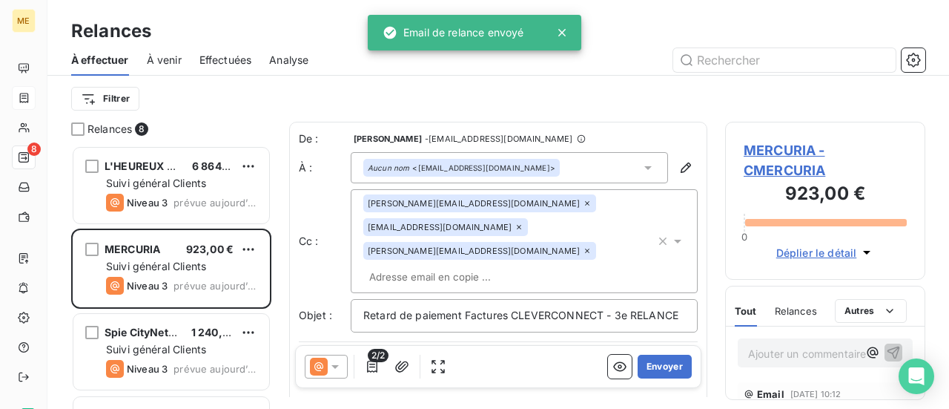
click at [592, 246] on icon at bounding box center [587, 250] width 9 height 9
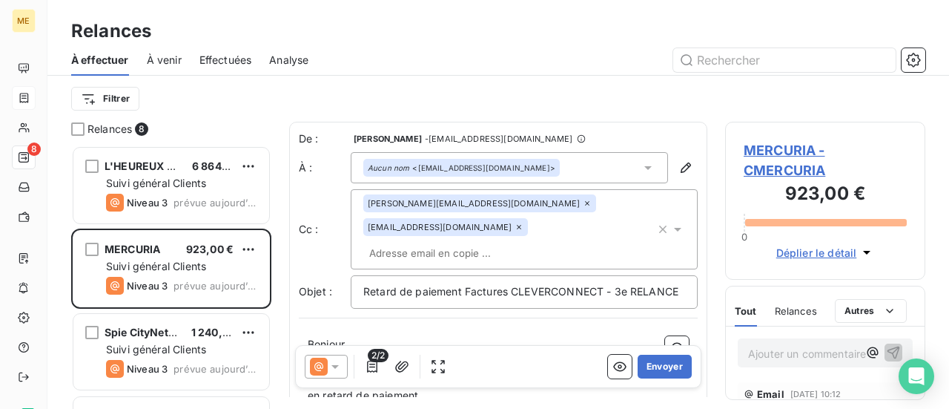
click at [423, 336] on p "Bonjour ﻿ ﻿ ﻿" at bounding box center [498, 344] width 381 height 17
click at [641, 364] on button "Envoyer" at bounding box center [665, 366] width 54 height 24
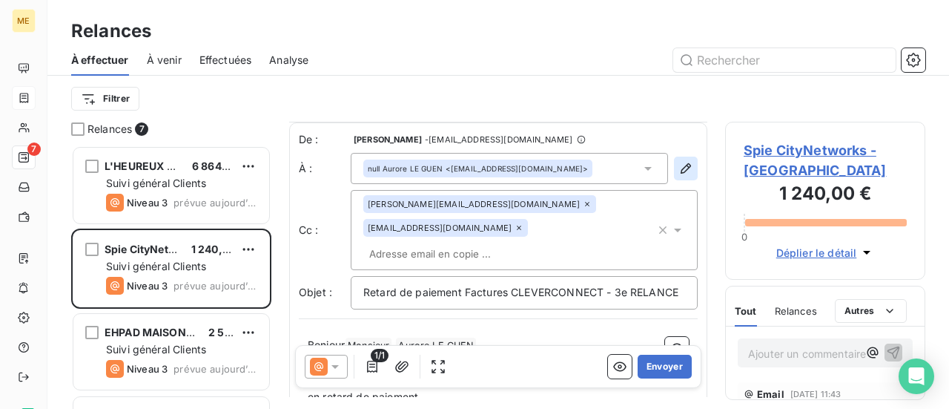
click at [678, 166] on icon "button" at bounding box center [685, 168] width 15 height 15
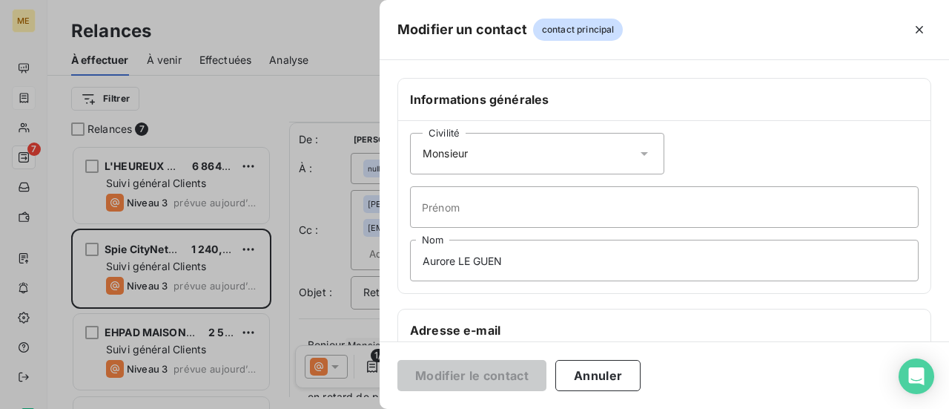
click at [637, 153] on icon at bounding box center [644, 153] width 15 height 15
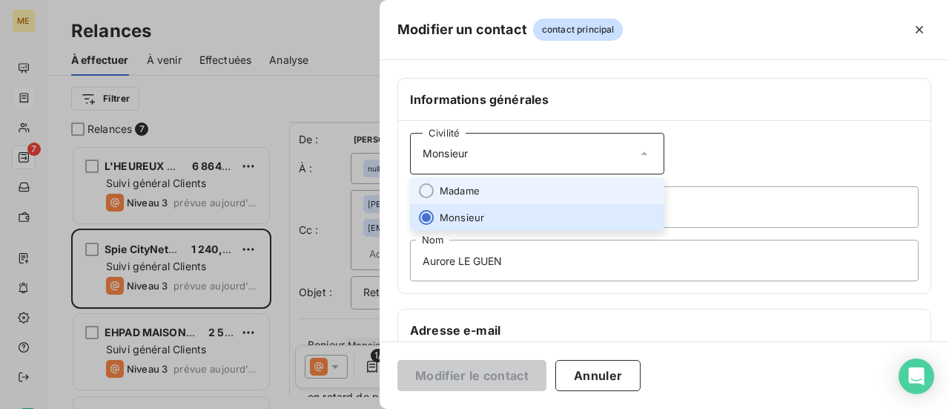
click at [592, 177] on li "Madame" at bounding box center [537, 190] width 254 height 27
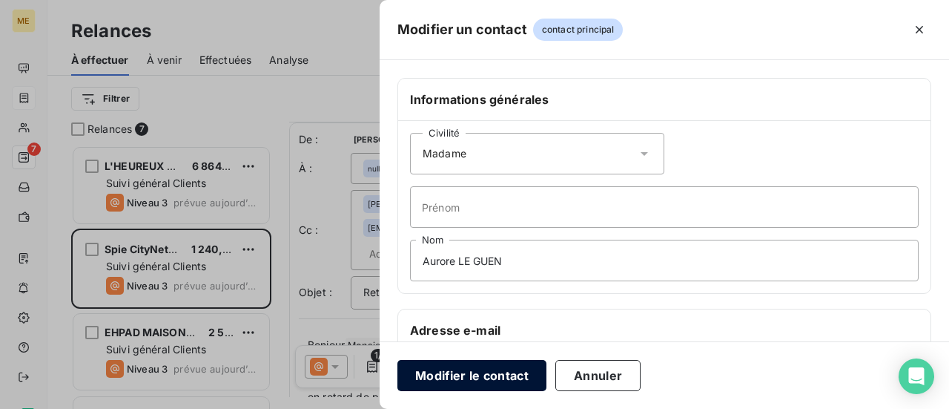
click at [451, 374] on button "Modifier le contact" at bounding box center [471, 375] width 149 height 31
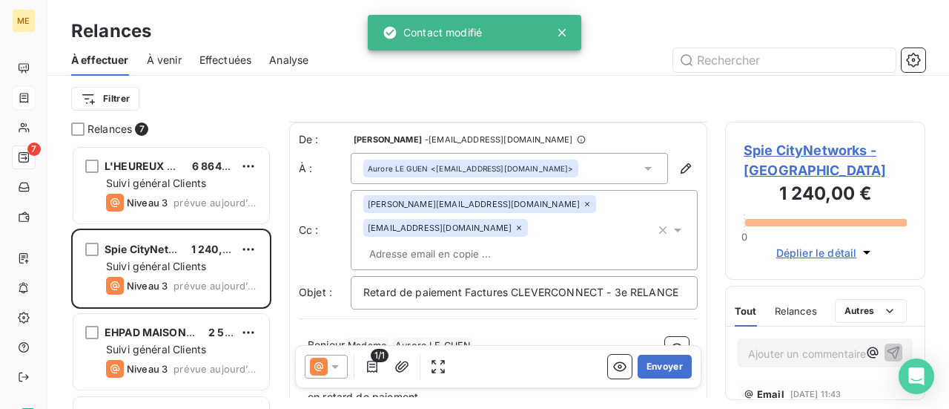
click at [331, 369] on icon at bounding box center [335, 366] width 15 height 15
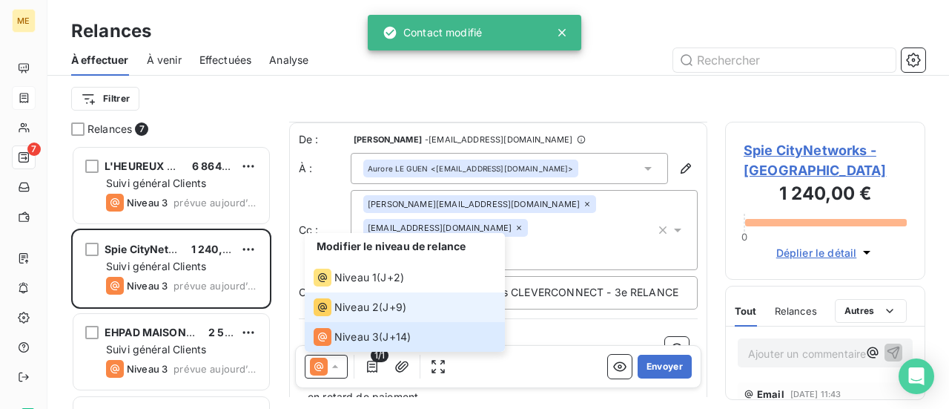
click at [357, 312] on span "Niveau 2" at bounding box center [356, 307] width 44 height 15
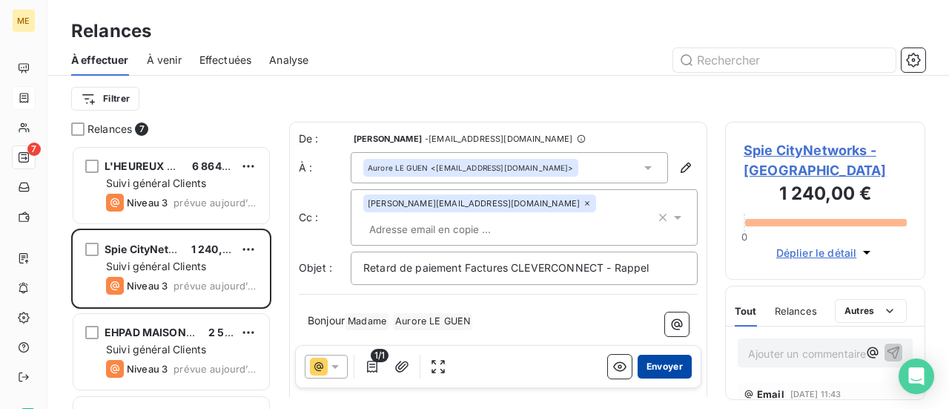
click at [661, 369] on button "Envoyer" at bounding box center [665, 366] width 54 height 24
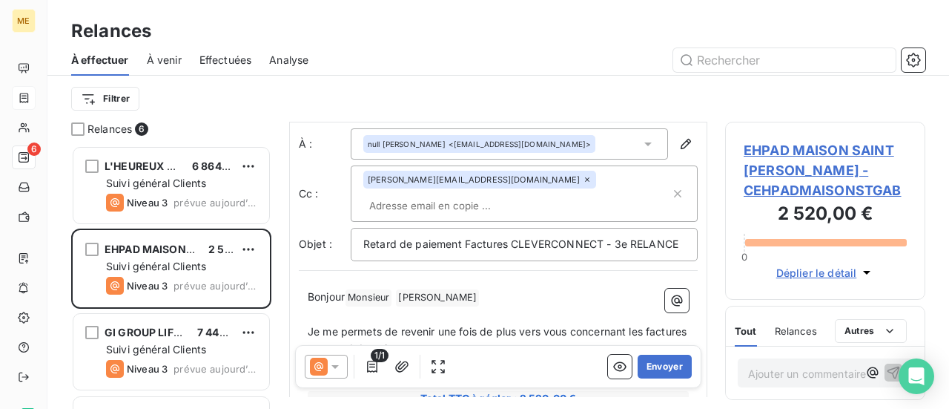
scroll to position [1, 0]
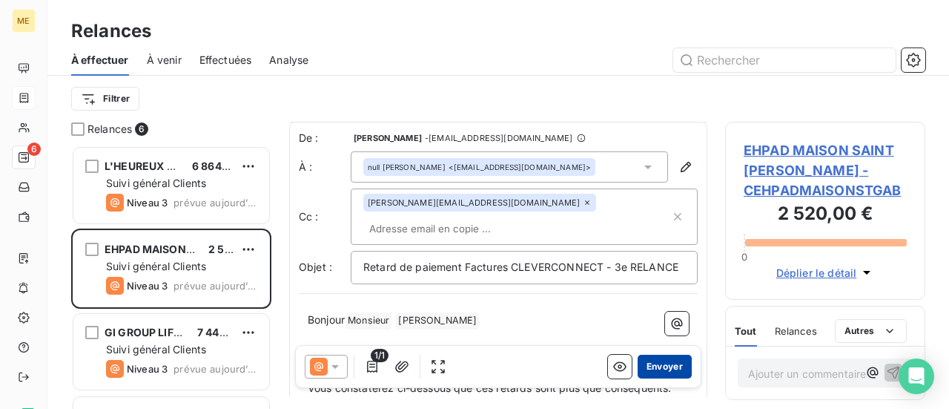
click at [658, 365] on button "Envoyer" at bounding box center [665, 366] width 54 height 24
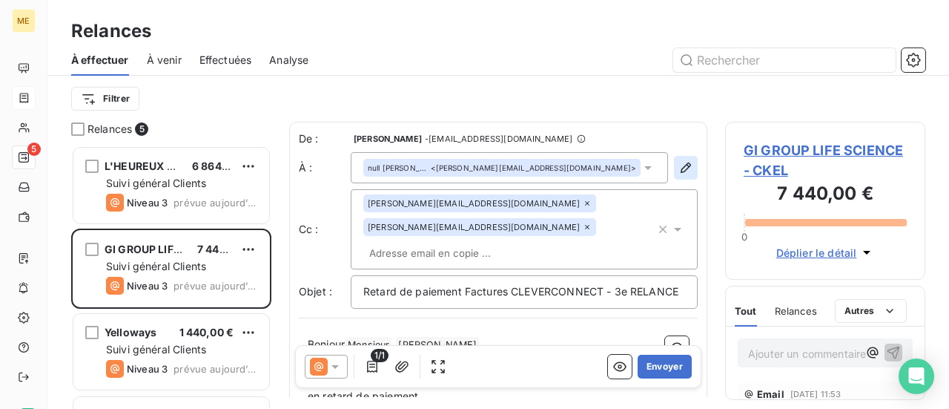
click at [678, 166] on icon "button" at bounding box center [685, 167] width 15 height 15
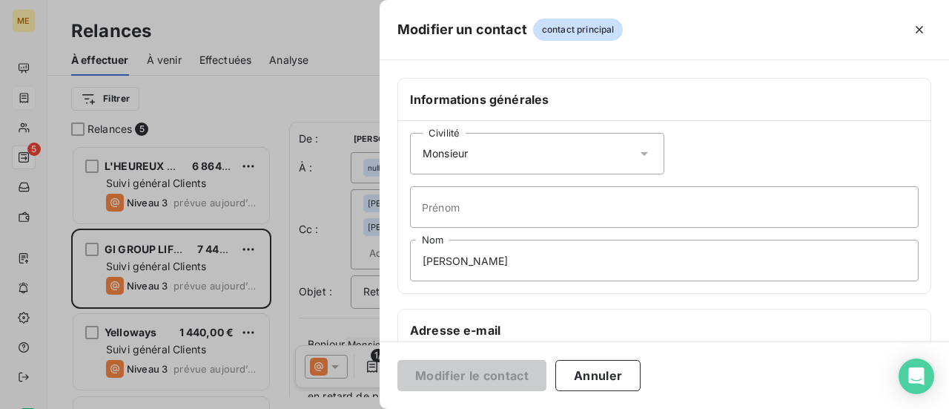
click at [637, 151] on icon at bounding box center [644, 153] width 15 height 15
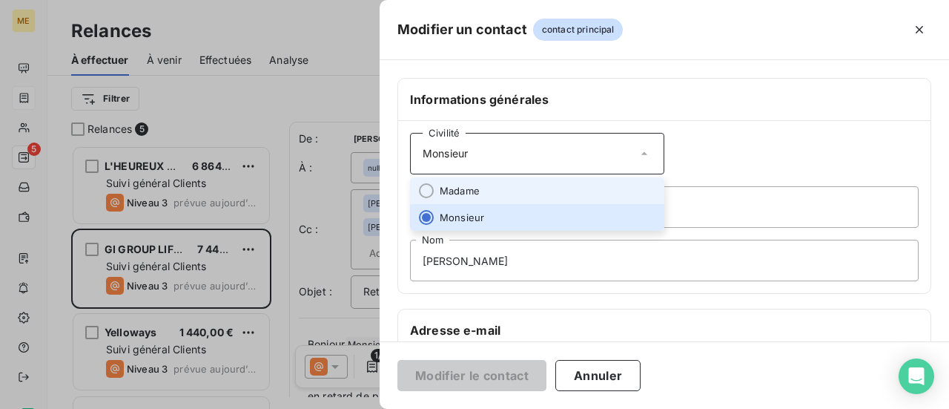
click at [595, 182] on li "Madame" at bounding box center [537, 190] width 254 height 27
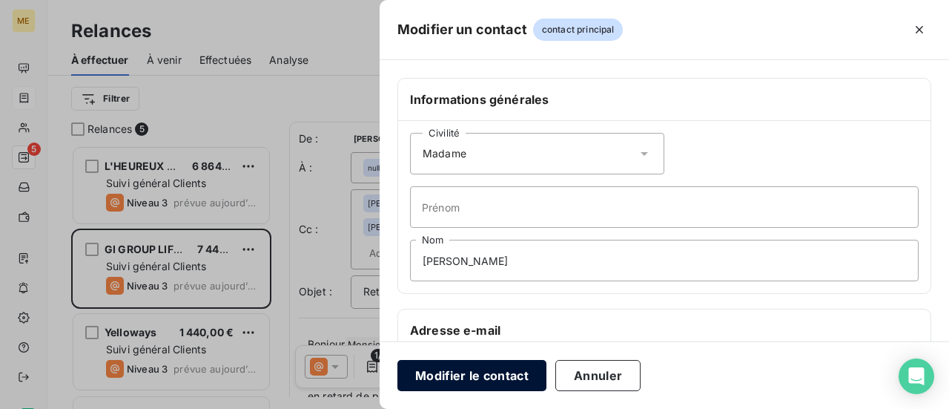
click at [475, 371] on button "Modifier le contact" at bounding box center [471, 375] width 149 height 31
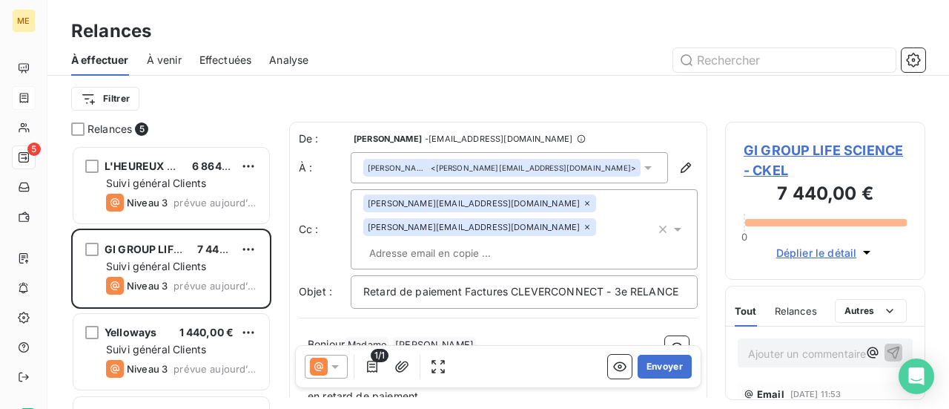
click at [583, 228] on icon at bounding box center [587, 226] width 9 height 9
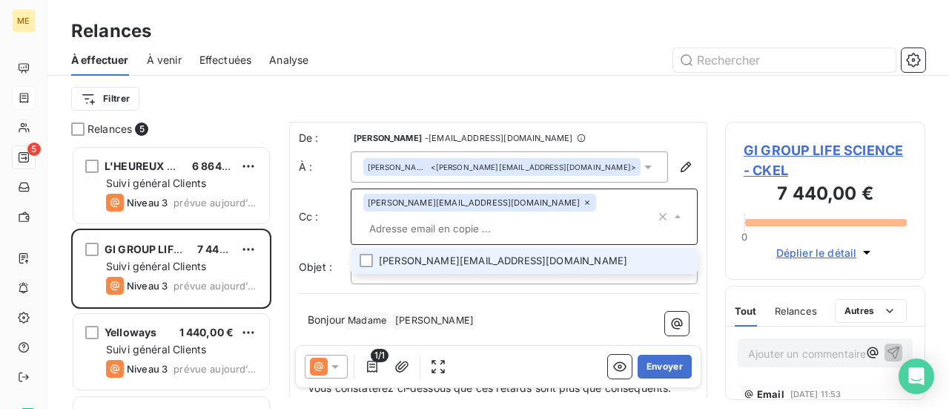
scroll to position [76, 0]
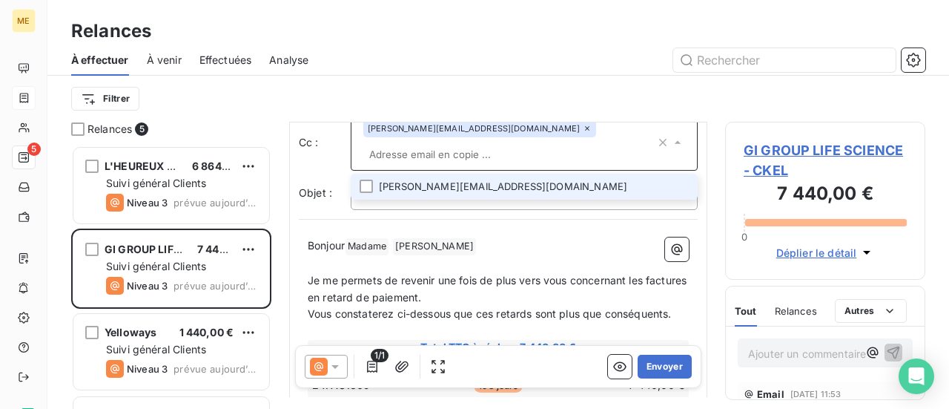
click at [498, 255] on p "Bonjour Madame ﻿ [PERSON_NAME] ﻿ ﻿" at bounding box center [498, 246] width 381 height 18
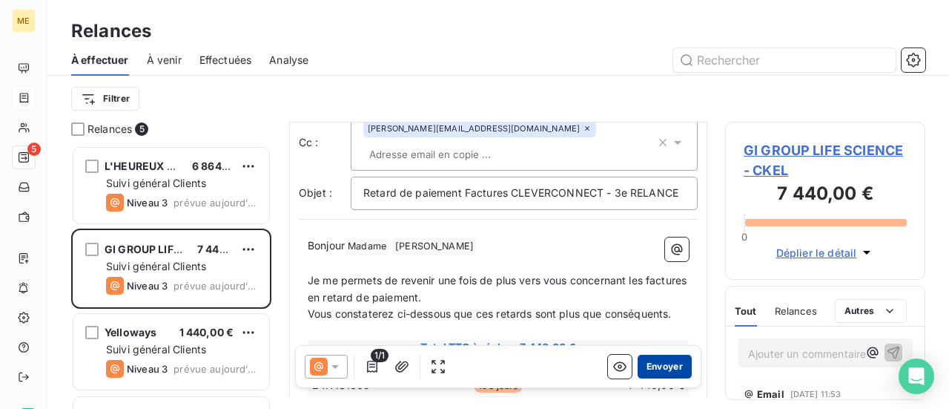
click at [657, 366] on button "Envoyer" at bounding box center [665, 366] width 54 height 24
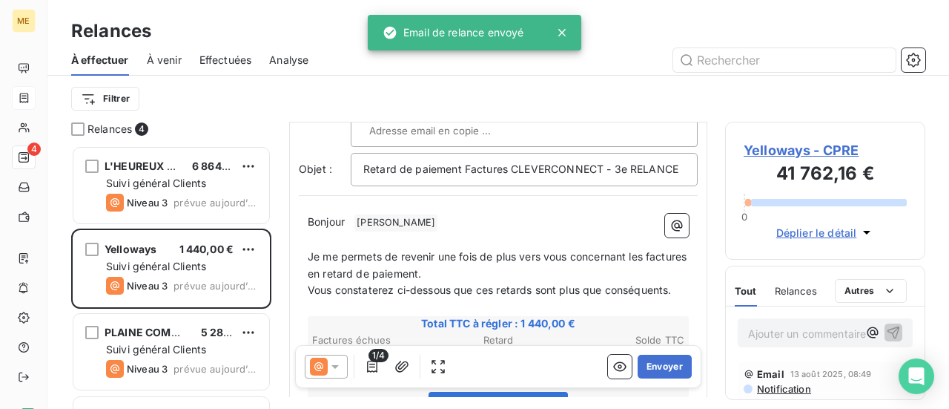
scroll to position [148, 0]
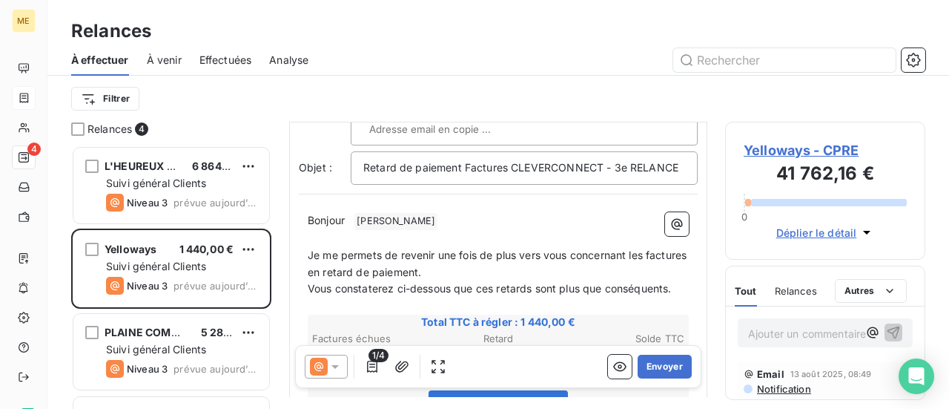
click at [335, 367] on icon at bounding box center [334, 367] width 7 height 4
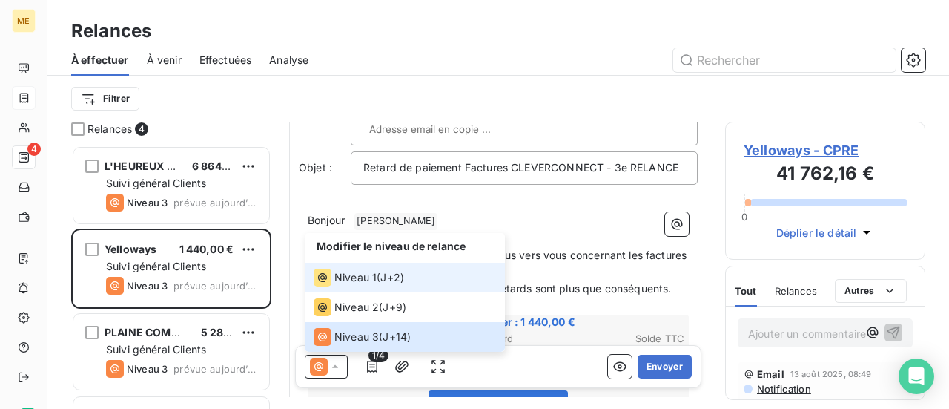
click at [372, 272] on span "Niveau 1" at bounding box center [355, 277] width 42 height 15
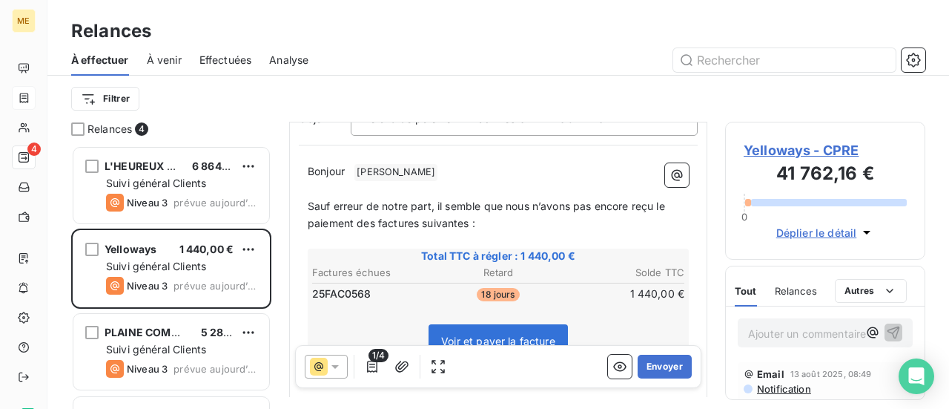
scroll to position [224, 0]
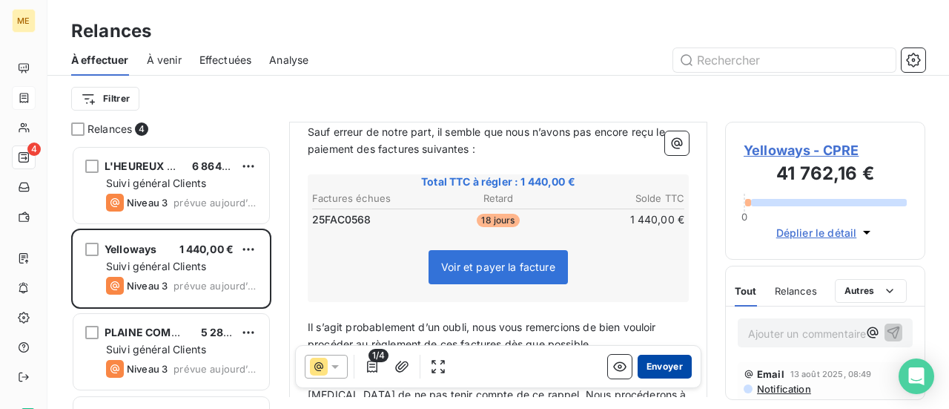
click at [656, 369] on button "Envoyer" at bounding box center [665, 366] width 54 height 24
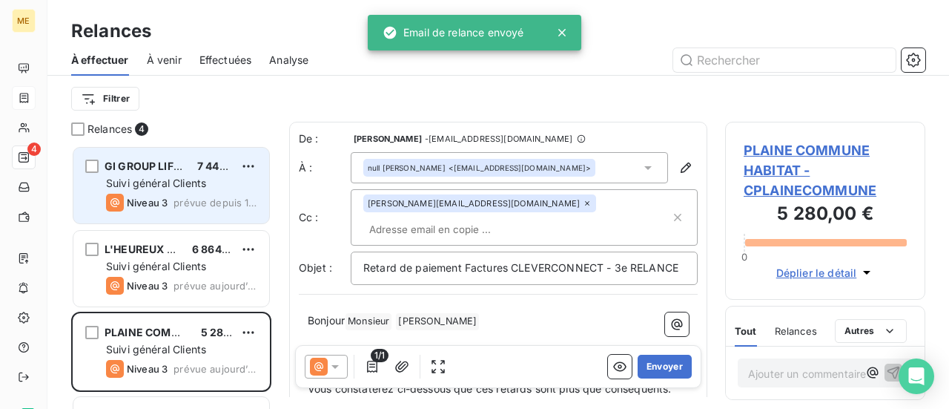
click at [227, 182] on div "Suivi général Clients" at bounding box center [181, 183] width 151 height 15
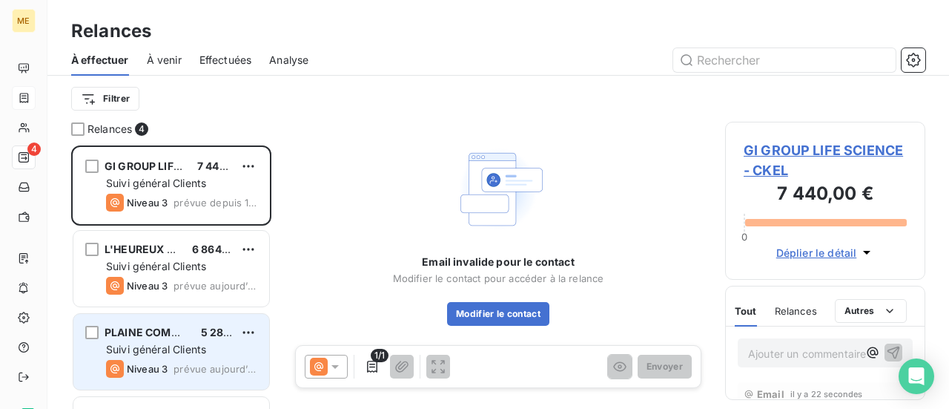
click at [169, 352] on span "Suivi général Clients" at bounding box center [156, 349] width 100 height 13
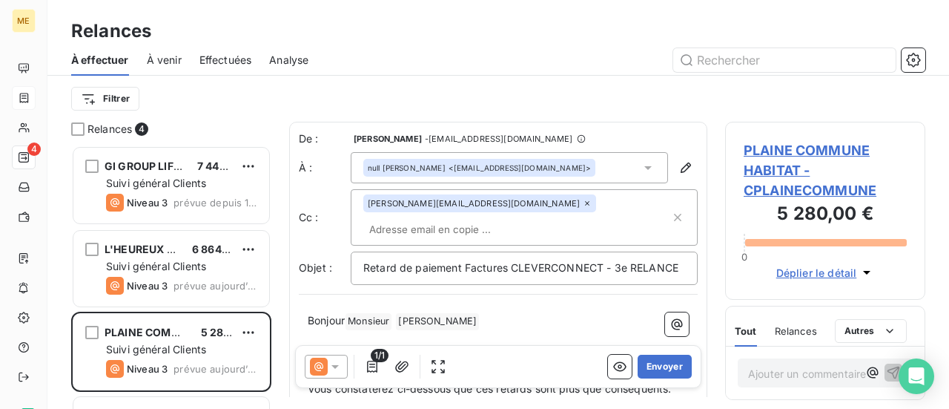
scroll to position [1, 0]
click at [678, 166] on icon "button" at bounding box center [685, 166] width 15 height 15
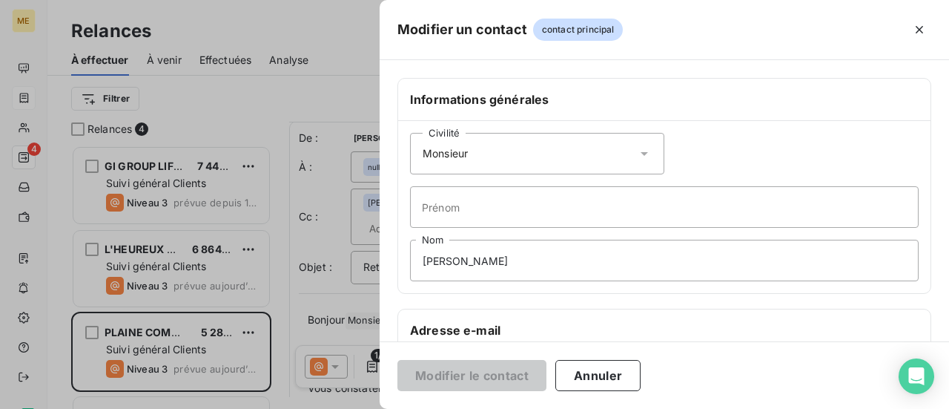
click at [637, 151] on icon at bounding box center [644, 153] width 15 height 15
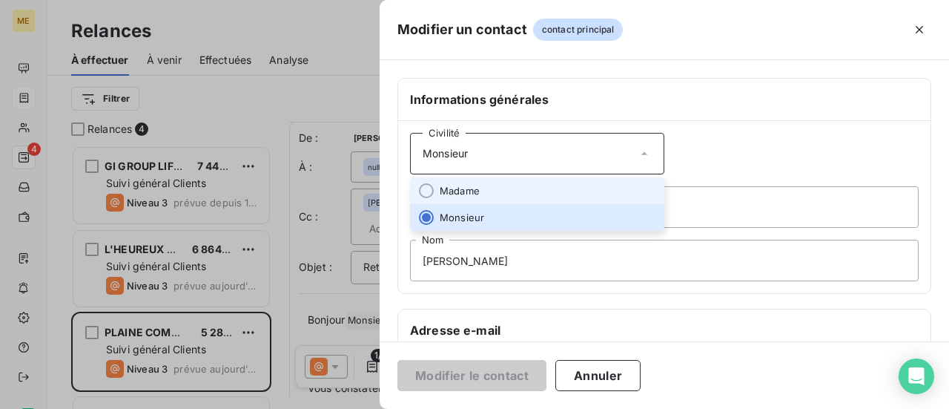
click at [580, 185] on li "Madame" at bounding box center [537, 190] width 254 height 27
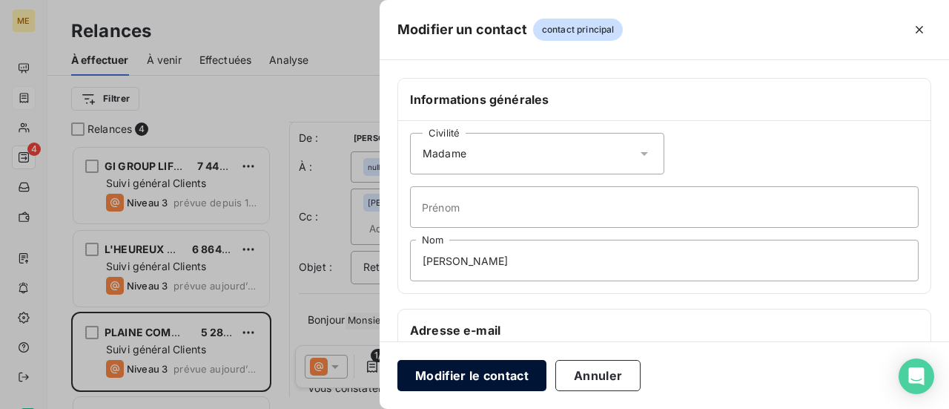
click at [466, 372] on button "Modifier le contact" at bounding box center [471, 375] width 149 height 31
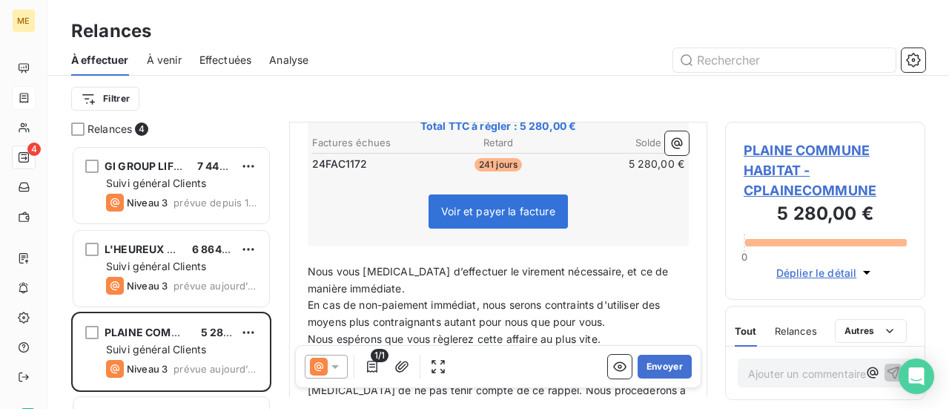
scroll to position [371, 0]
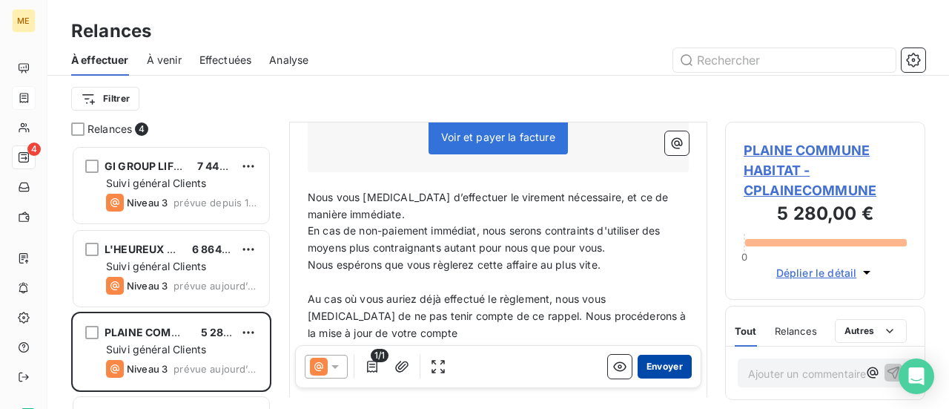
click at [653, 369] on button "Envoyer" at bounding box center [665, 366] width 54 height 24
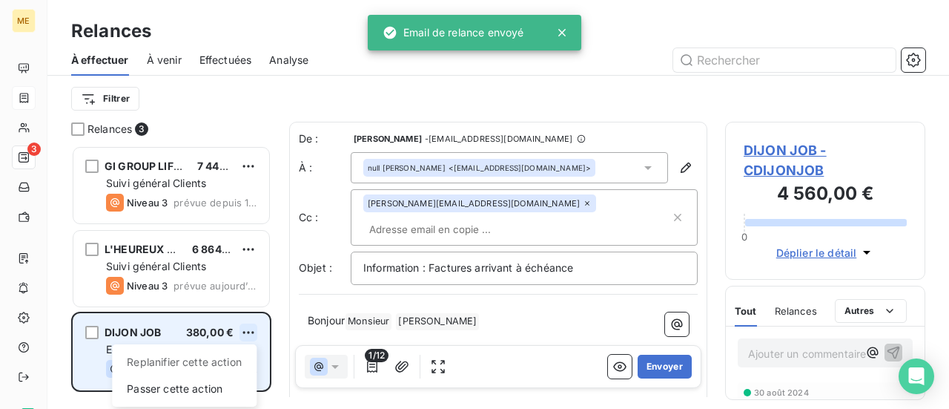
click at [246, 333] on html "ME 3 Relances À effectuer À venir Effectuées Analyse Filtrer Relances 3 GI GROU…" at bounding box center [474, 204] width 949 height 409
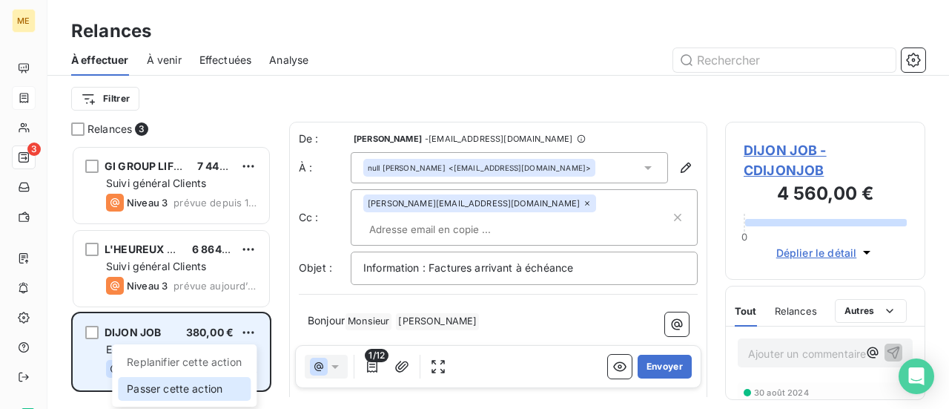
click at [214, 384] on div "Passer cette action" at bounding box center [184, 389] width 133 height 24
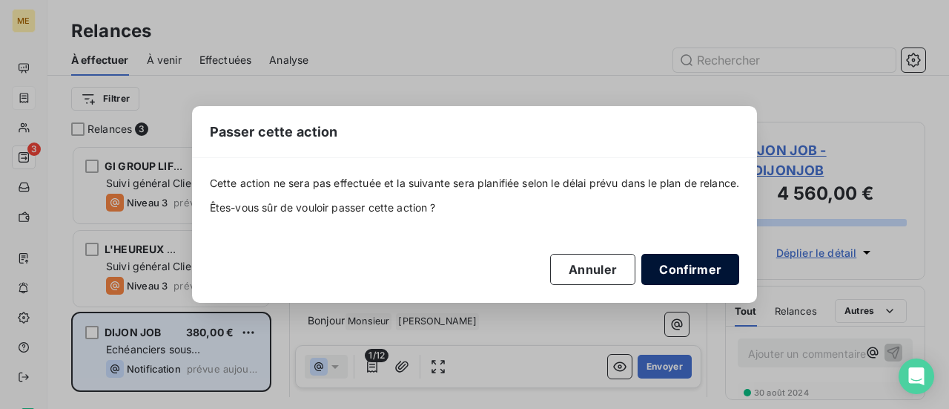
click at [685, 272] on button "Confirmer" at bounding box center [690, 269] width 98 height 31
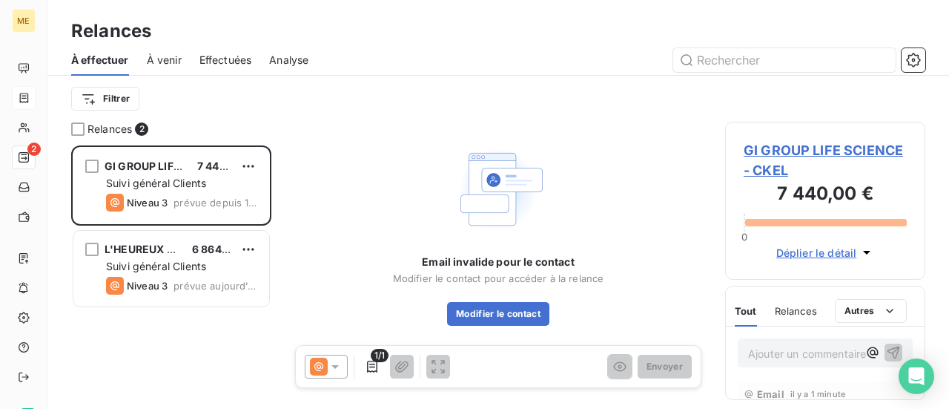
click at [209, 61] on span "Effectuées" at bounding box center [225, 60] width 53 height 15
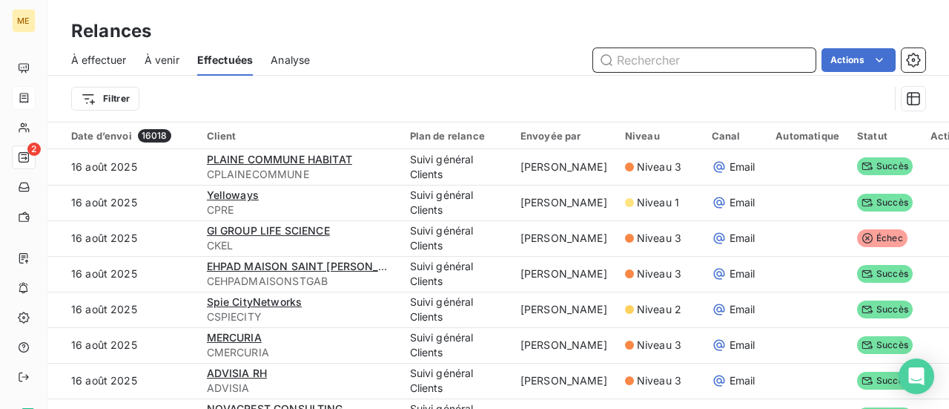
click at [96, 60] on span "À effectuer" at bounding box center [99, 60] width 56 height 15
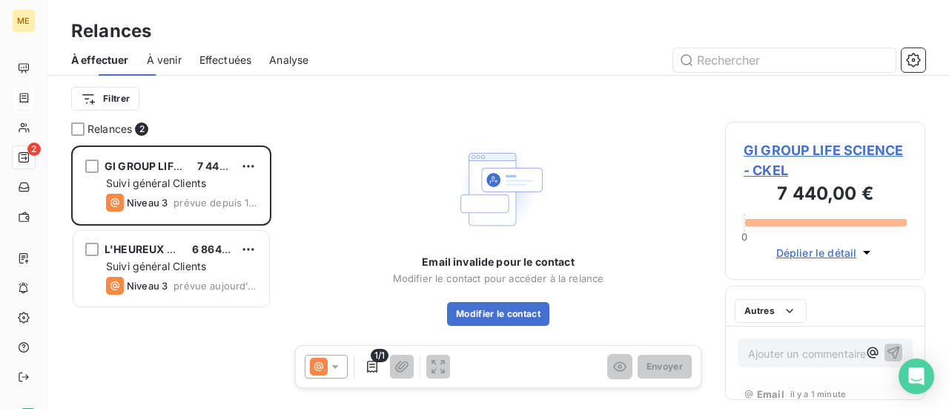
scroll to position [252, 188]
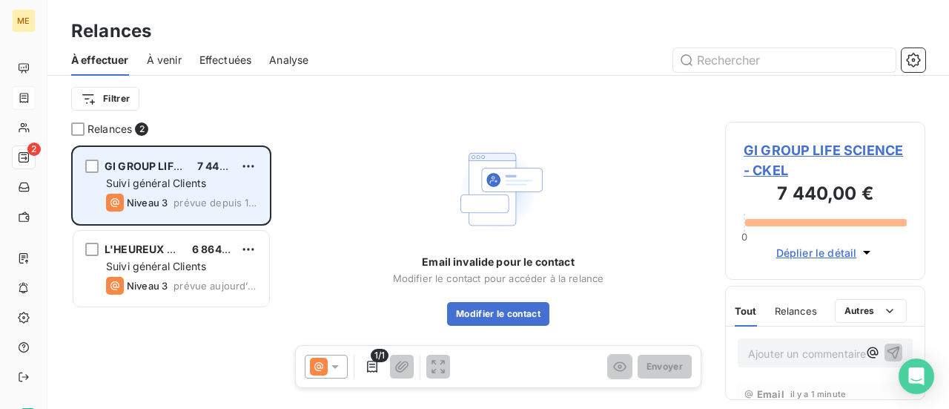
click at [156, 182] on span "Suivi général Clients" at bounding box center [156, 182] width 100 height 13
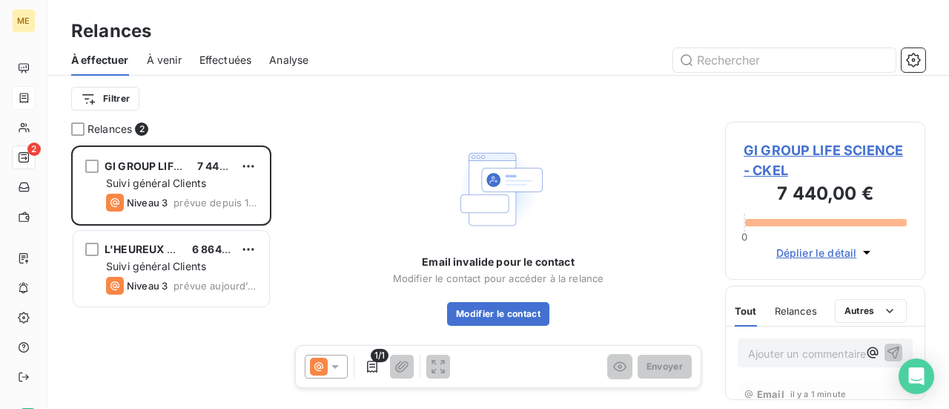
click at [821, 151] on span "GI GROUP LIFE SCIENCE - CKEL" at bounding box center [825, 160] width 163 height 40
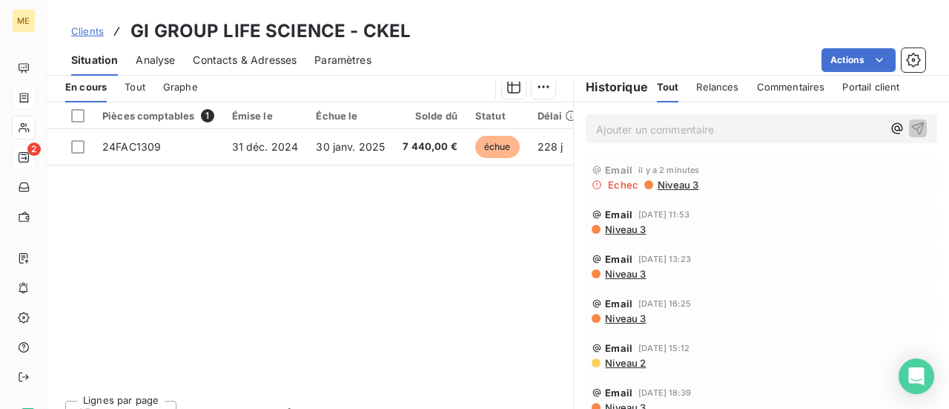
scroll to position [371, 0]
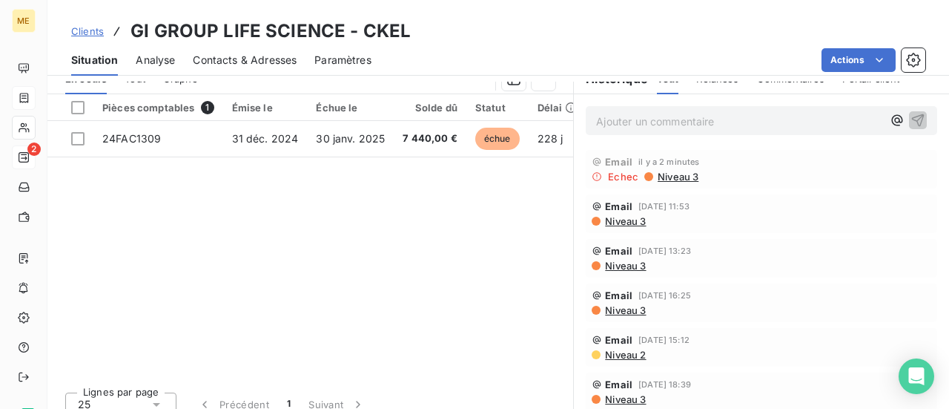
click at [615, 223] on span "Niveau 3" at bounding box center [625, 221] width 42 height 12
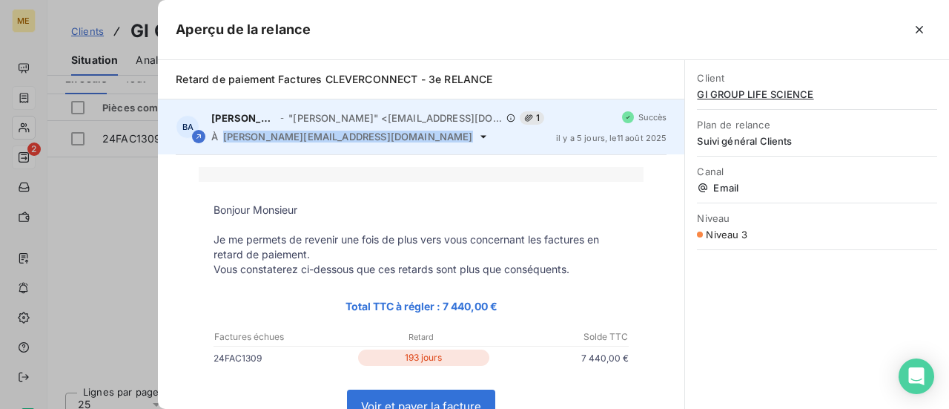
drag, startPoint x: 352, startPoint y: 137, endPoint x: 224, endPoint y: 139, distance: 128.3
click at [224, 139] on div "À [EMAIL_ADDRESS][DOMAIN_NAME]" at bounding box center [377, 136] width 333 height 12
copy div "[PERSON_NAME][EMAIL_ADDRESS][DOMAIN_NAME]"
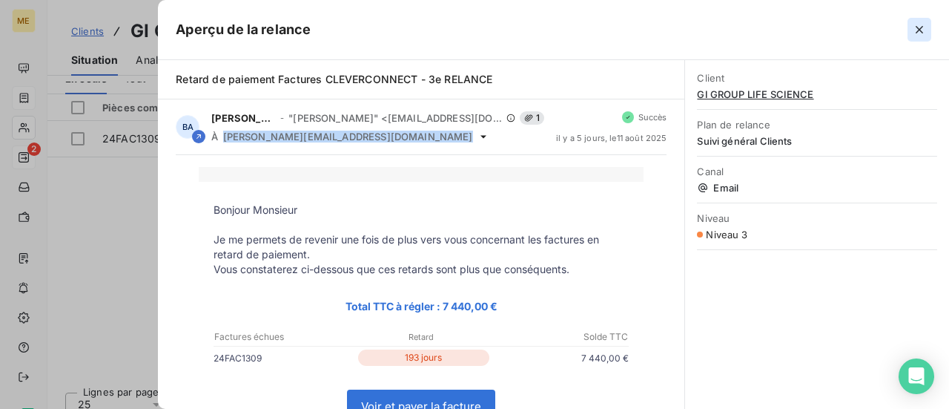
click at [917, 34] on icon "button" at bounding box center [919, 29] width 15 height 15
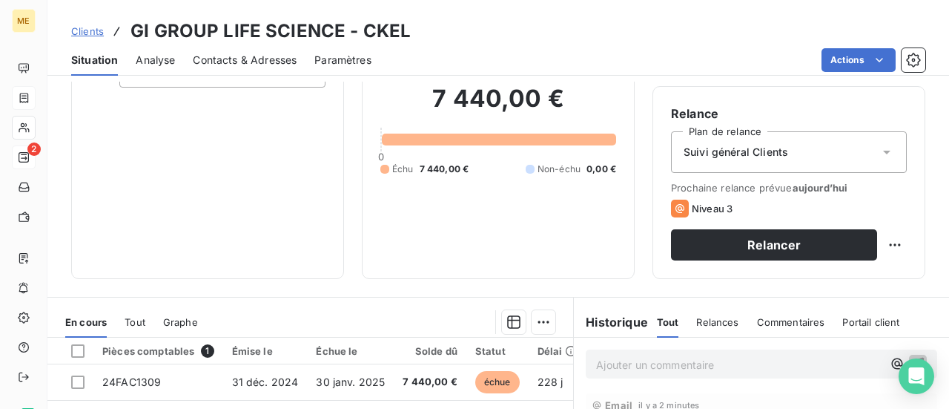
scroll to position [0, 0]
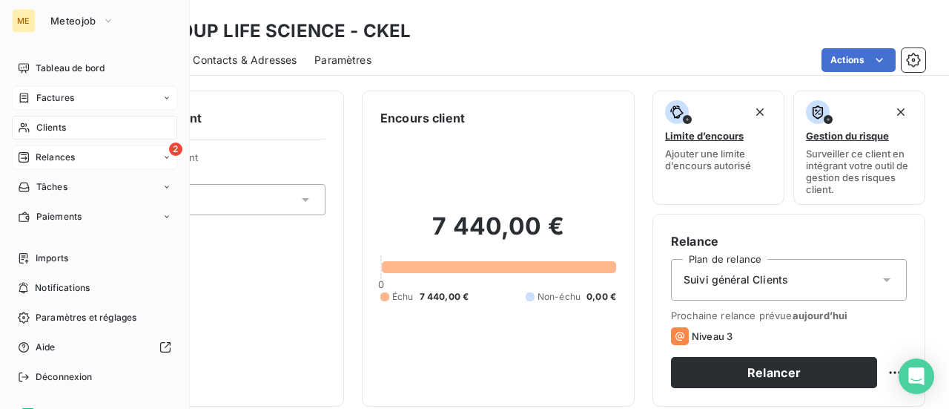
click at [64, 158] on span "Relances" at bounding box center [55, 157] width 39 height 13
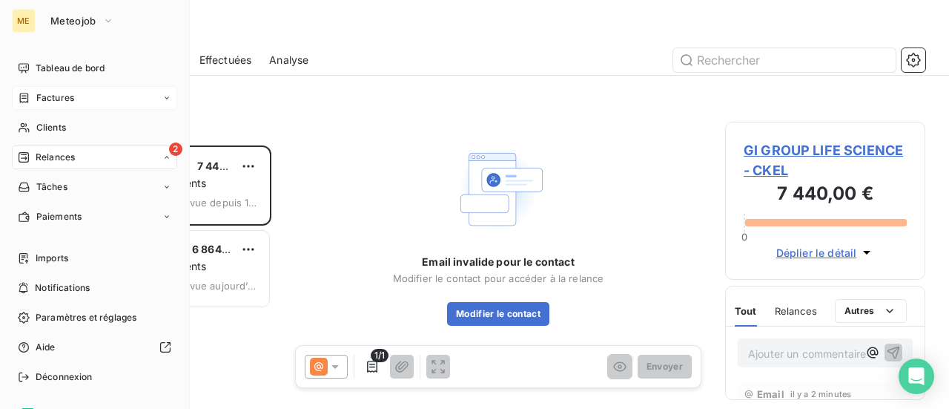
scroll to position [252, 188]
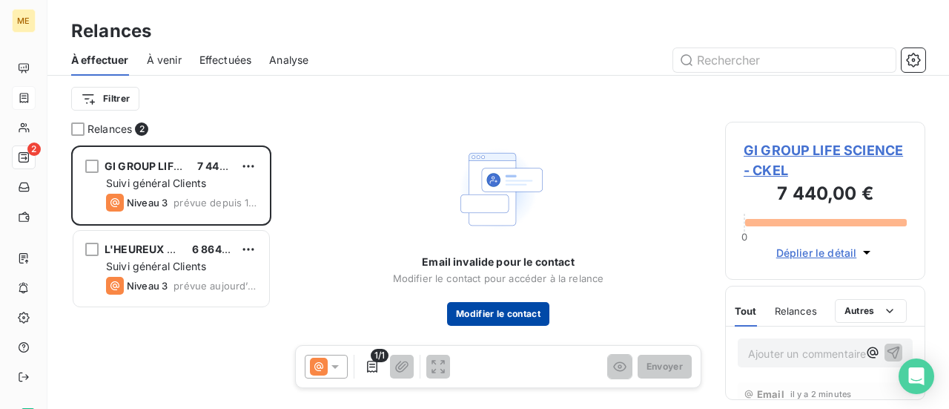
click at [510, 308] on button "Modifier le contact" at bounding box center [498, 314] width 102 height 24
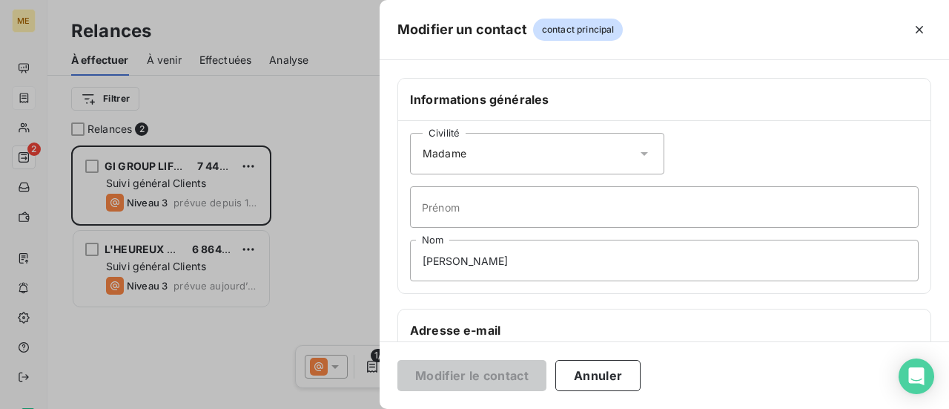
click at [641, 156] on icon at bounding box center [644, 153] width 15 height 15
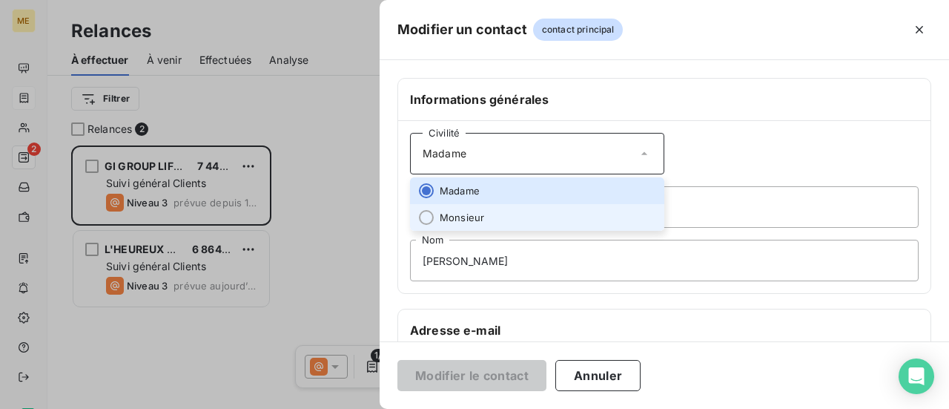
click at [477, 220] on span "Monsieur" at bounding box center [462, 218] width 44 height 14
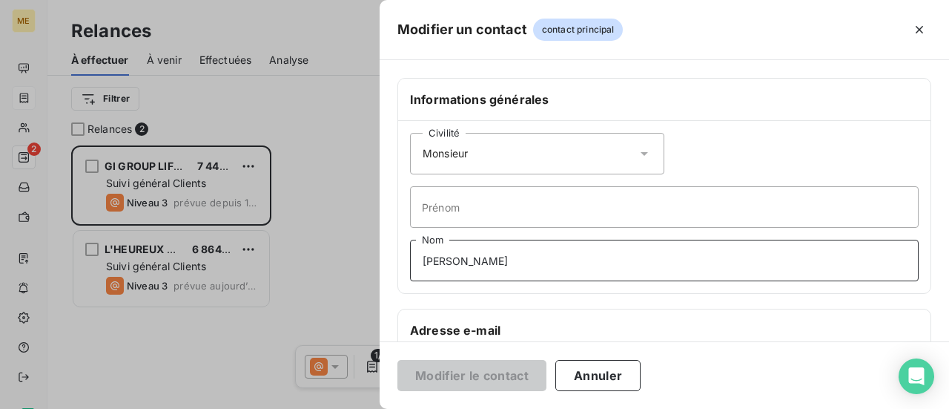
drag, startPoint x: 515, startPoint y: 258, endPoint x: 371, endPoint y: 254, distance: 143.9
click at [371, 408] on div "Modifier un contact contact principal Informations générales Civilité Monsieur …" at bounding box center [474, 409] width 949 height 0
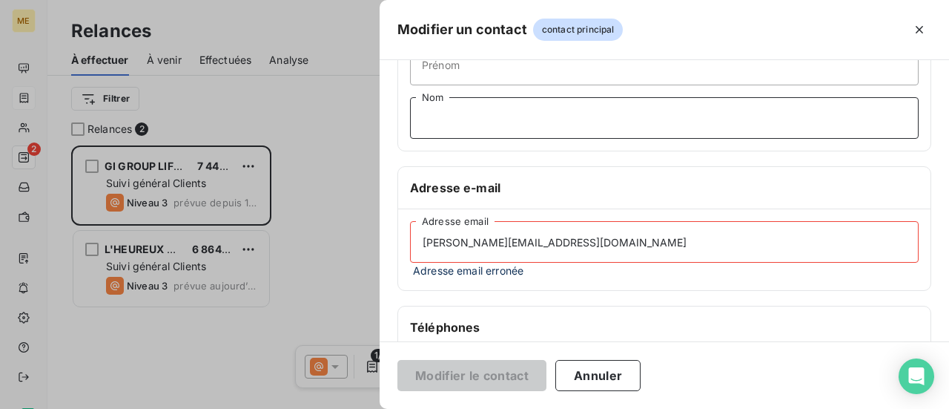
scroll to position [148, 0]
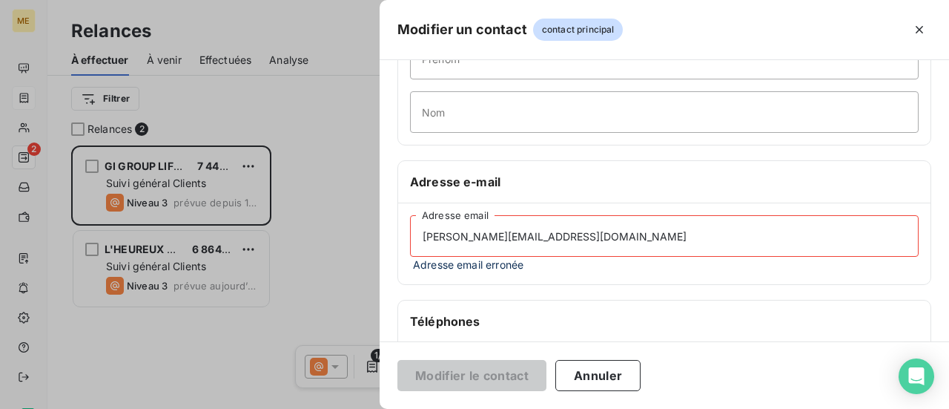
drag, startPoint x: 537, startPoint y: 228, endPoint x: 154, endPoint y: 229, distance: 382.6
click at [154, 408] on div "Modifier un contact contact principal Informations générales Civilité Monsieur …" at bounding box center [474, 409] width 949 height 0
paste input "[PERSON_NAME][EMAIL_ADDRESS][DOMAIN_NAME]"
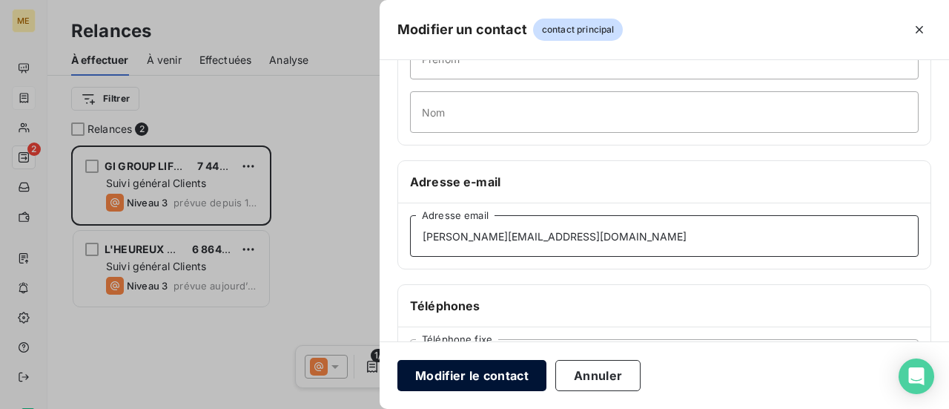
type input "[PERSON_NAME][EMAIL_ADDRESS][DOMAIN_NAME]"
click at [472, 366] on button "Modifier le contact" at bounding box center [471, 375] width 149 height 31
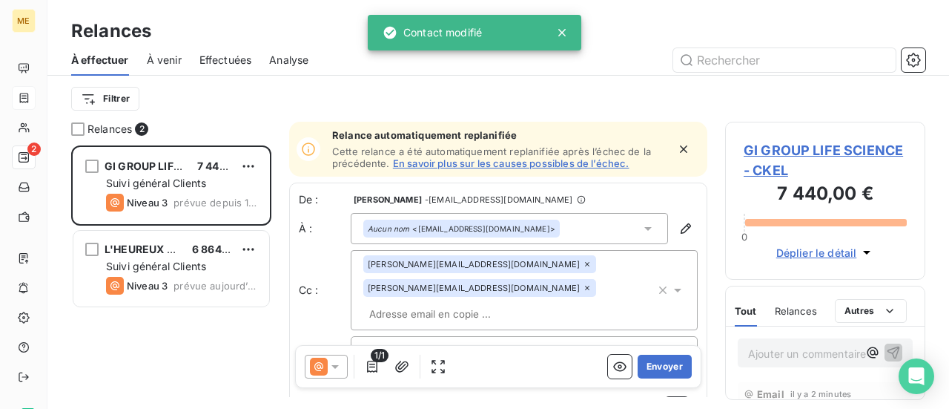
click at [585, 288] on icon at bounding box center [587, 287] width 4 height 4
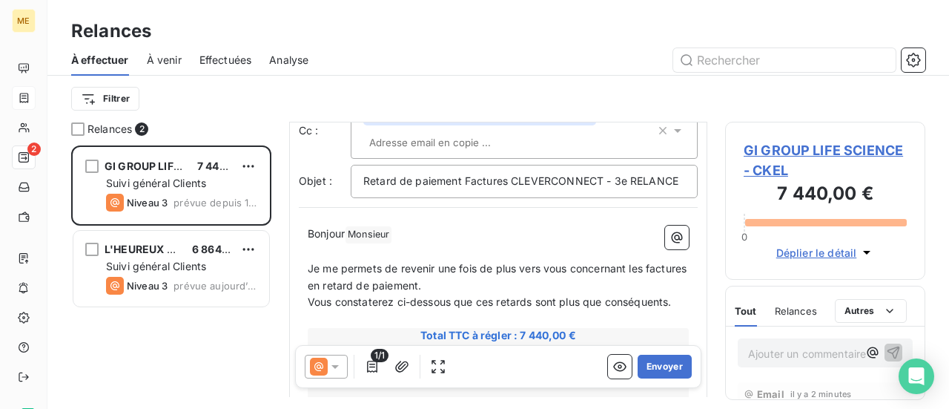
click at [444, 243] on p "Bonjour Monsieur ﻿ ﻿ ﻿" at bounding box center [498, 234] width 381 height 18
click at [655, 363] on button "Envoyer" at bounding box center [665, 366] width 54 height 24
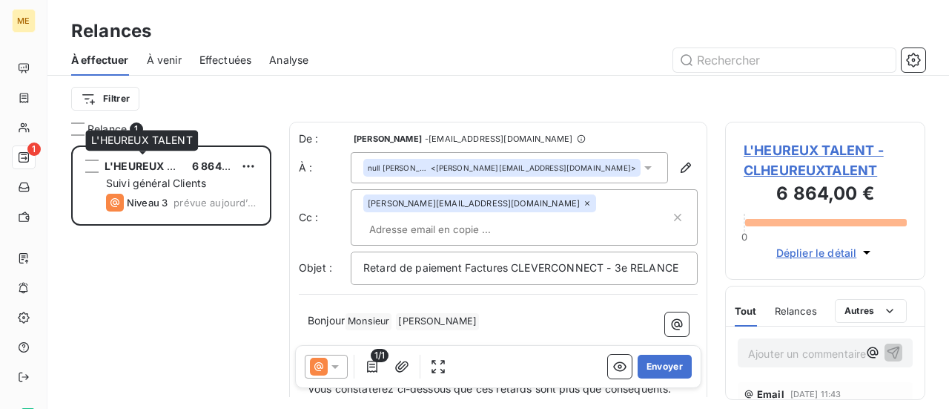
scroll to position [252, 188]
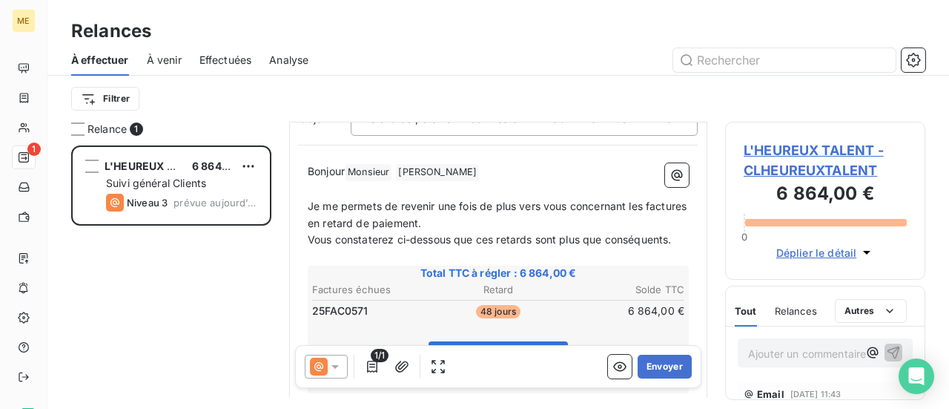
scroll to position [224, 0]
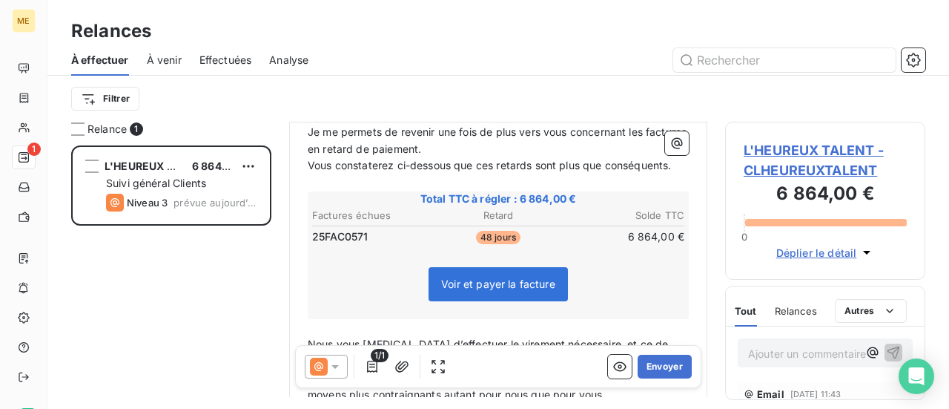
click at [762, 351] on p "Ajouter un commentaire ﻿" at bounding box center [803, 353] width 110 height 19
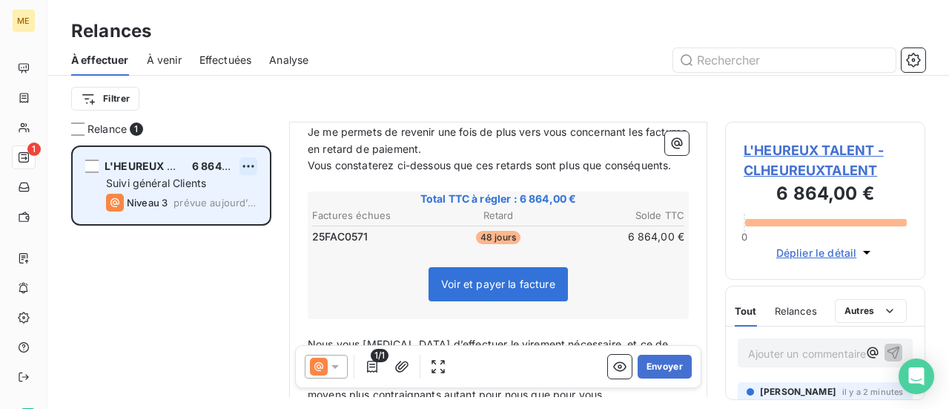
click at [253, 170] on html "ME 1 Relances À effectuer À venir Effectuées Analyse Filtrer Relance 1 L'HEUREU…" at bounding box center [474, 204] width 949 height 409
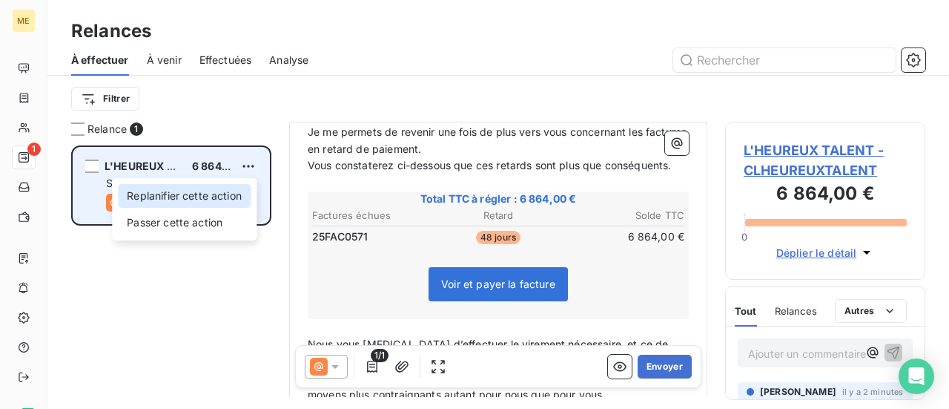
click at [243, 189] on div "Replanifier cette action" at bounding box center [184, 196] width 133 height 24
select select "7"
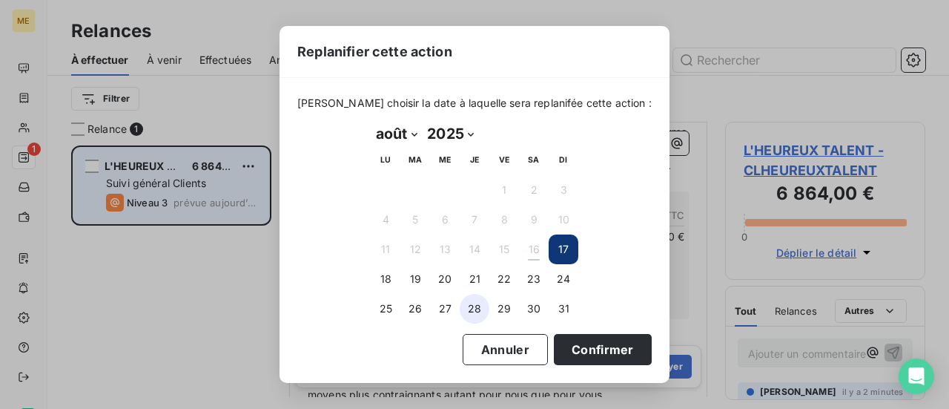
drag, startPoint x: 406, startPoint y: 306, endPoint x: 487, endPoint y: 312, distance: 81.0
click at [408, 306] on button "26" at bounding box center [415, 309] width 30 height 30
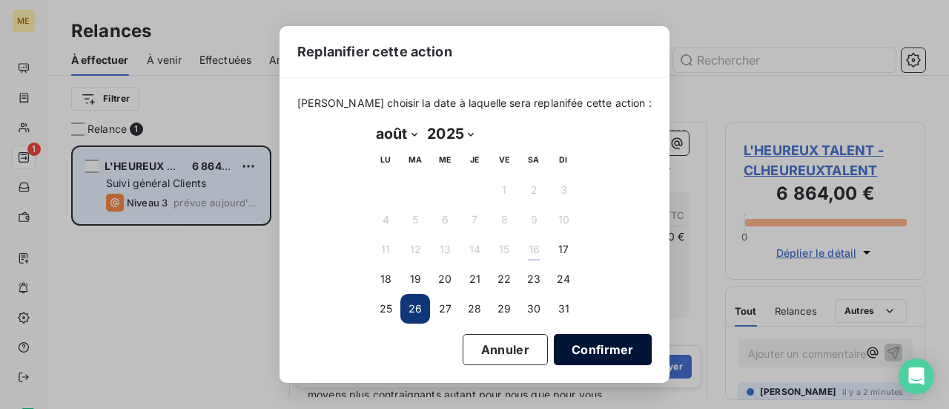
click at [596, 348] on button "Confirmer" at bounding box center [603, 349] width 98 height 31
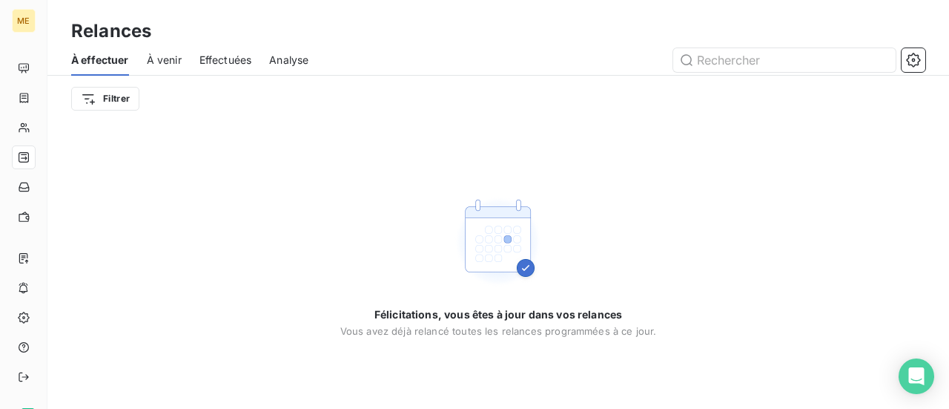
click at [156, 67] on div "À venir" at bounding box center [164, 59] width 35 height 31
